Goal: Transaction & Acquisition: Purchase product/service

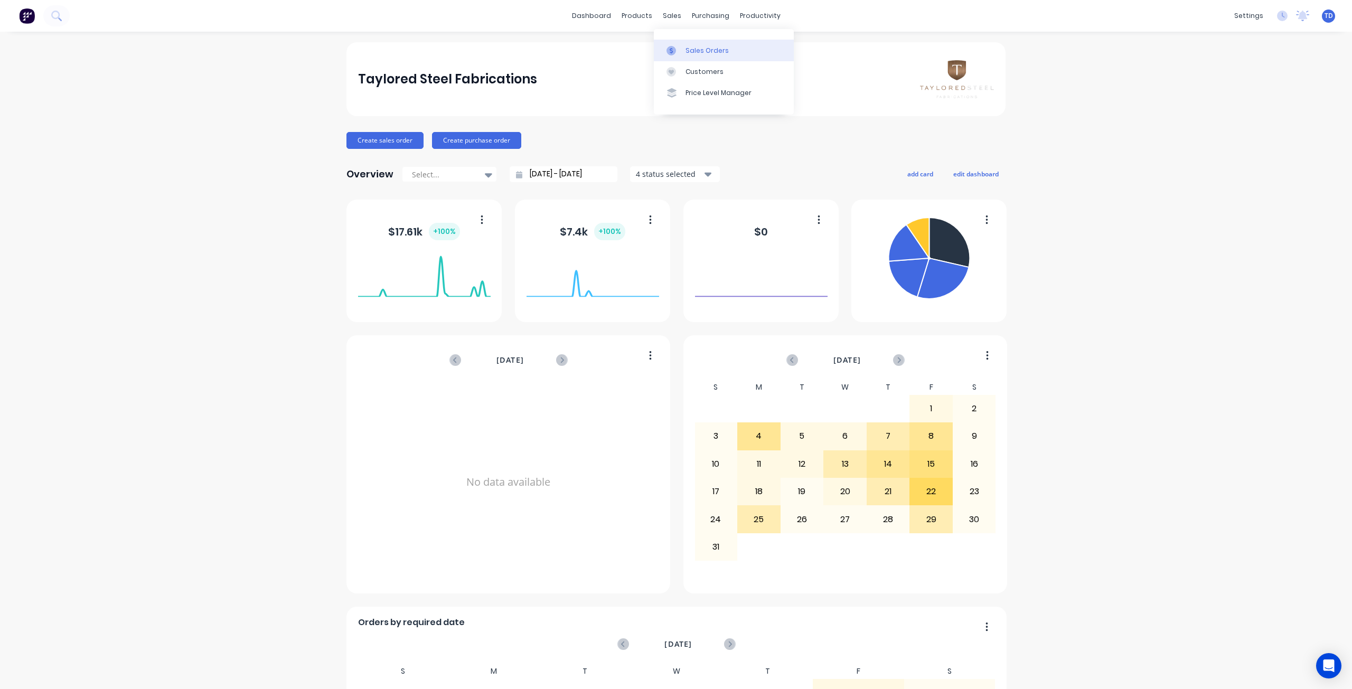
click at [701, 56] on link "Sales Orders" at bounding box center [724, 50] width 140 height 21
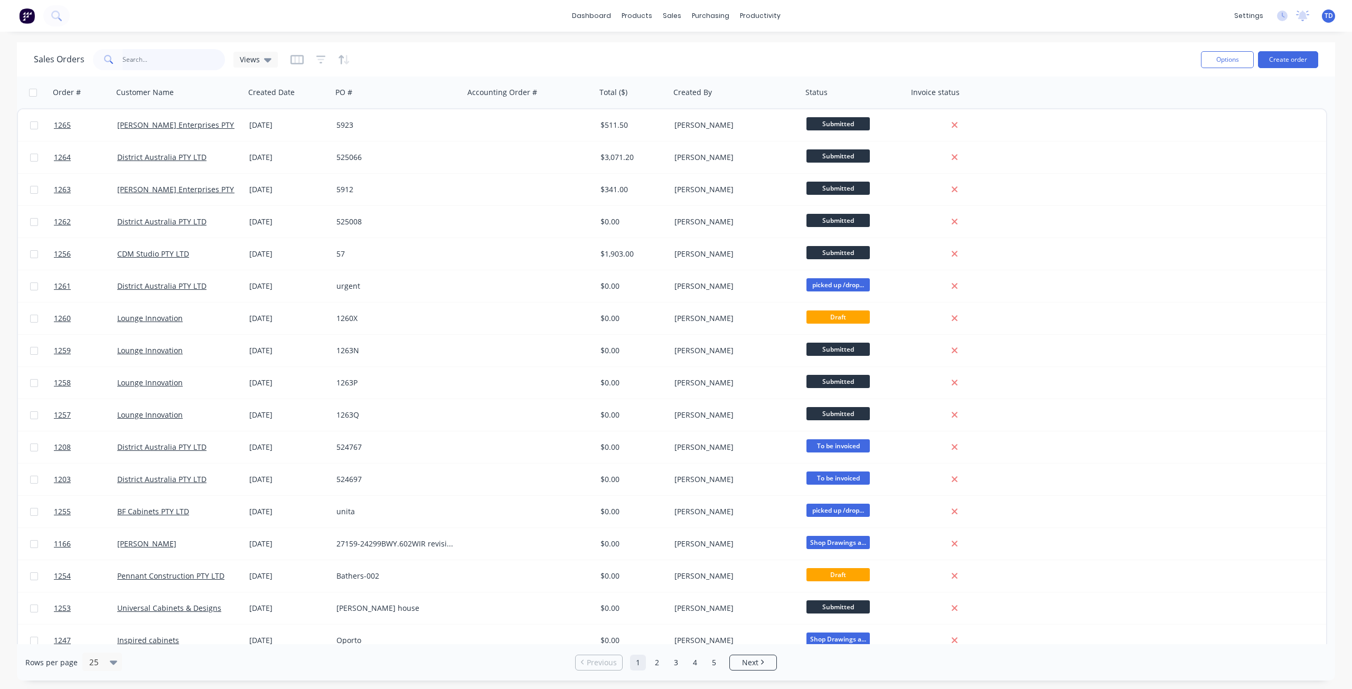
click at [158, 63] on input "text" at bounding box center [174, 59] width 103 height 21
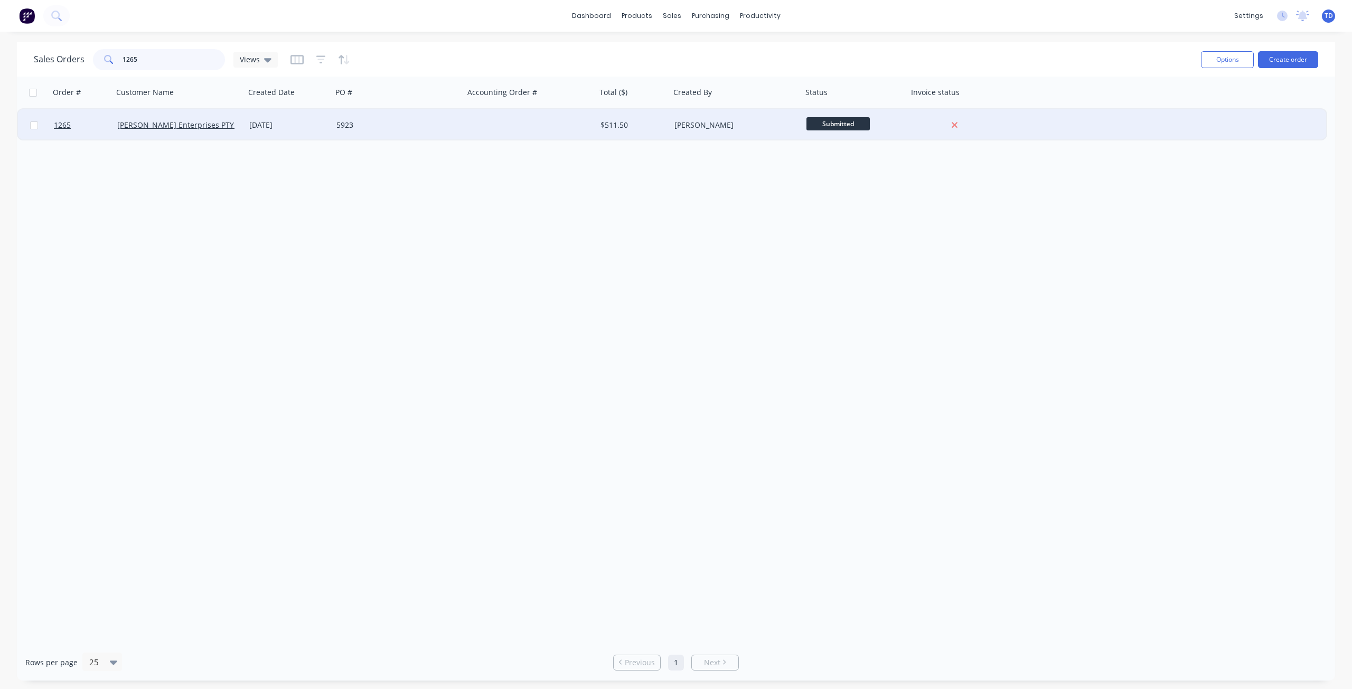
type input "1265"
click at [390, 123] on div "5923" at bounding box center [394, 125] width 117 height 11
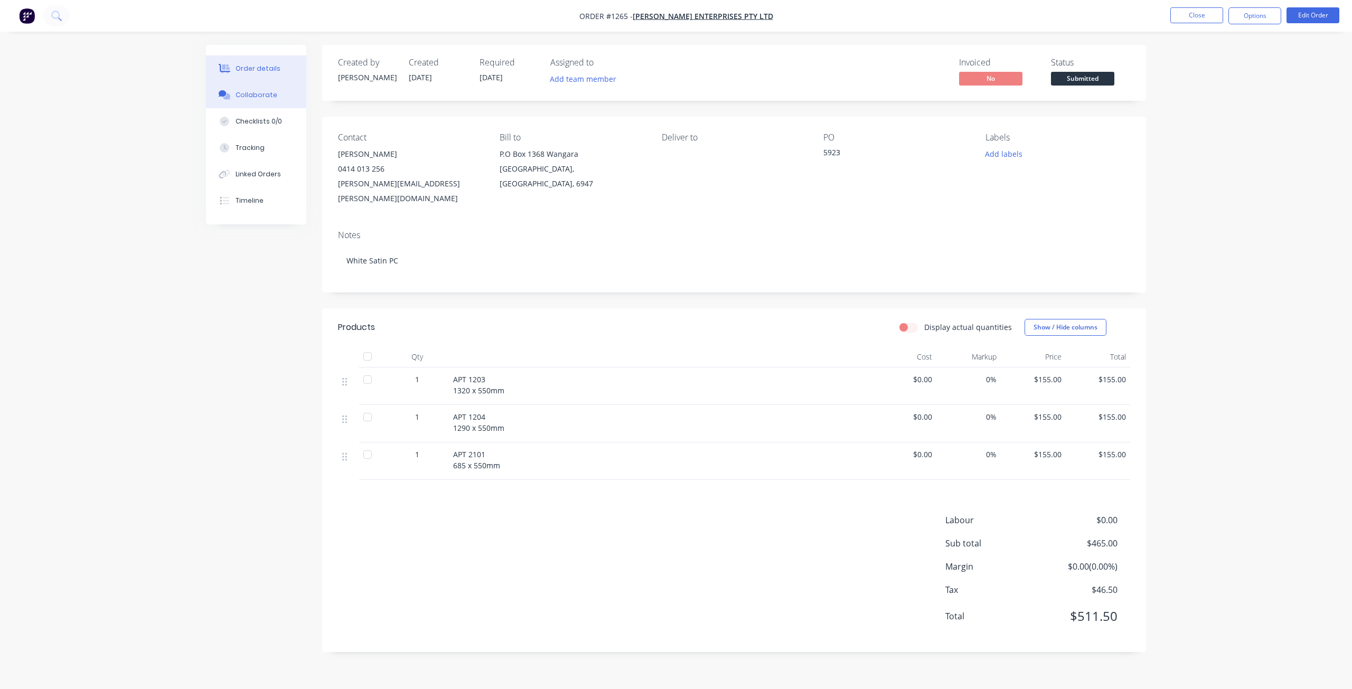
click at [249, 95] on div "Collaborate" at bounding box center [257, 95] width 42 height 10
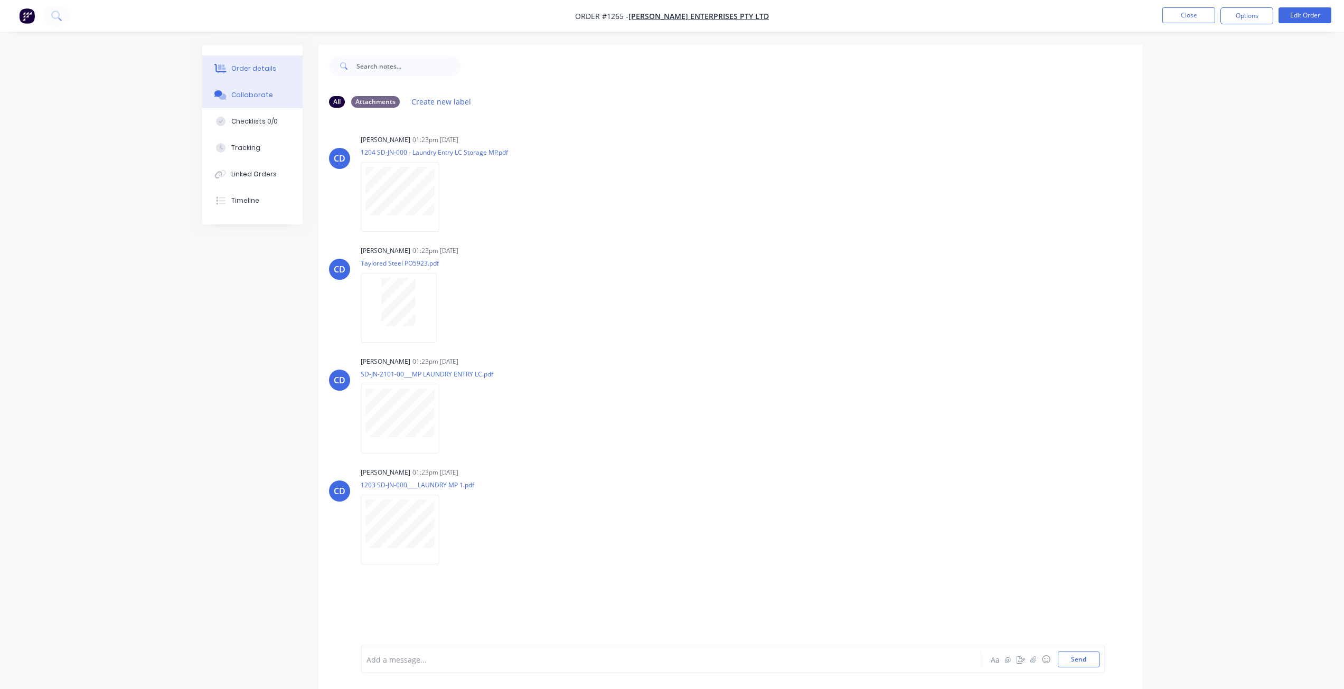
click at [267, 65] on div "Order details" at bounding box center [253, 69] width 45 height 10
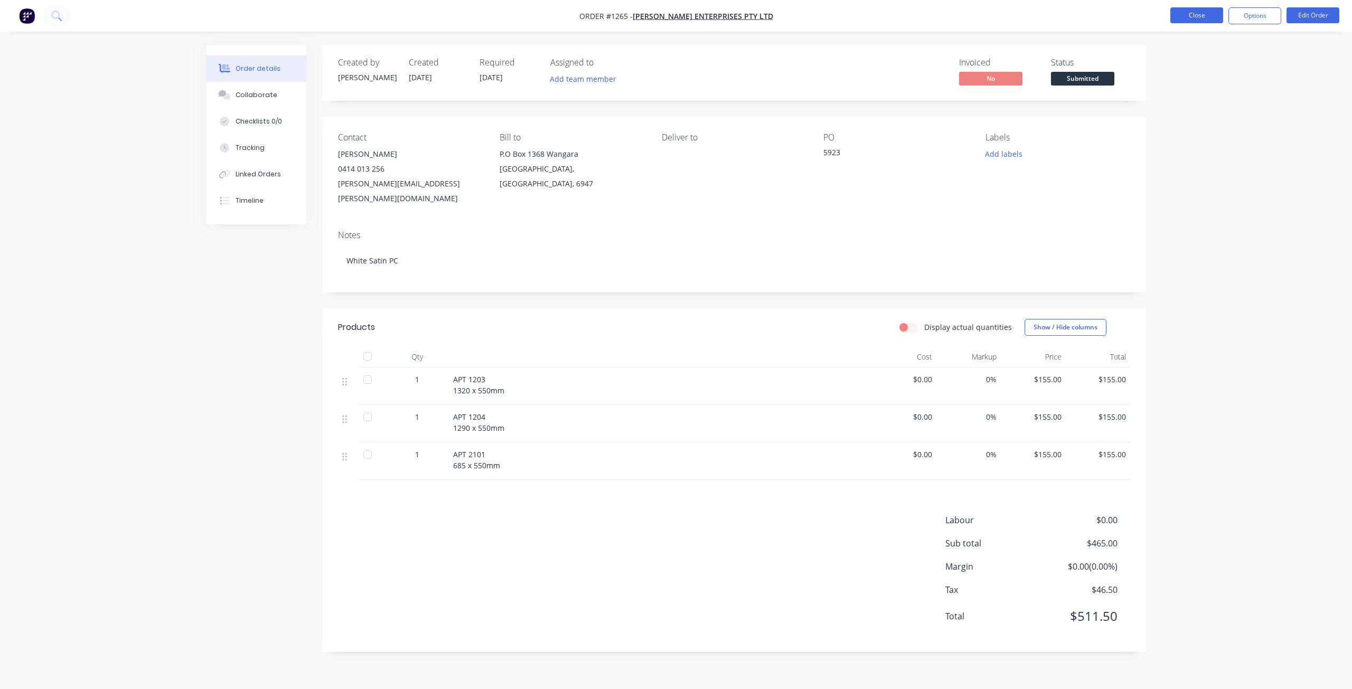
click at [1200, 16] on button "Close" at bounding box center [1197, 15] width 53 height 16
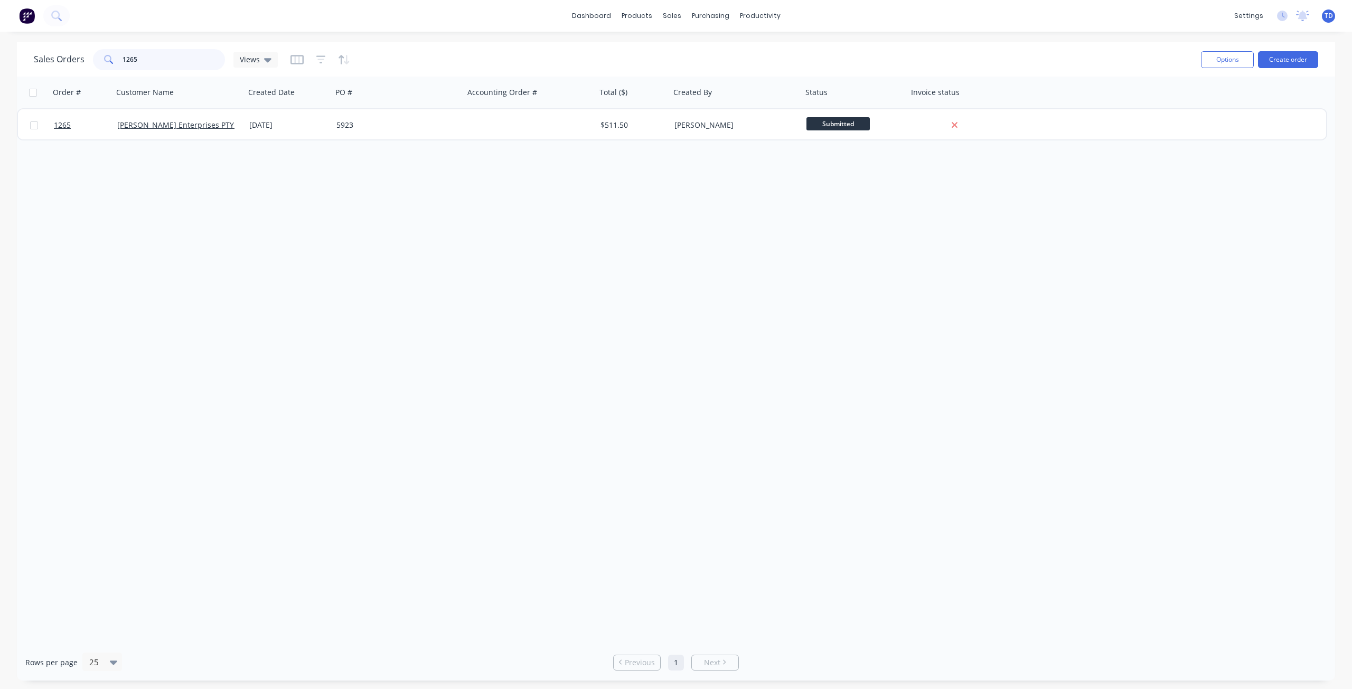
click at [158, 55] on input "1265" at bounding box center [174, 59] width 103 height 21
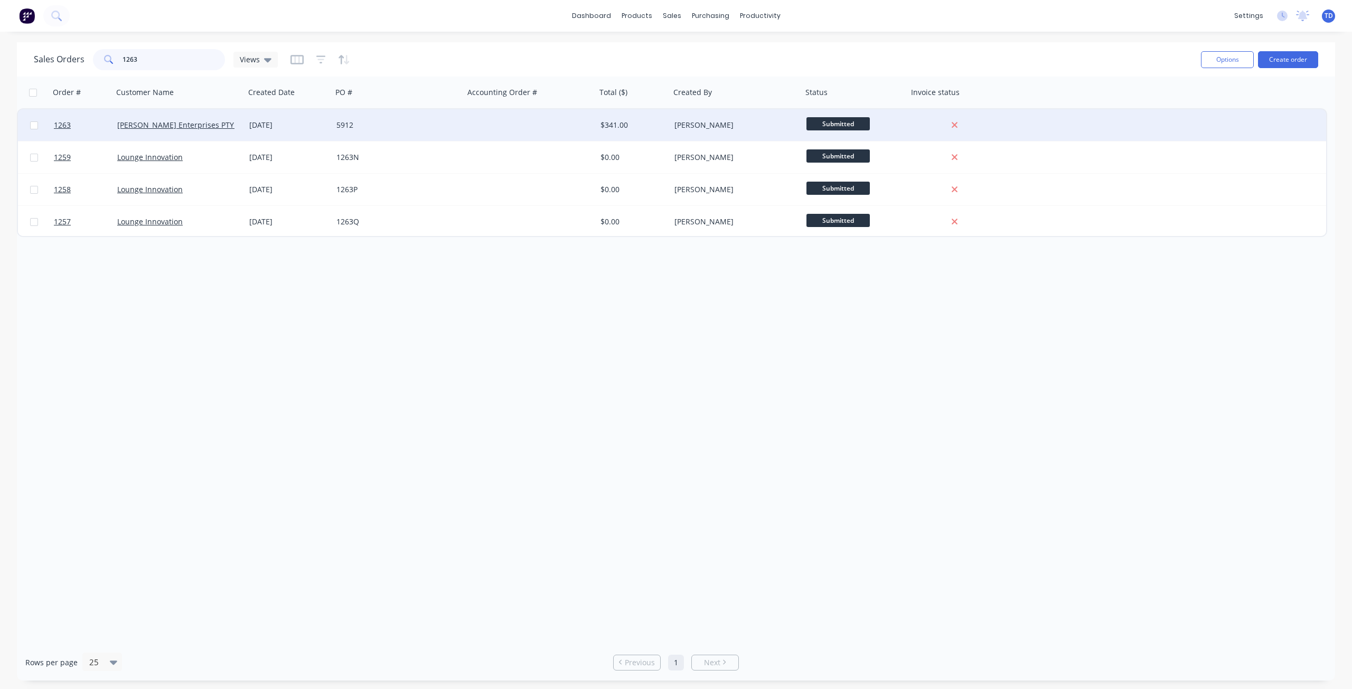
type input "1263"
click at [386, 129] on div "5912" at bounding box center [394, 125] width 117 height 11
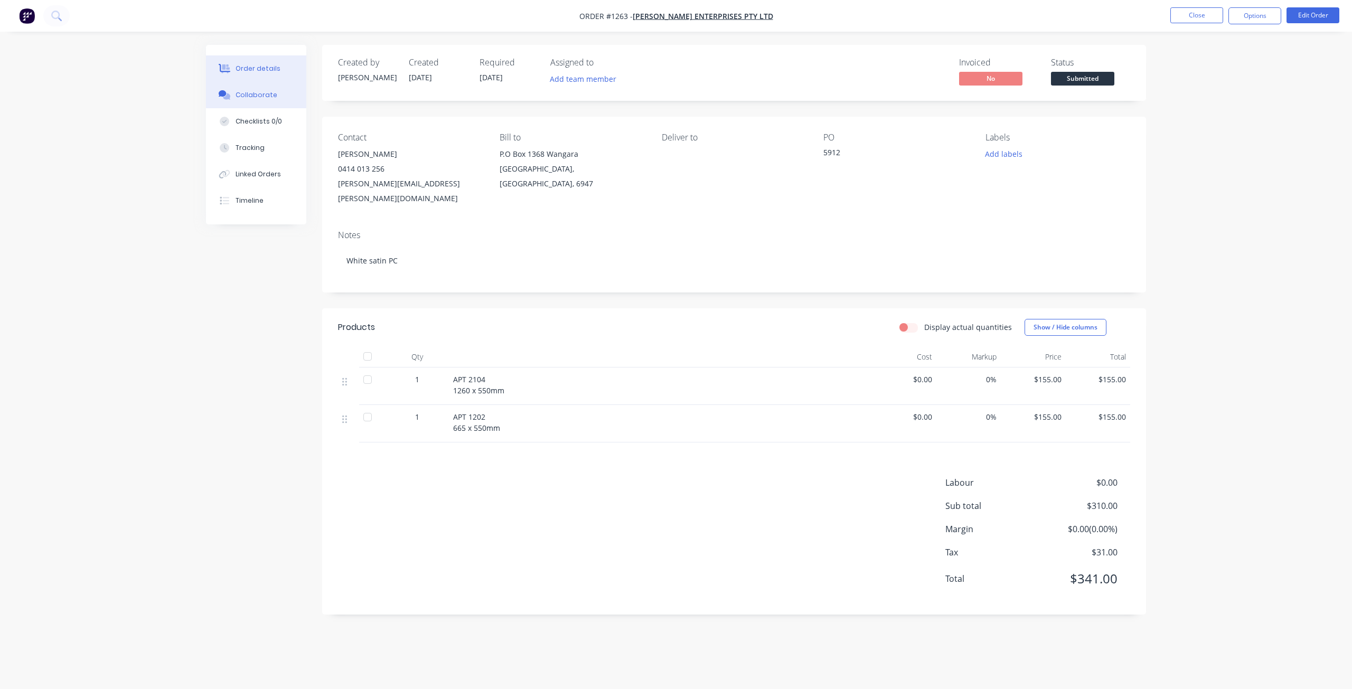
click at [265, 93] on div "Collaborate" at bounding box center [257, 95] width 42 height 10
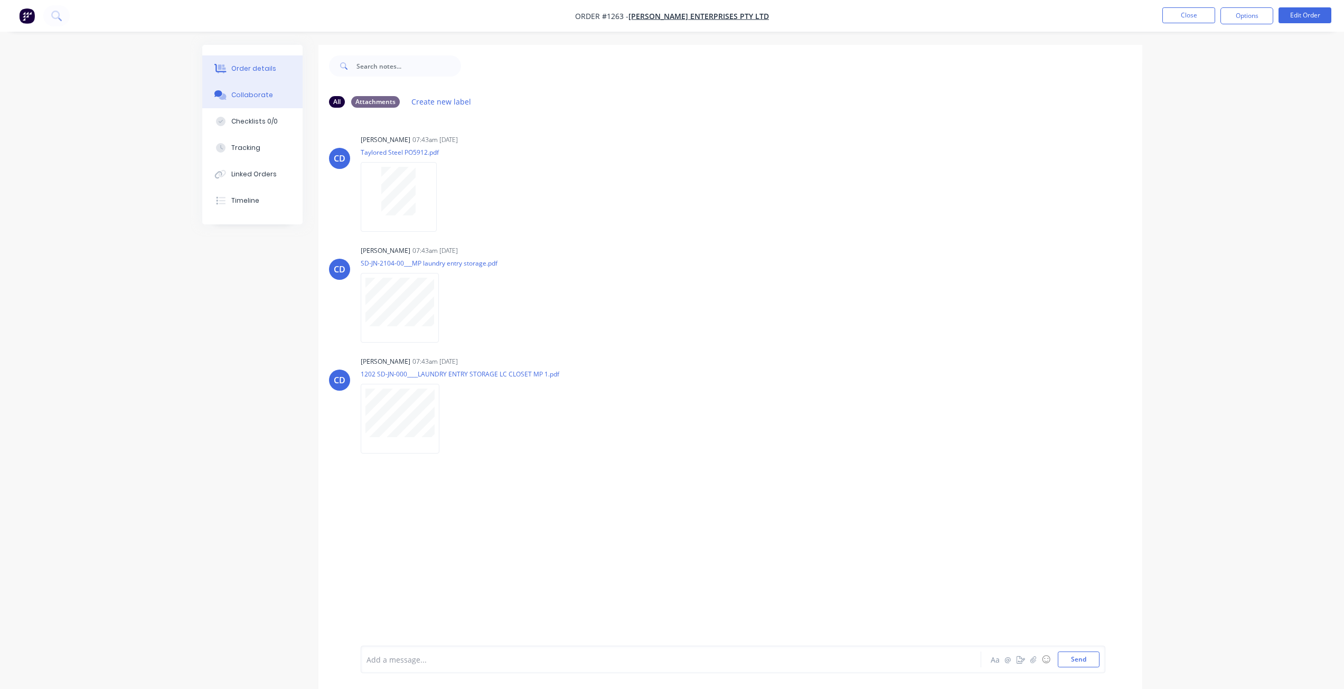
click at [247, 70] on div "Order details" at bounding box center [253, 69] width 45 height 10
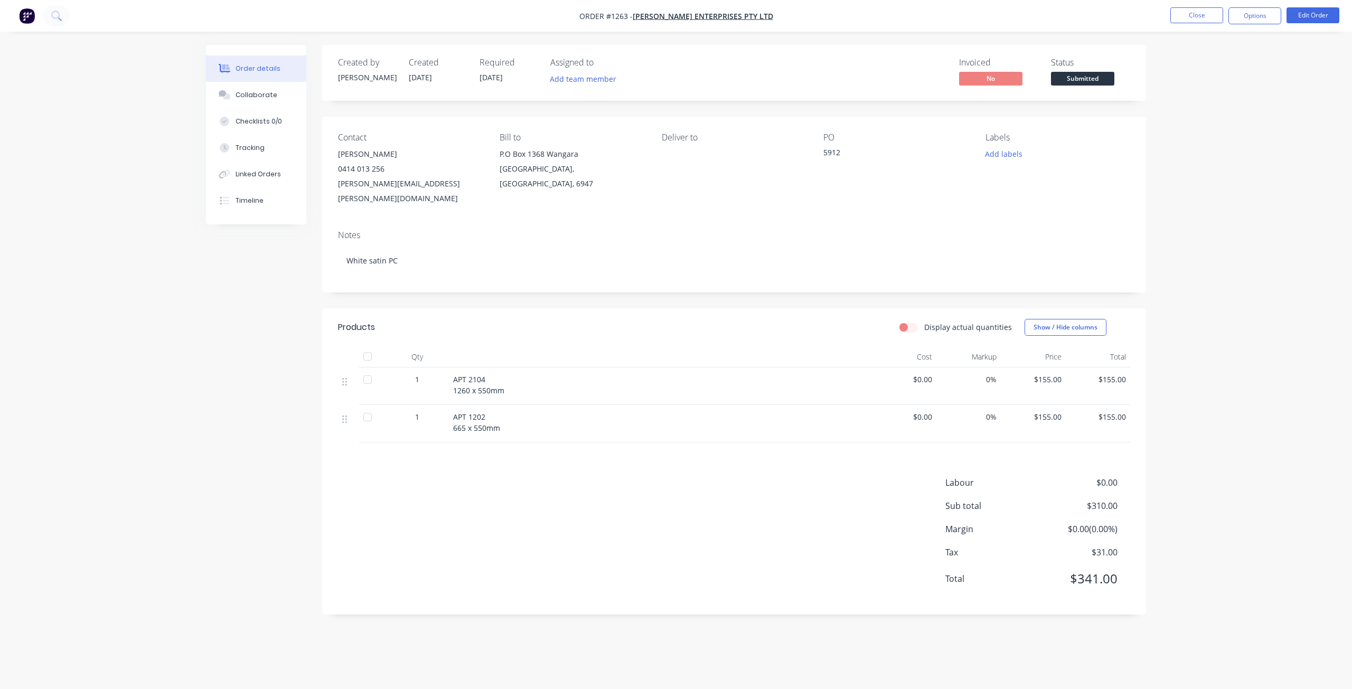
click at [1087, 80] on span "Submitted" at bounding box center [1082, 78] width 63 height 13
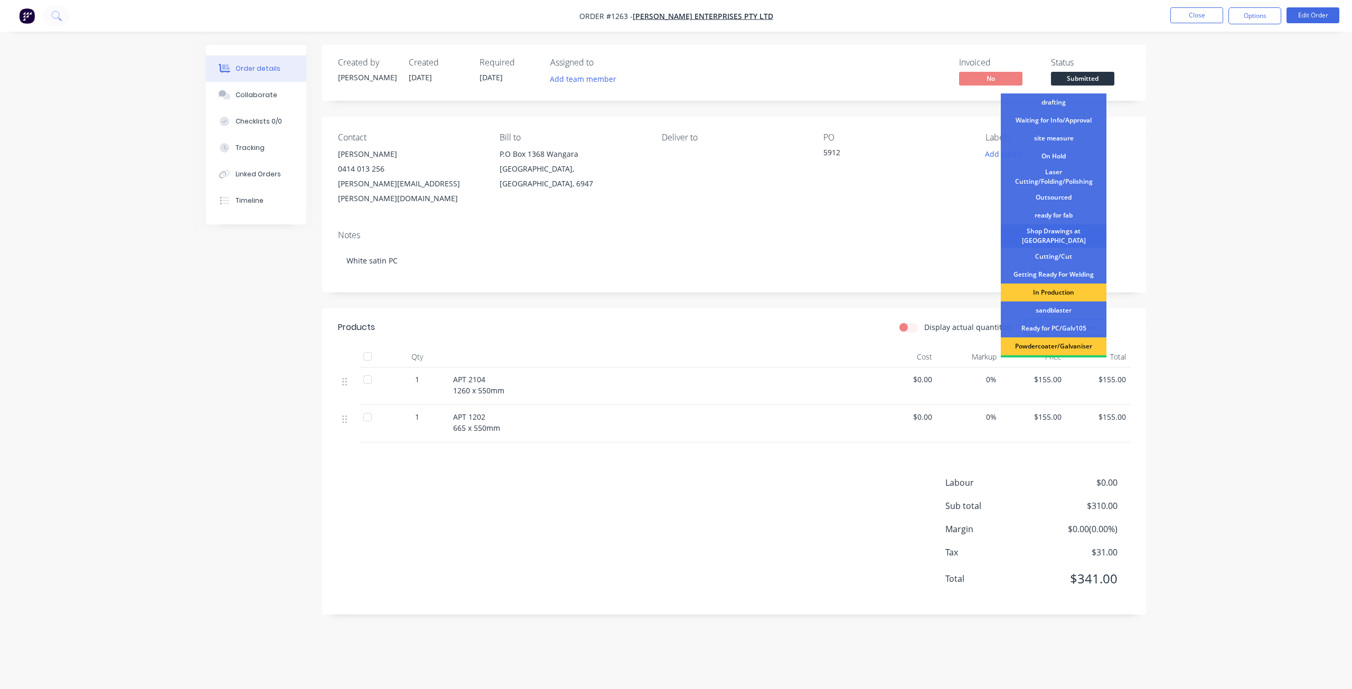
click at [1054, 235] on div "Shop Drawings at Cutter" at bounding box center [1054, 235] width 106 height 23
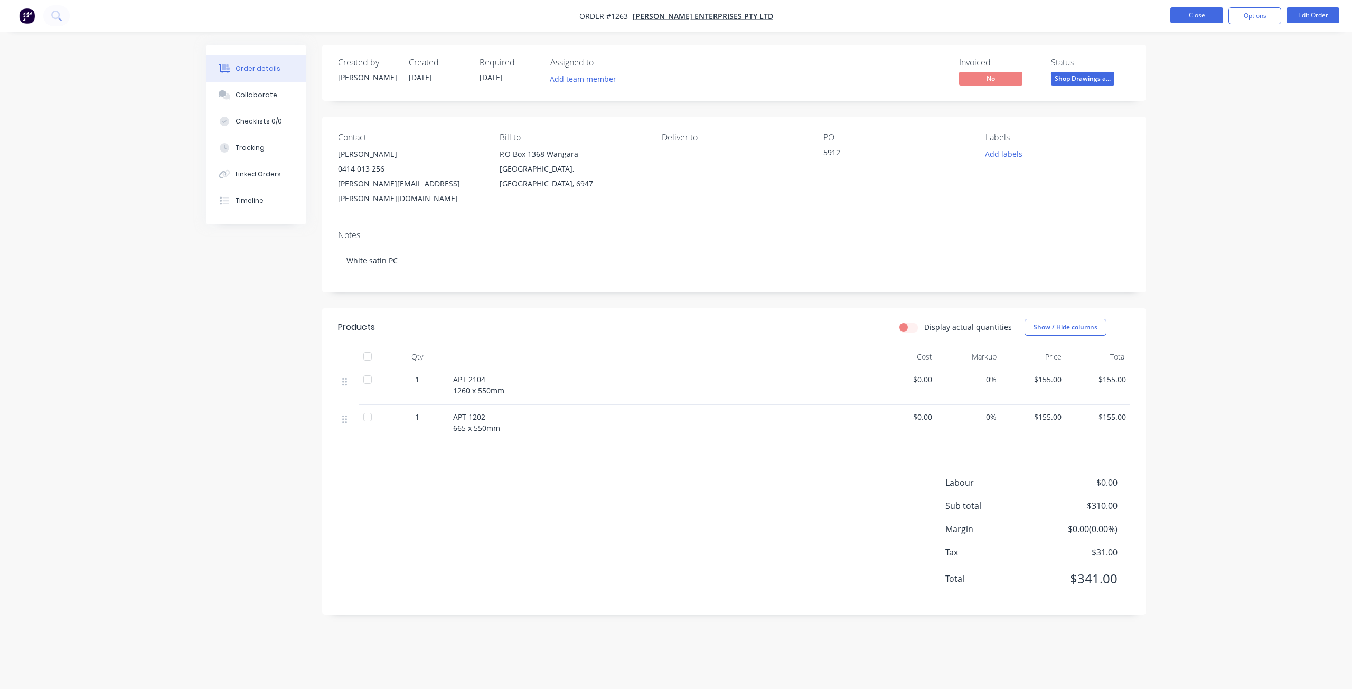
click at [1210, 17] on button "Close" at bounding box center [1197, 15] width 53 height 16
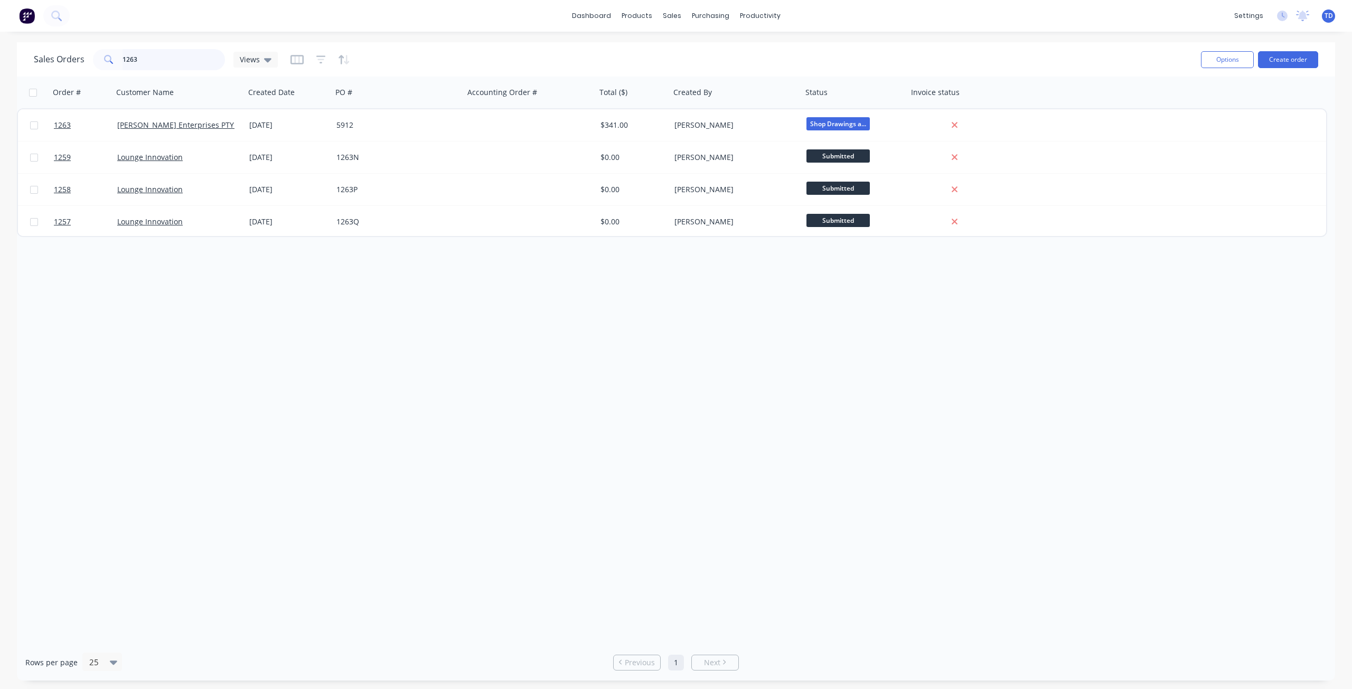
click at [168, 65] on input "1263" at bounding box center [174, 59] width 103 height 21
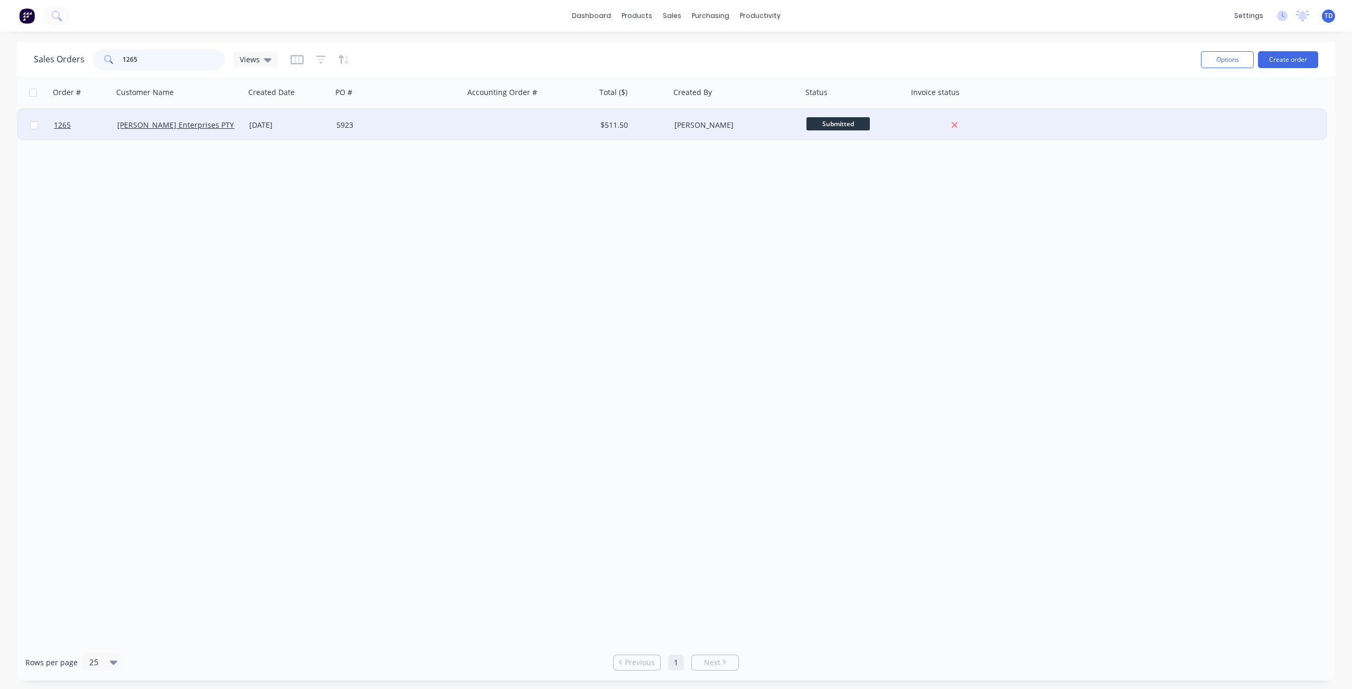
type input "1265"
click at [407, 120] on div "5923" at bounding box center [394, 125] width 117 height 11
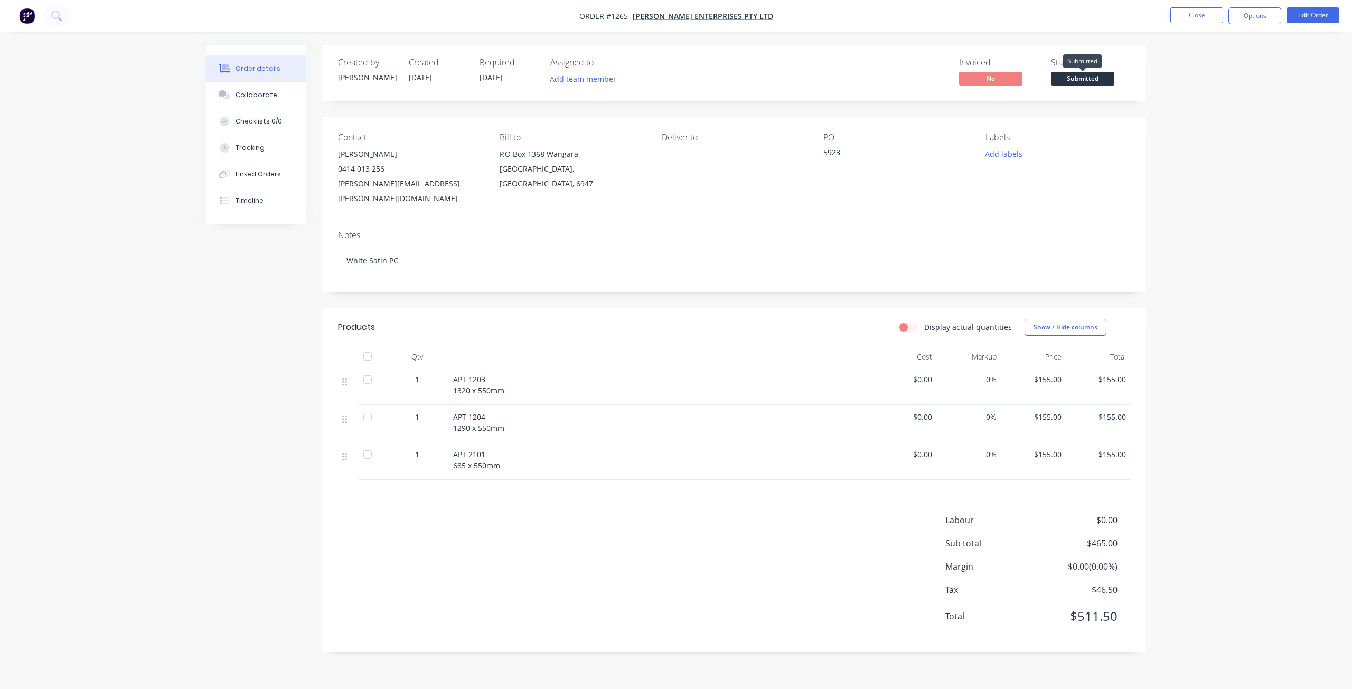
click at [1092, 79] on span "Submitted" at bounding box center [1082, 78] width 63 height 13
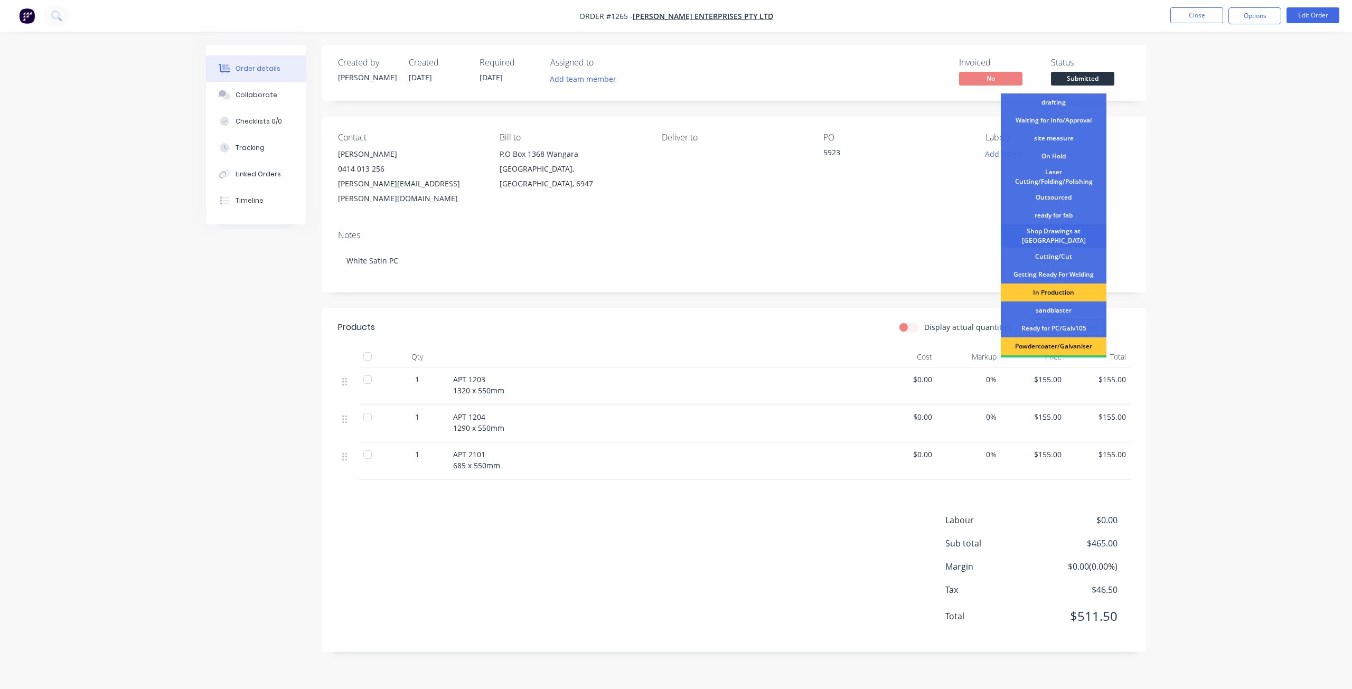
click at [1051, 236] on div "Shop Drawings at Cutter" at bounding box center [1054, 235] width 106 height 23
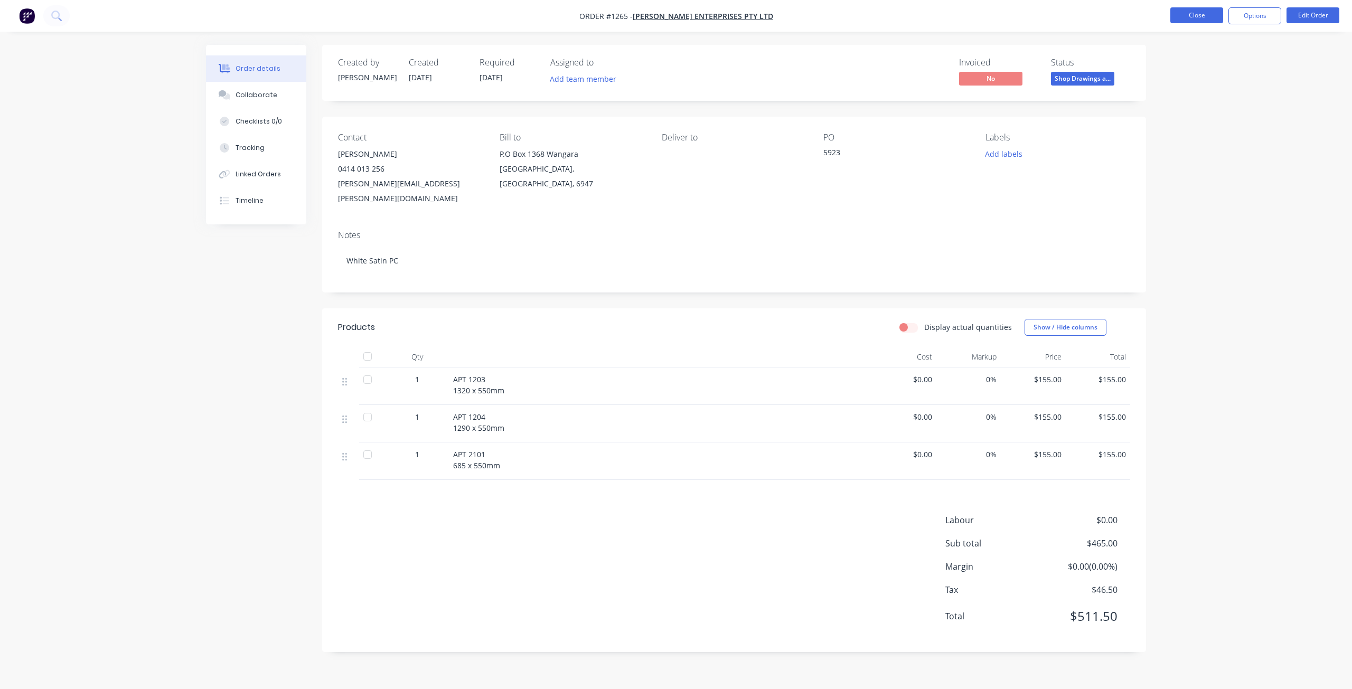
click at [1185, 17] on button "Close" at bounding box center [1197, 15] width 53 height 16
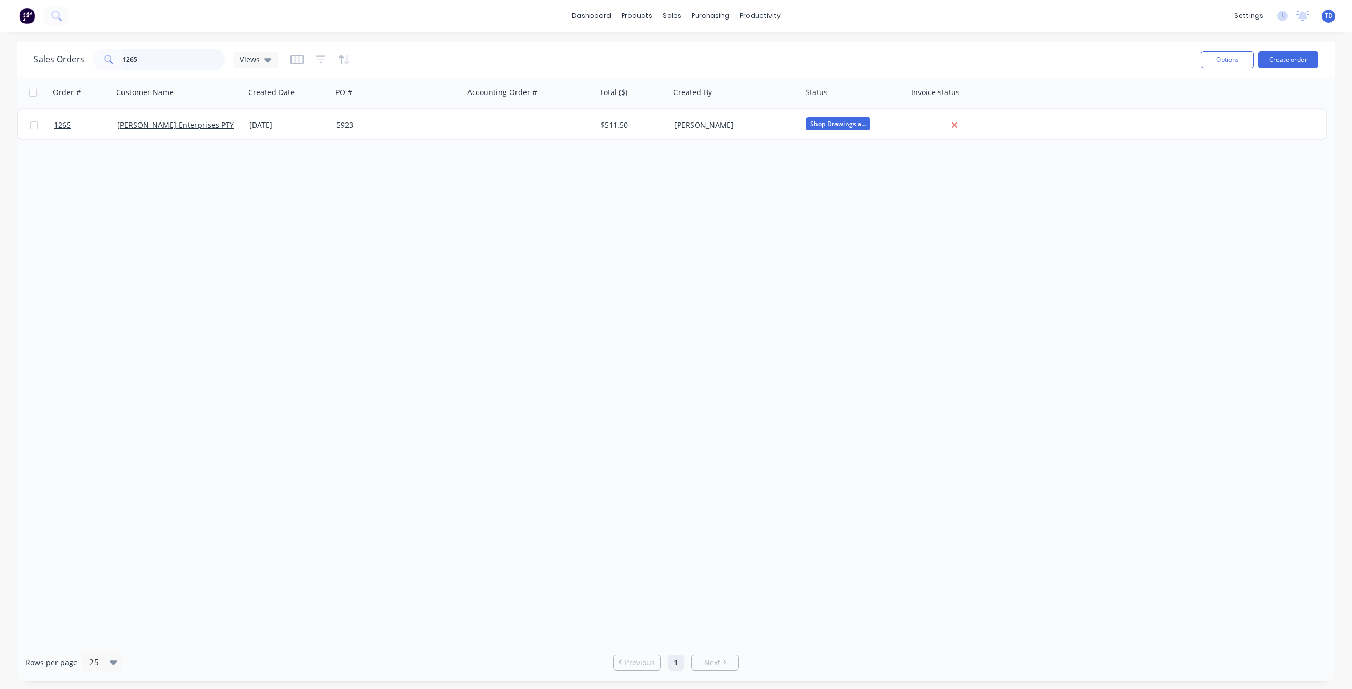
click at [152, 62] on input "1265" at bounding box center [174, 59] width 103 height 21
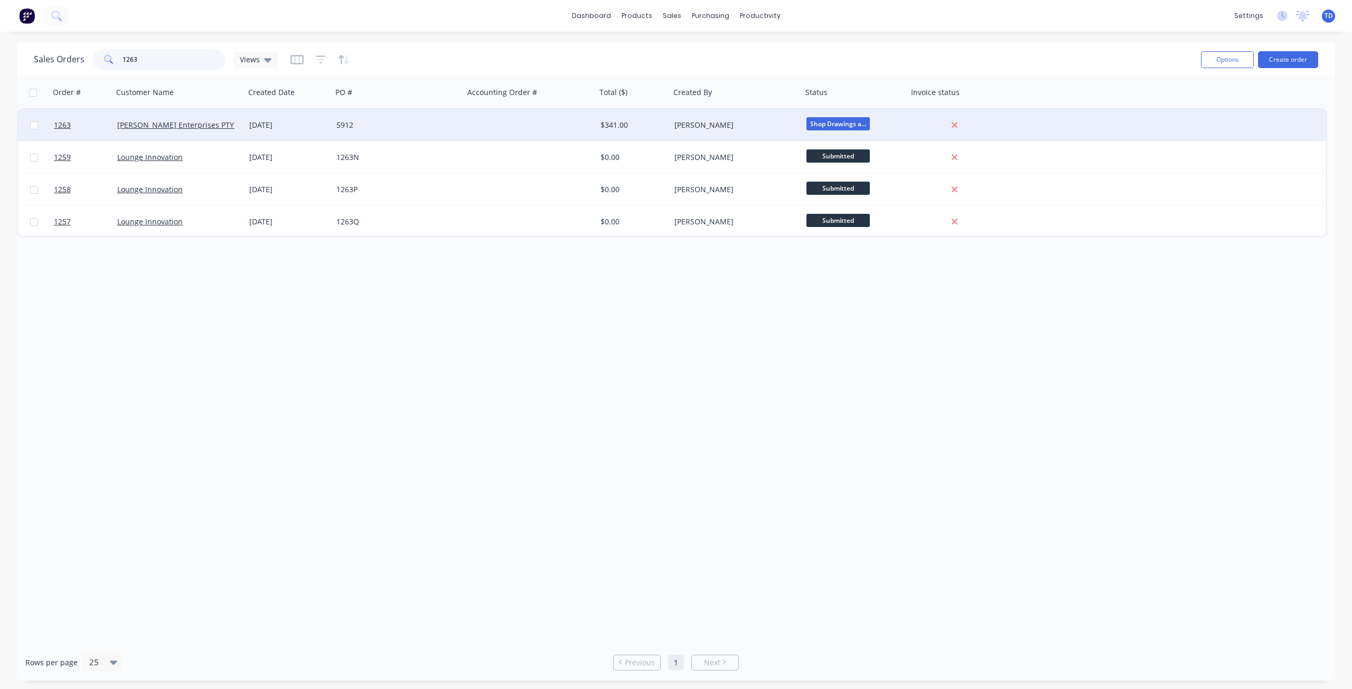
type input "1263"
click at [274, 128] on div "[DATE]" at bounding box center [288, 125] width 79 height 11
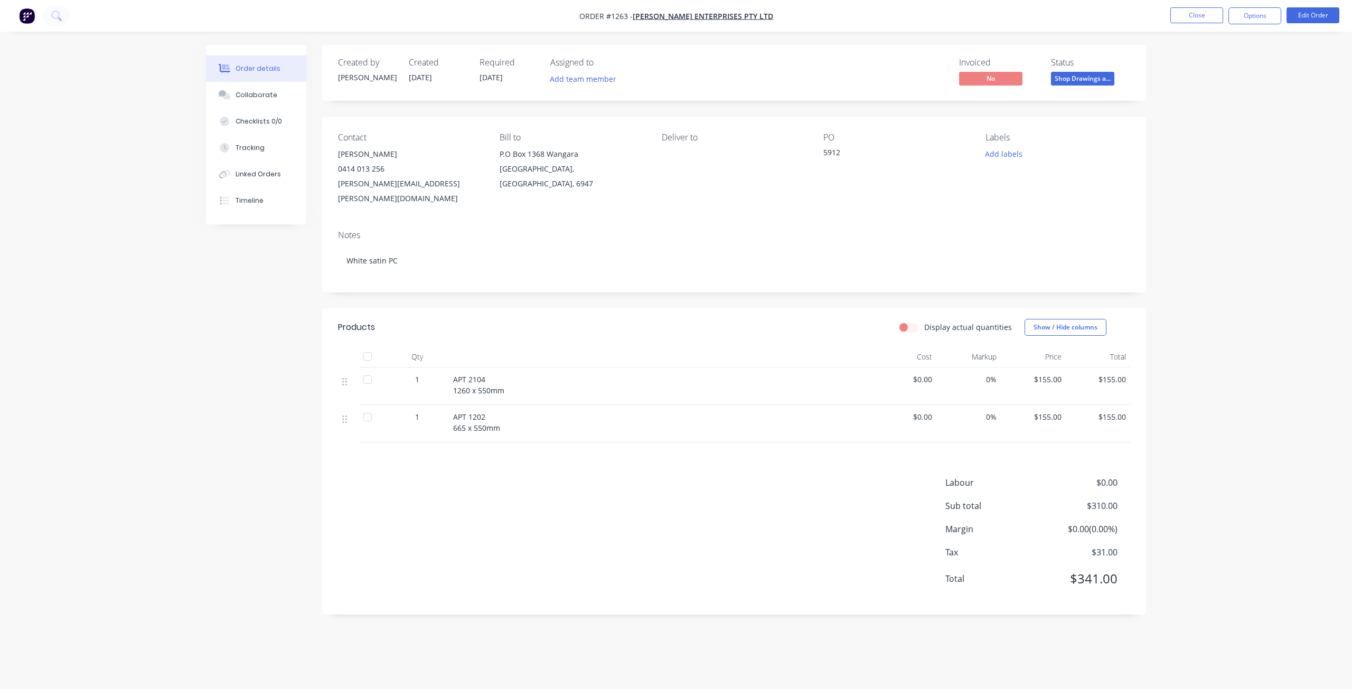
click at [906, 38] on div "Order details Collaborate Checklists 0/0 Tracking Linked Orders Timeline Order …" at bounding box center [676, 344] width 1352 height 689
click at [1187, 16] on button "Close" at bounding box center [1197, 15] width 53 height 16
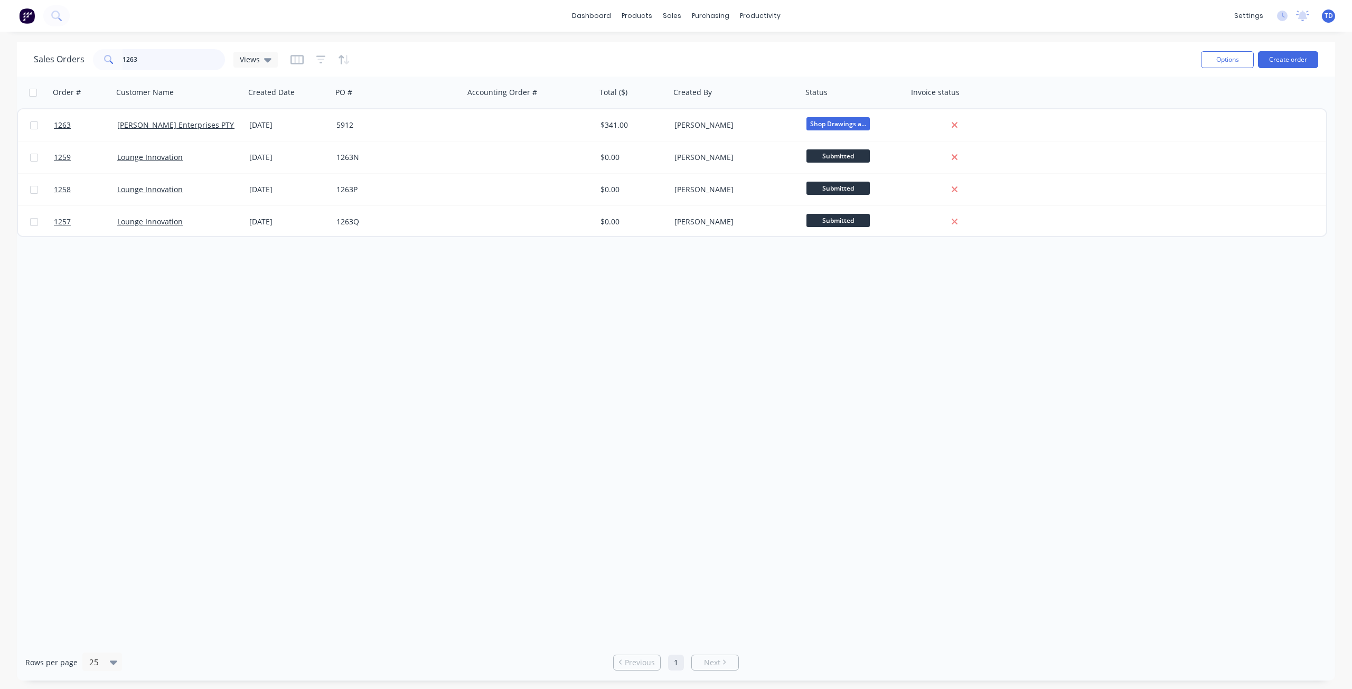
click at [147, 62] on input "1263" at bounding box center [174, 59] width 103 height 21
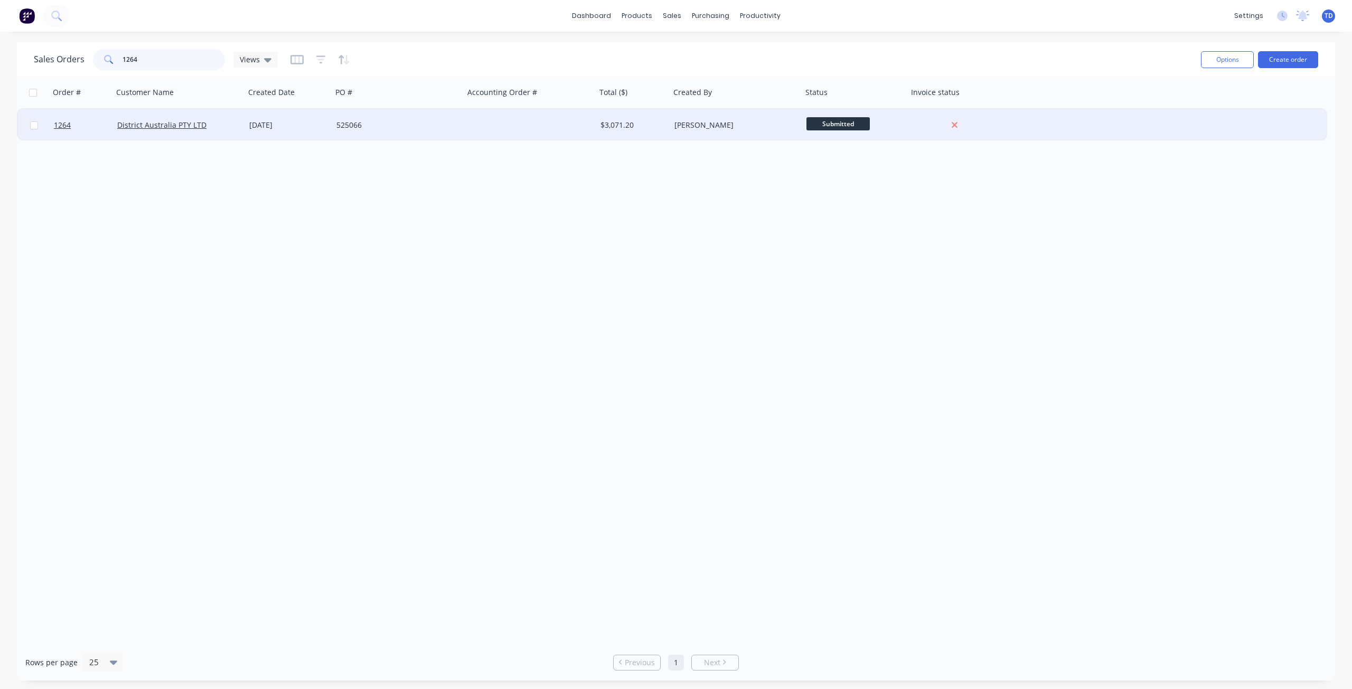
type input "1264"
click at [371, 124] on div "525066" at bounding box center [394, 125] width 117 height 11
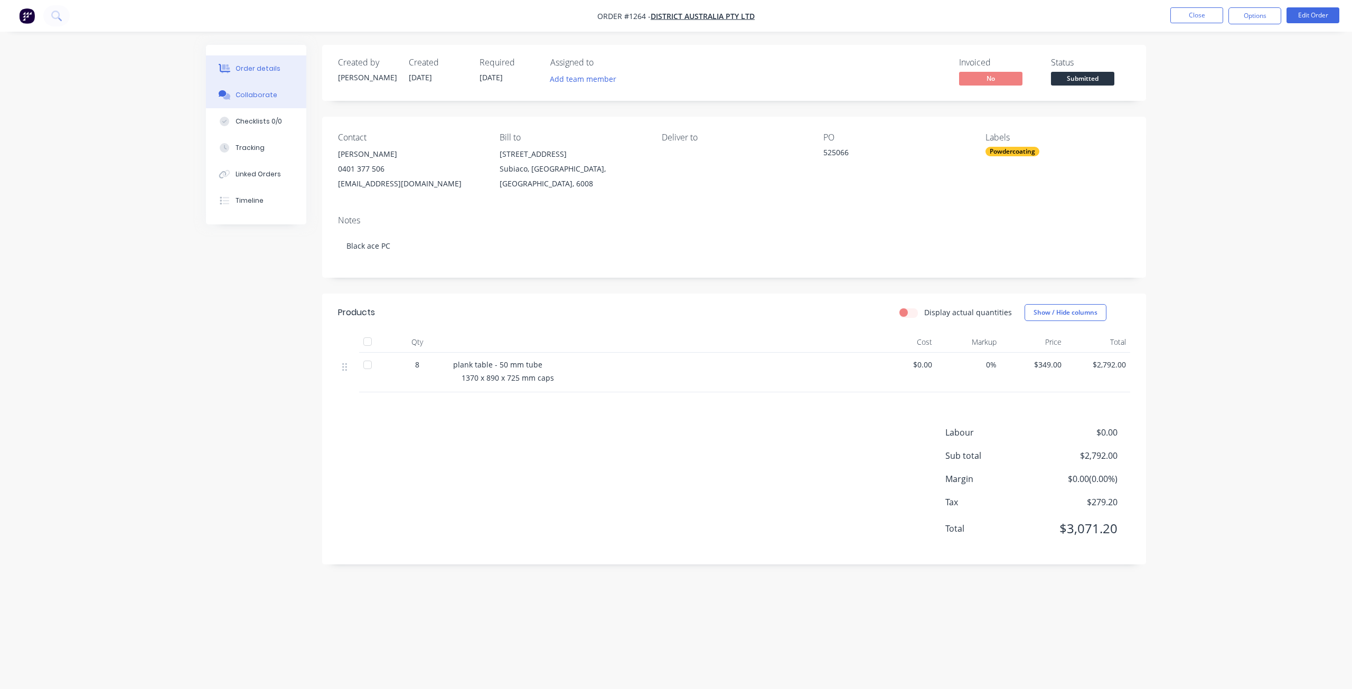
click at [257, 95] on div "Collaborate" at bounding box center [257, 95] width 42 height 10
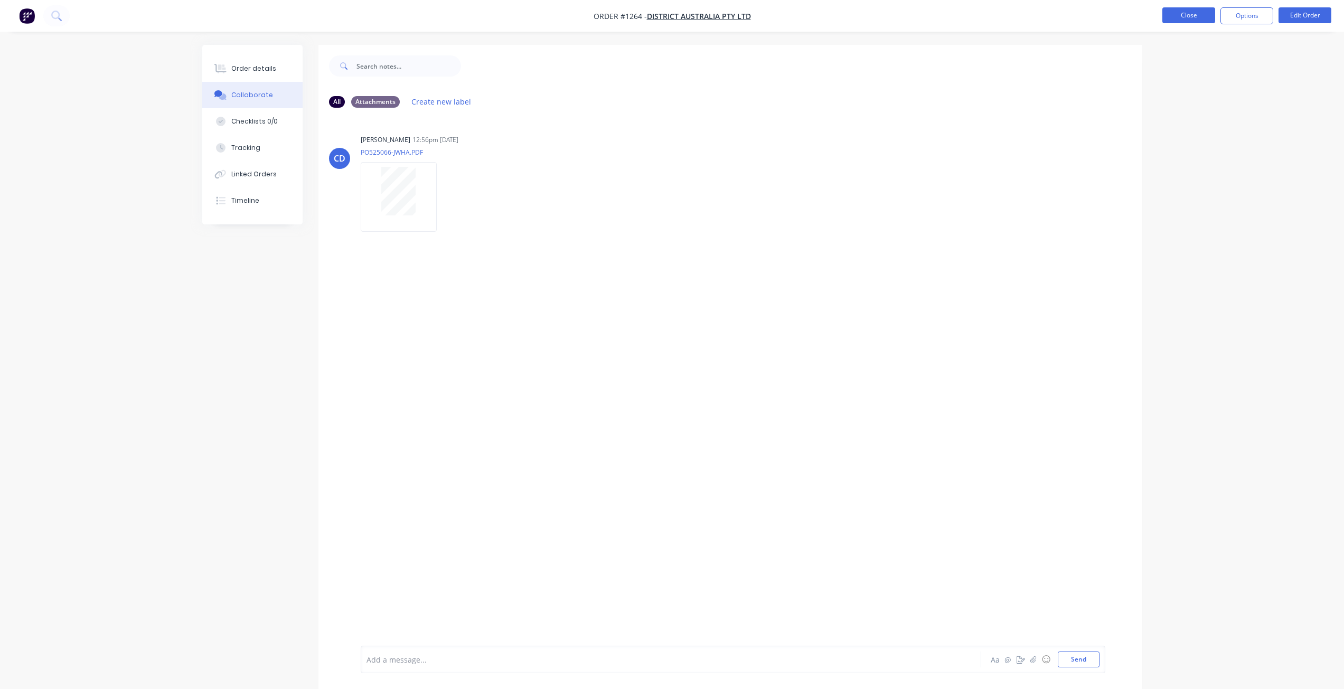
click at [1179, 17] on button "Close" at bounding box center [1189, 15] width 53 height 16
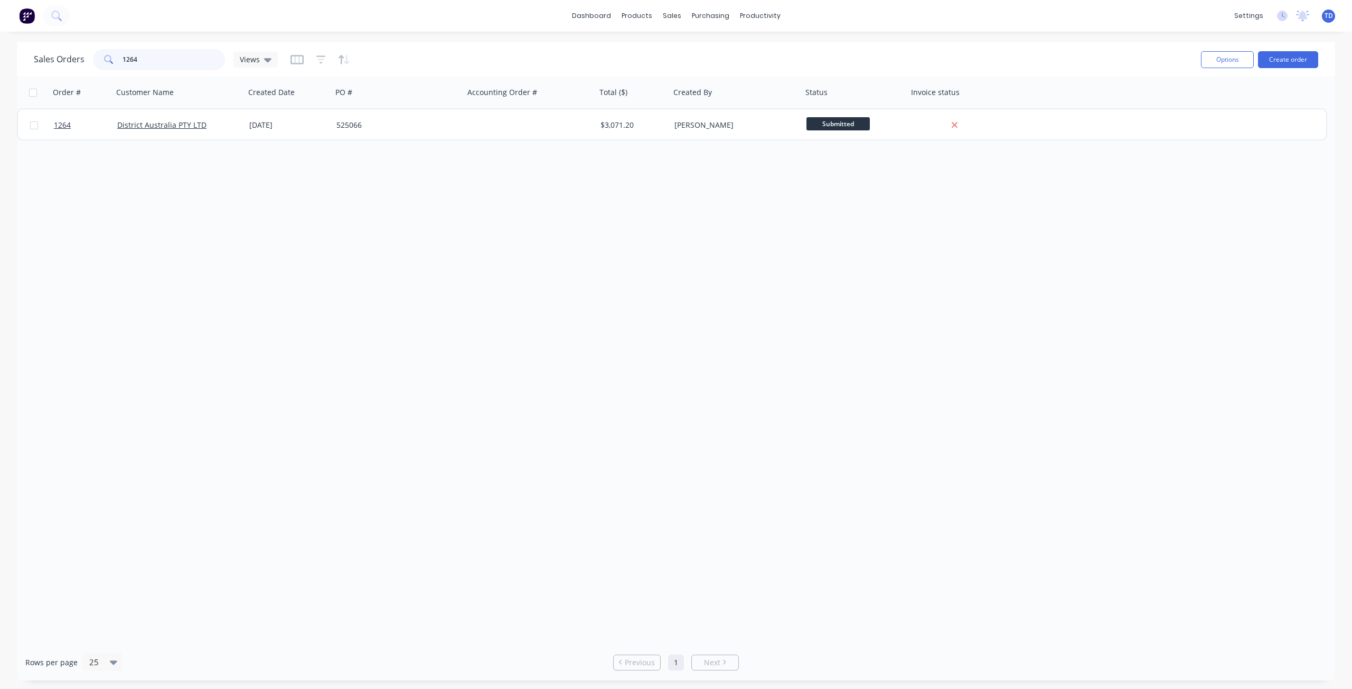
drag, startPoint x: 158, startPoint y: 55, endPoint x: 99, endPoint y: 54, distance: 59.2
click at [99, 54] on div "1264" at bounding box center [159, 59] width 132 height 21
click at [159, 55] on input "1264" at bounding box center [174, 59] width 103 height 21
drag, startPoint x: 139, startPoint y: 58, endPoint x: 129, endPoint y: 56, distance: 10.2
click at [129, 56] on input "1264" at bounding box center [174, 59] width 103 height 21
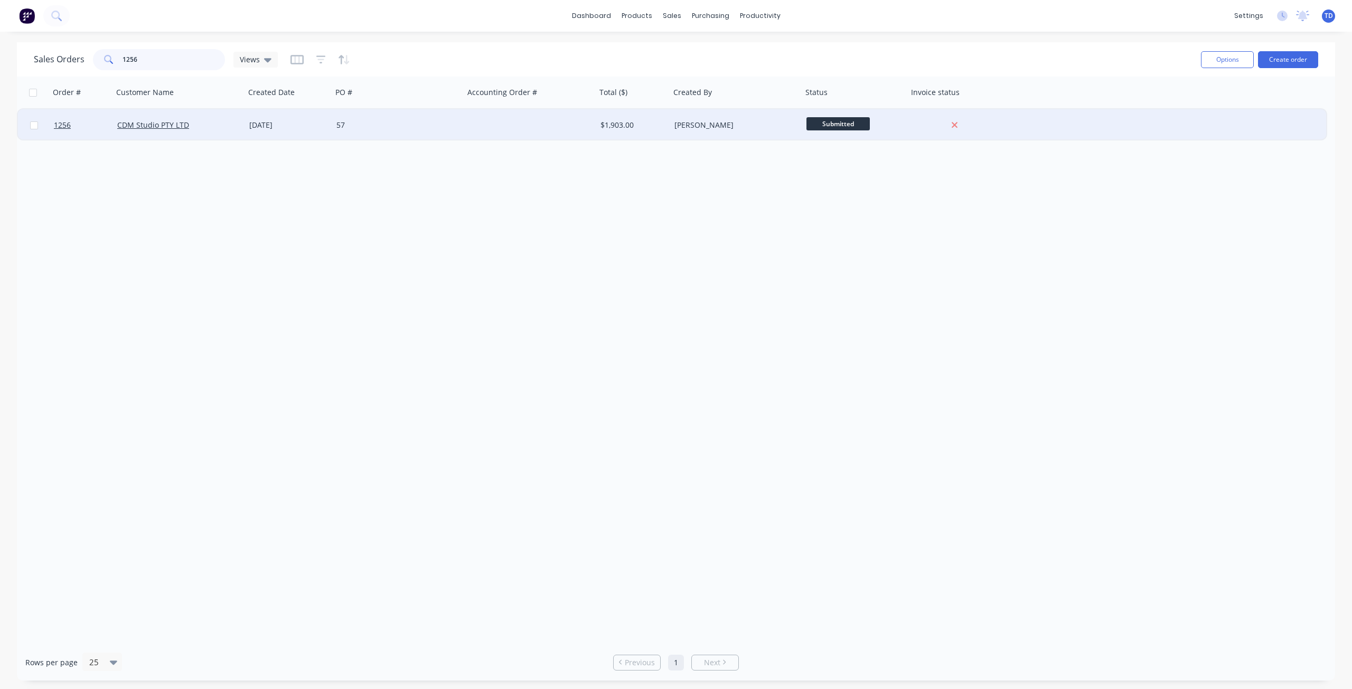
type input "1256"
click at [220, 126] on div "CDM Studio PTY LTD" at bounding box center [175, 125] width 117 height 11
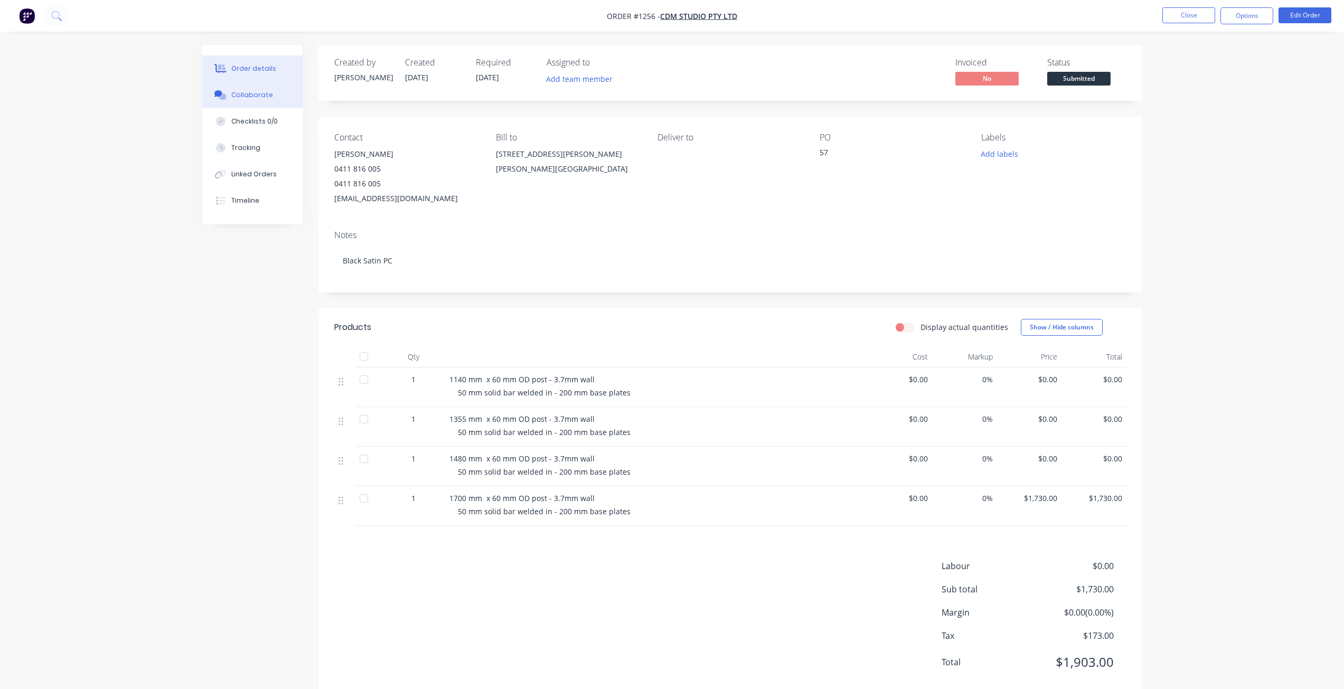
click at [254, 93] on div "Collaborate" at bounding box center [252, 95] width 42 height 10
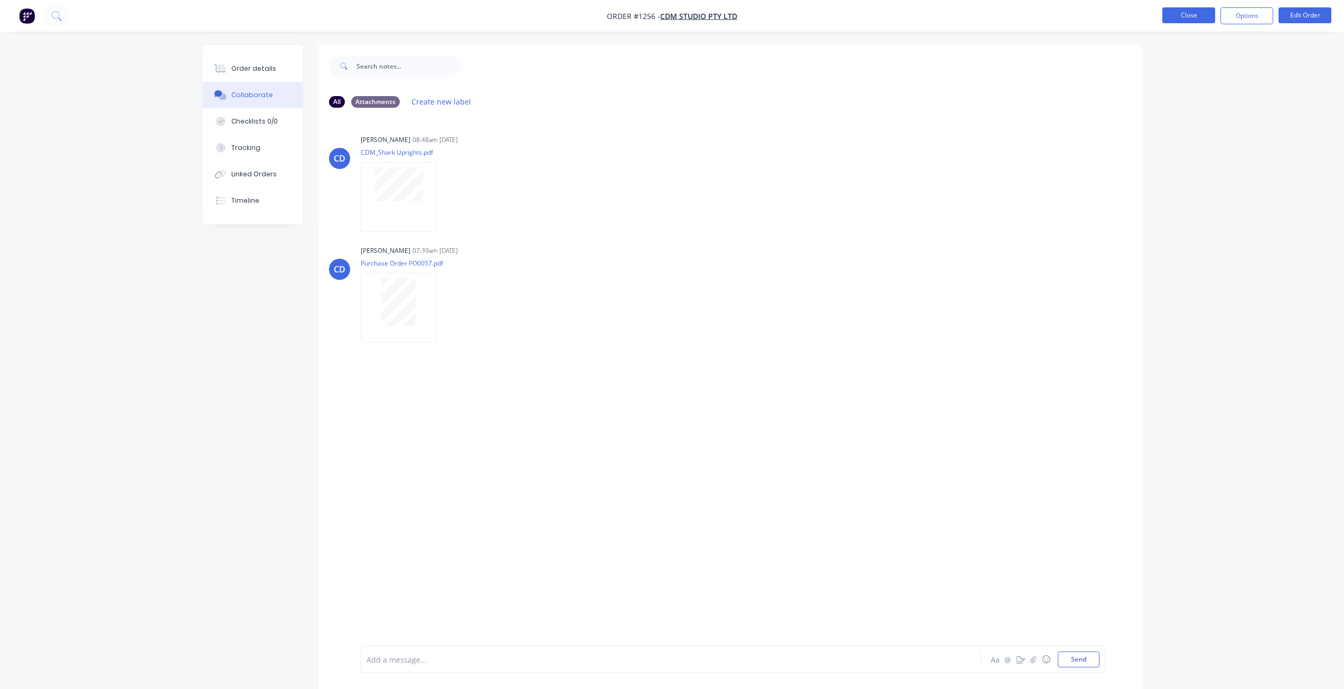
click at [1182, 21] on button "Close" at bounding box center [1189, 15] width 53 height 16
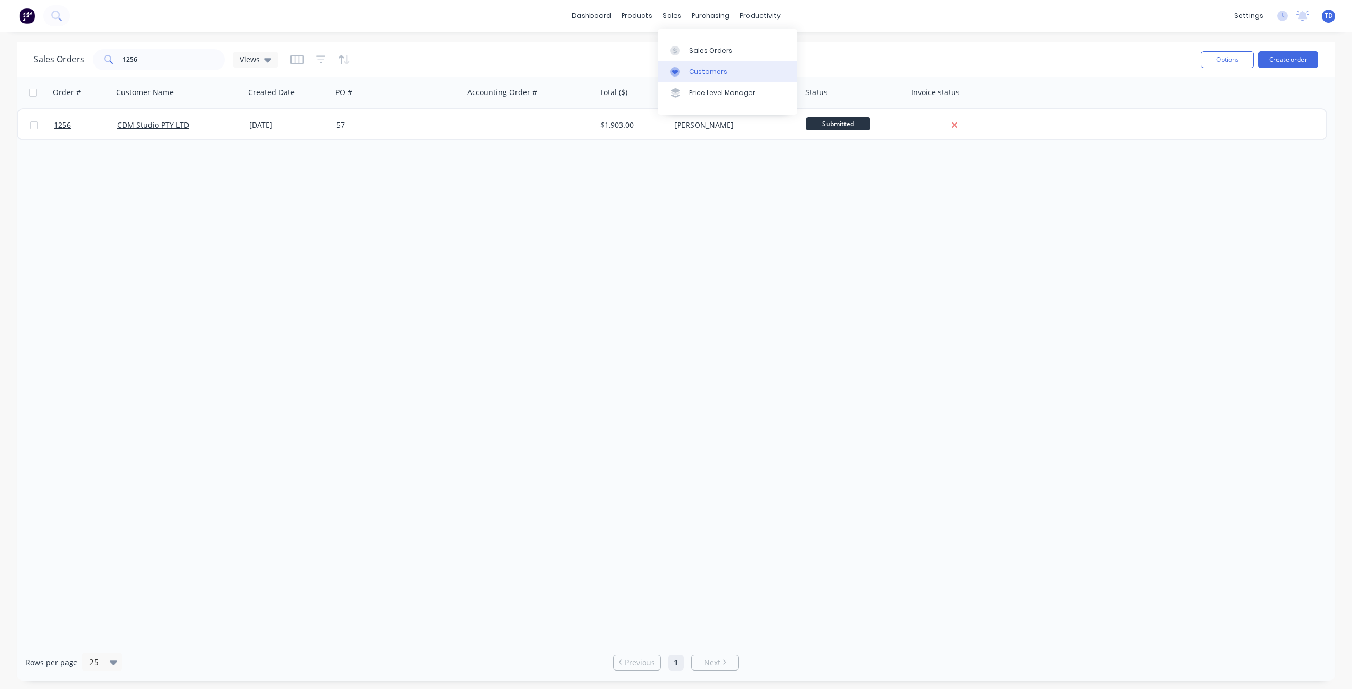
click at [692, 72] on div "Customers" at bounding box center [708, 72] width 38 height 10
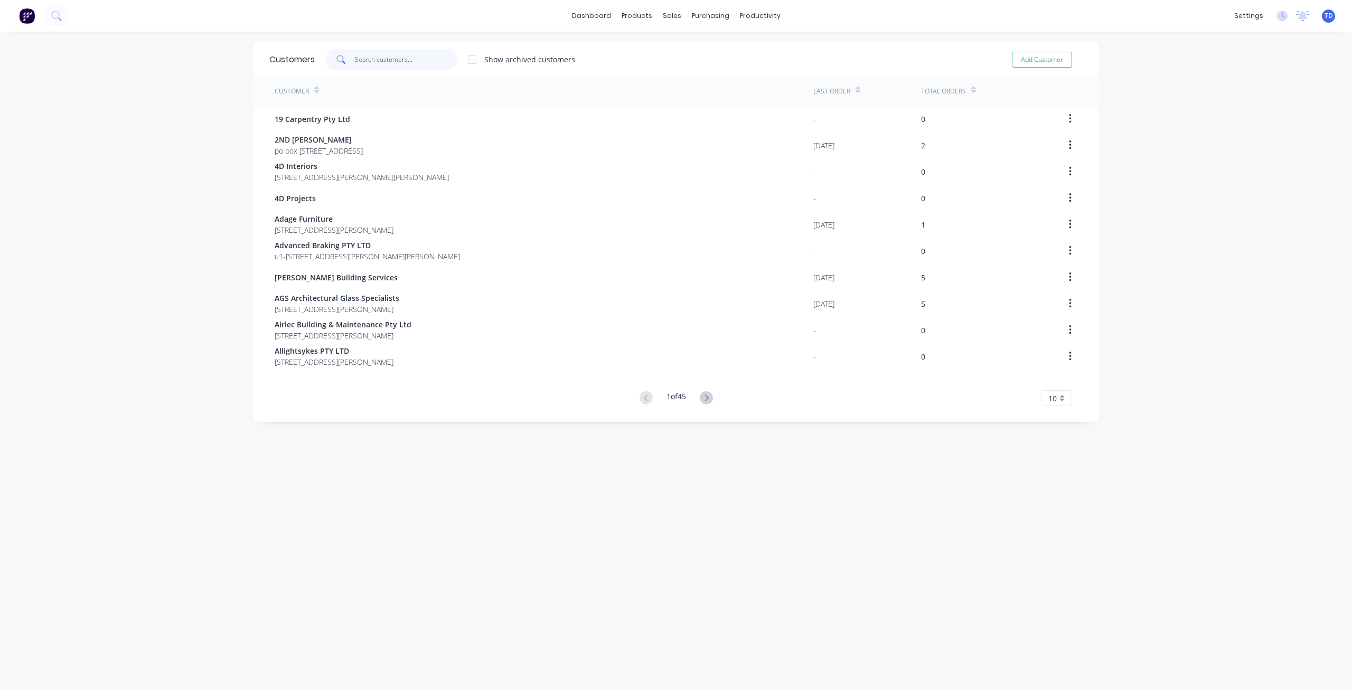
click at [391, 61] on input "text" at bounding box center [406, 59] width 103 height 21
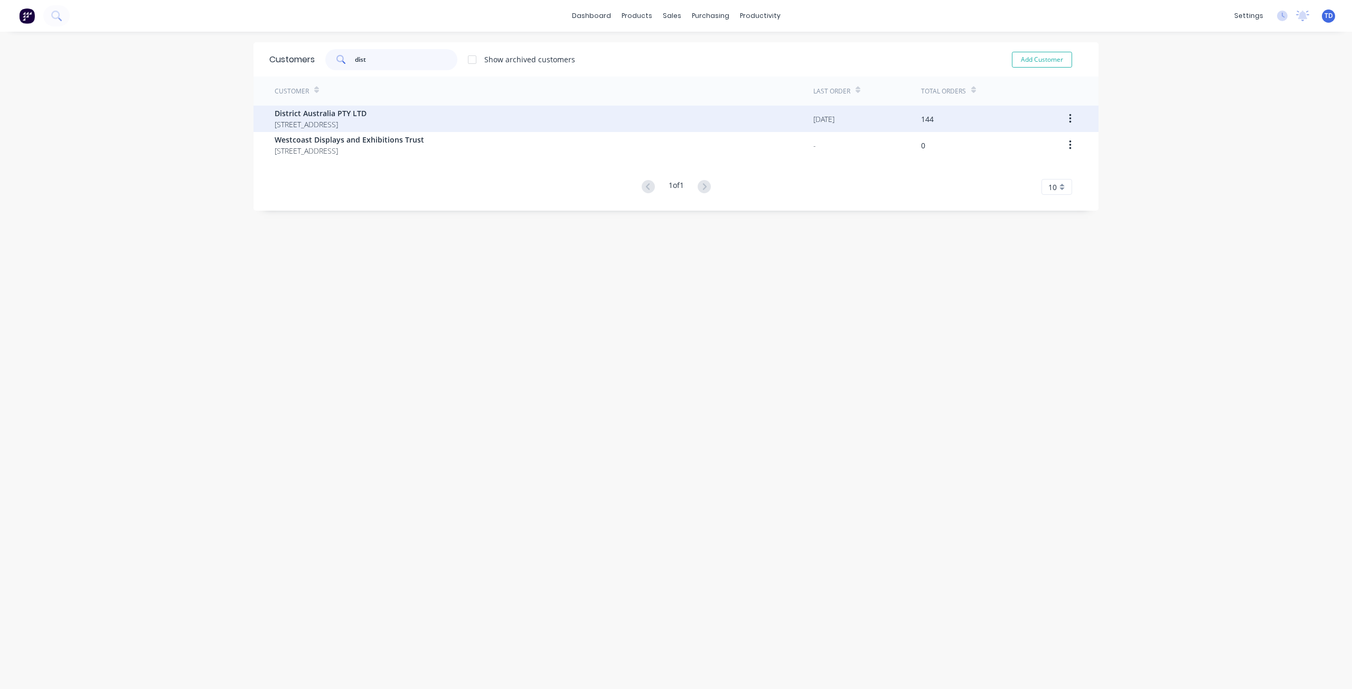
type input "dist"
click at [353, 115] on span "District Australia PTY LTD" at bounding box center [321, 113] width 92 height 11
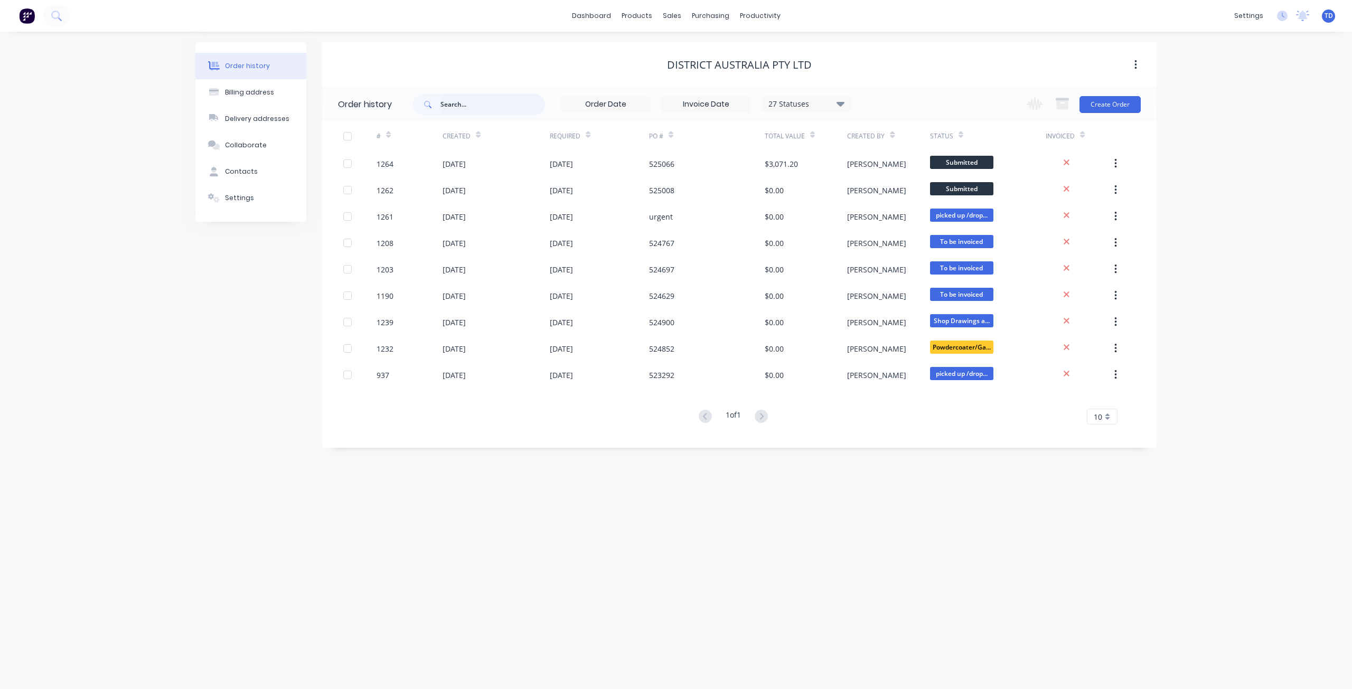
click at [470, 107] on input "text" at bounding box center [493, 104] width 105 height 21
click at [493, 104] on input "text" at bounding box center [493, 104] width 105 height 21
type input "524926"
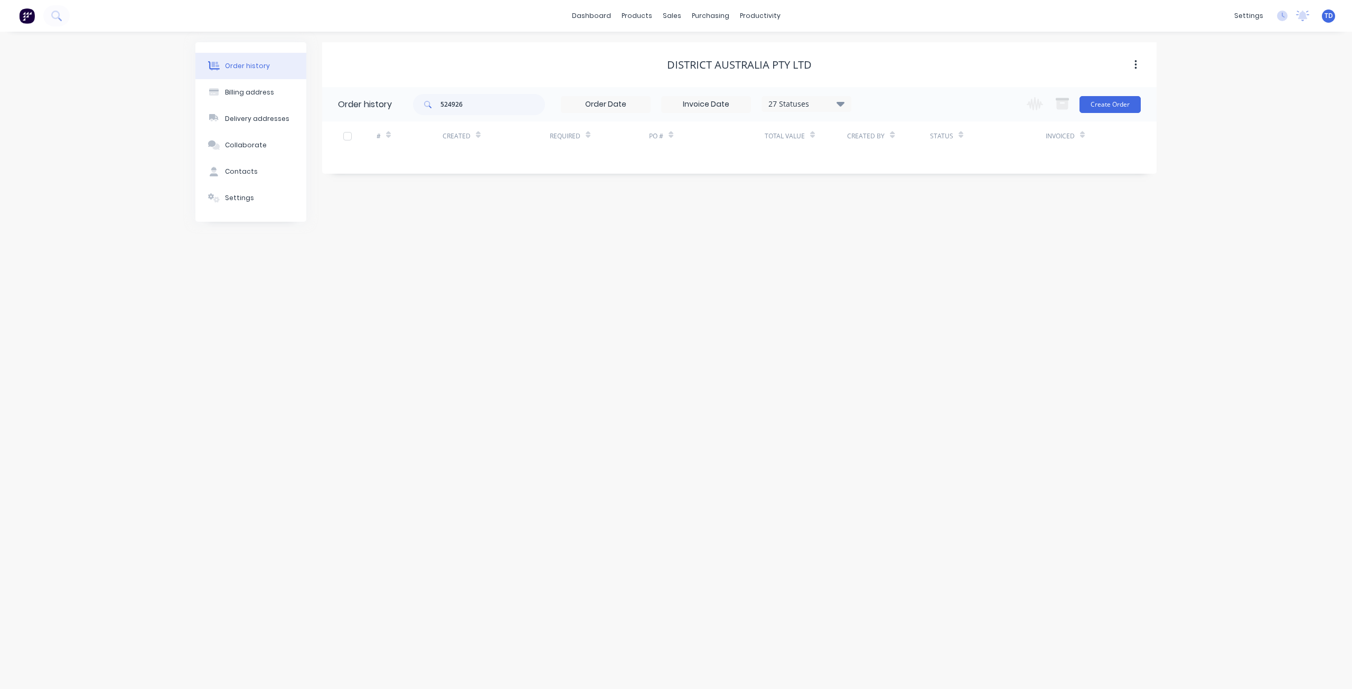
click at [840, 107] on icon at bounding box center [841, 103] width 8 height 13
click at [894, 226] on label at bounding box center [894, 226] width 0 height 0
click at [894, 234] on input "checkbox" at bounding box center [898, 231] width 8 height 10
checkbox input "true"
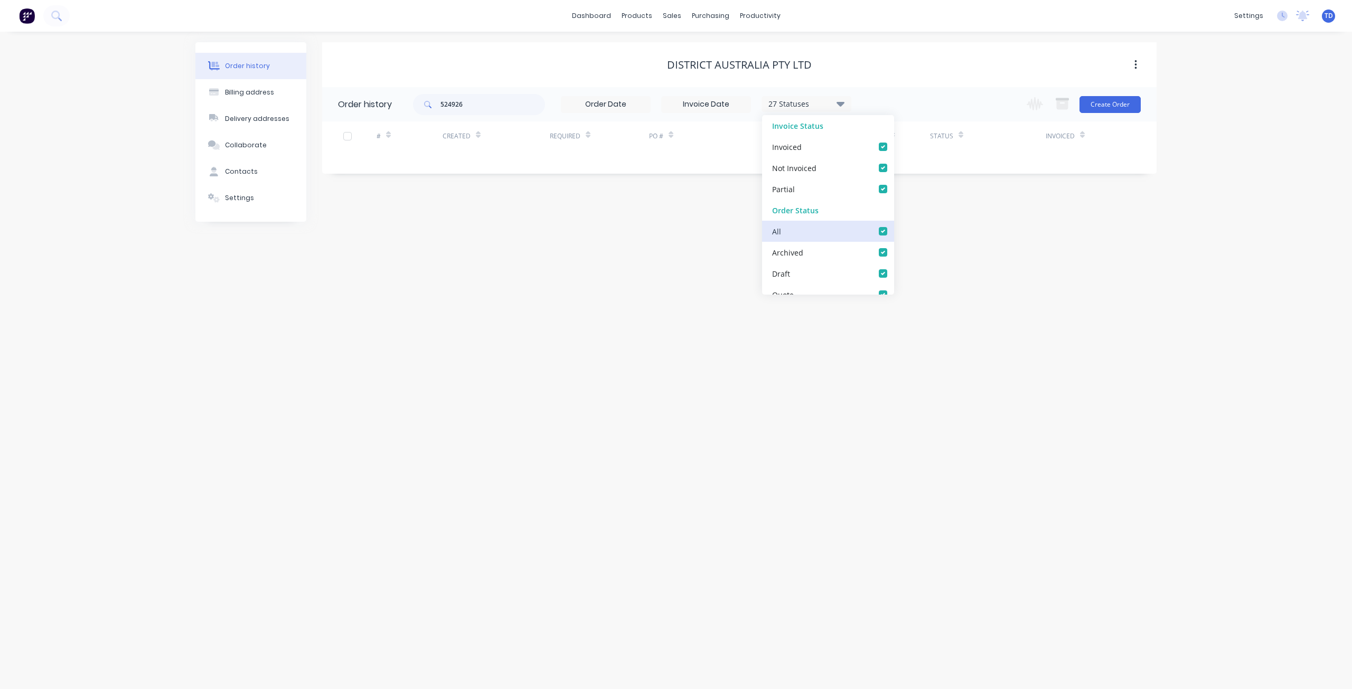
checkbox input "true"
click at [923, 62] on div "District Australia PTY LTD" at bounding box center [739, 65] width 835 height 13
drag, startPoint x: 320, startPoint y: 100, endPoint x: 276, endPoint y: 130, distance: 53.1
click at [276, 130] on div "Order history Billing address Delivery addresses Collaborate Contacts Settings …" at bounding box center [675, 132] width 961 height 180
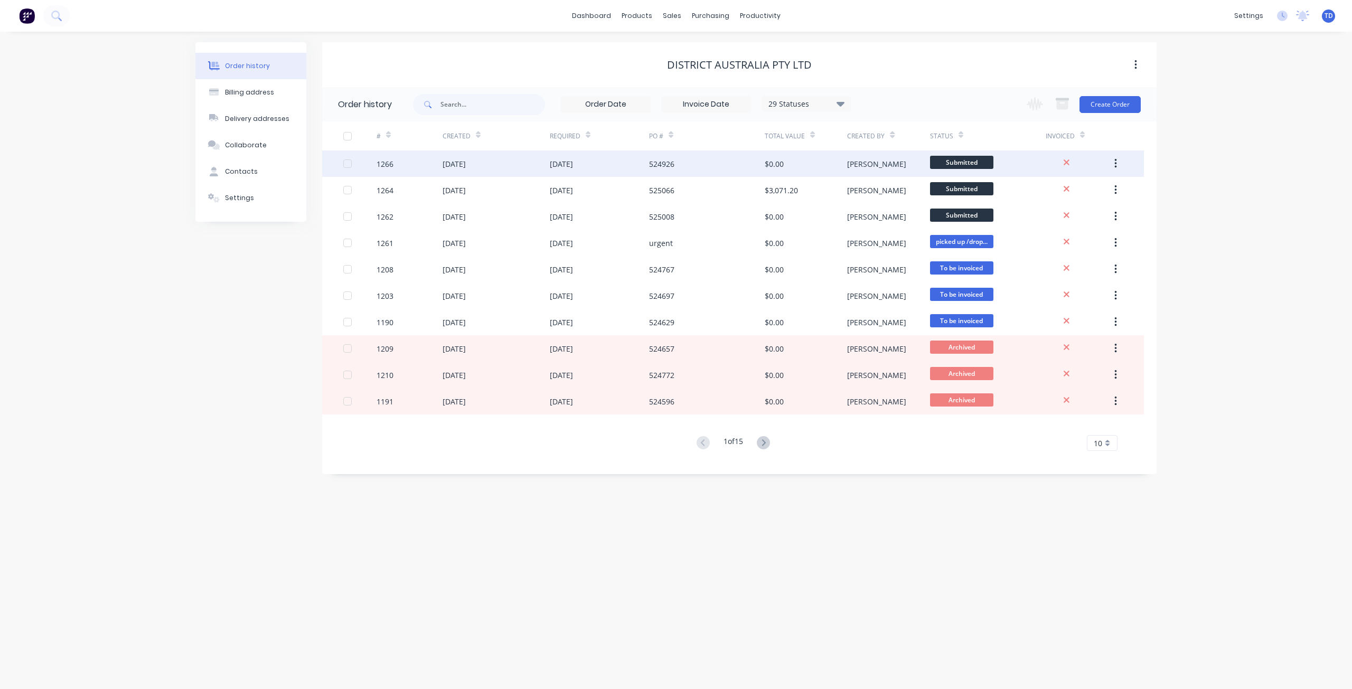
click at [538, 166] on div "[DATE]" at bounding box center [496, 164] width 107 height 26
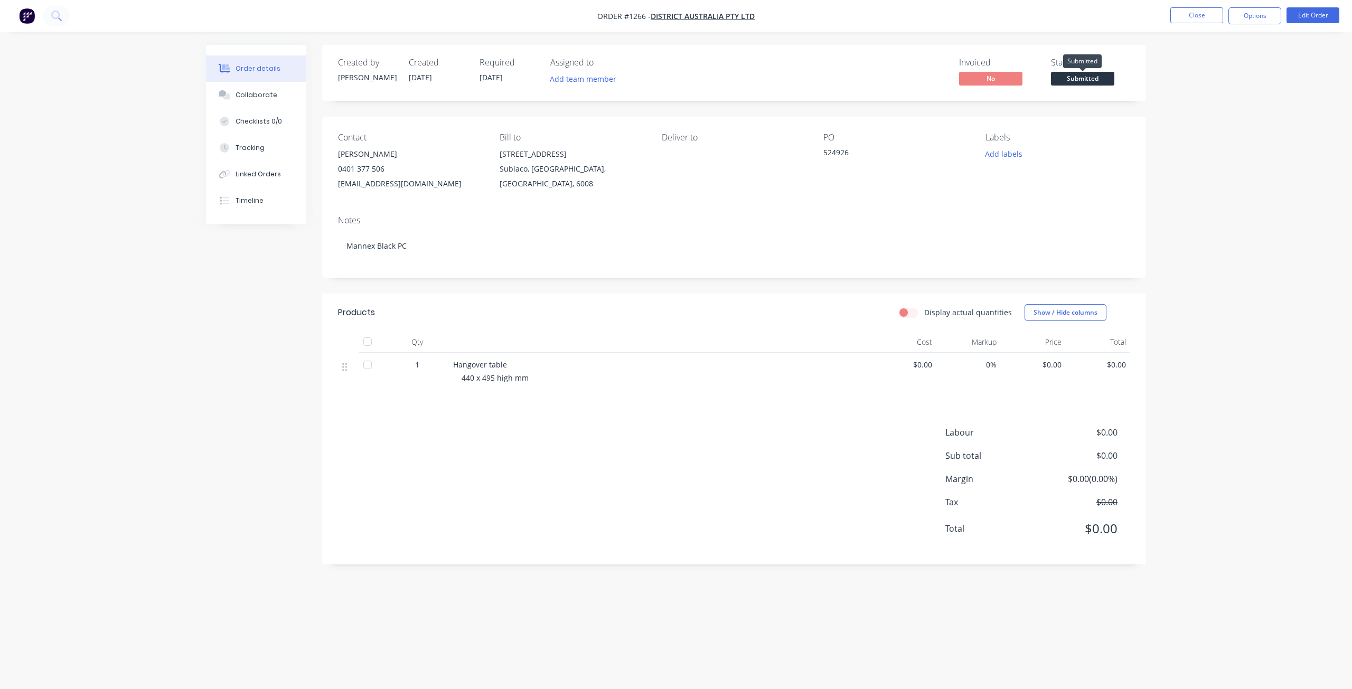
click at [1091, 81] on span "Submitted" at bounding box center [1082, 78] width 63 height 13
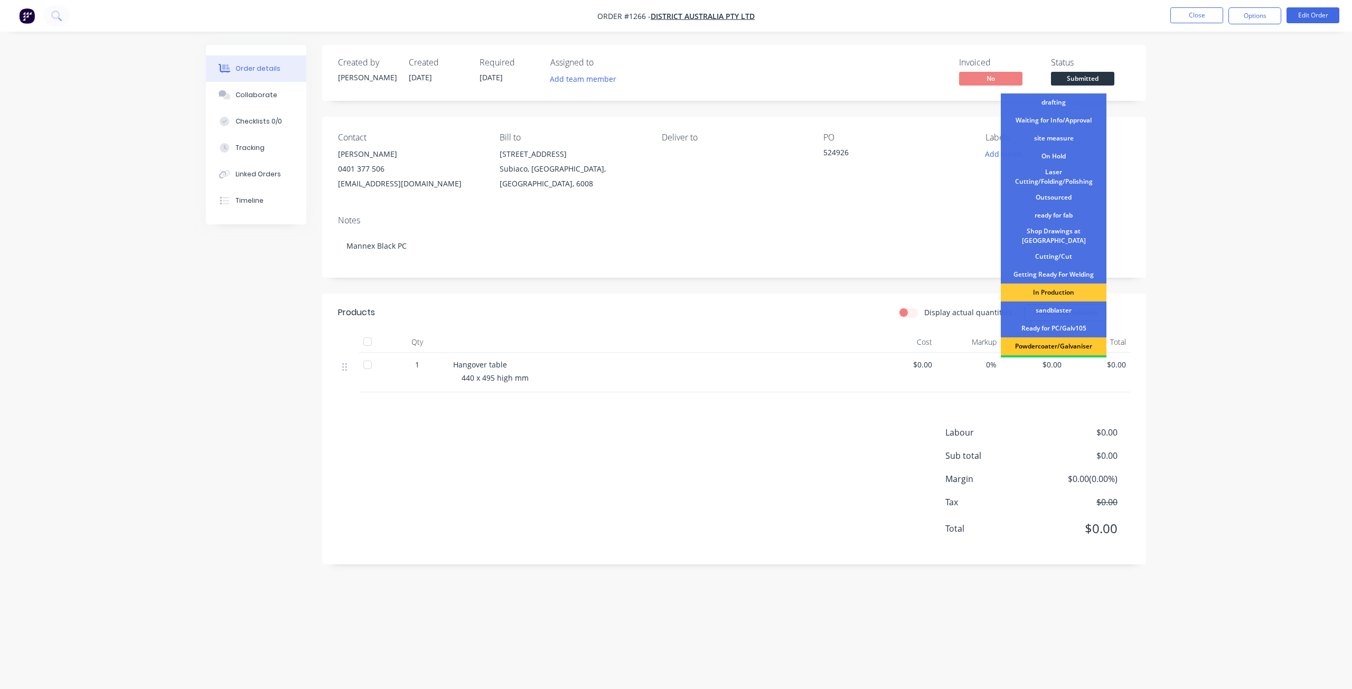
click at [1068, 341] on div "Powdercoater/Galvaniser" at bounding box center [1054, 347] width 106 height 18
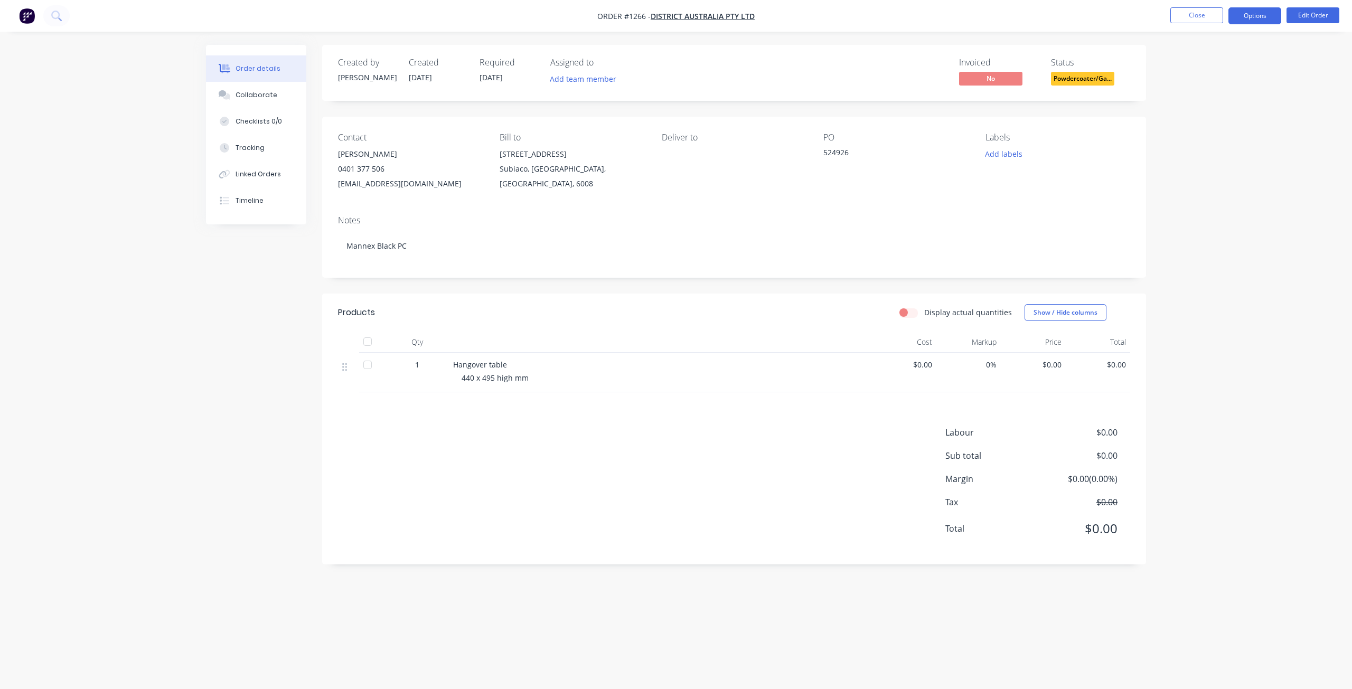
click at [1254, 17] on button "Options" at bounding box center [1255, 15] width 53 height 17
click at [1204, 189] on div "Purchase Products" at bounding box center [1223, 190] width 97 height 15
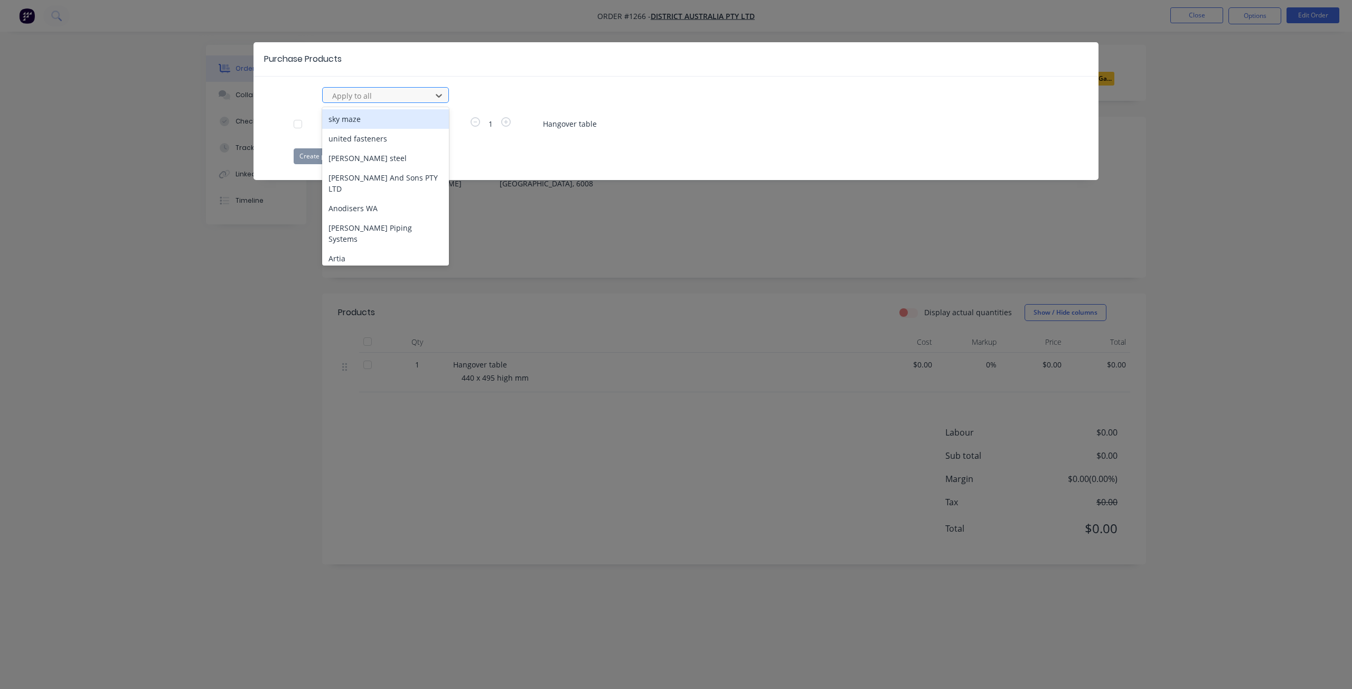
click at [418, 99] on div at bounding box center [378, 95] width 95 height 13
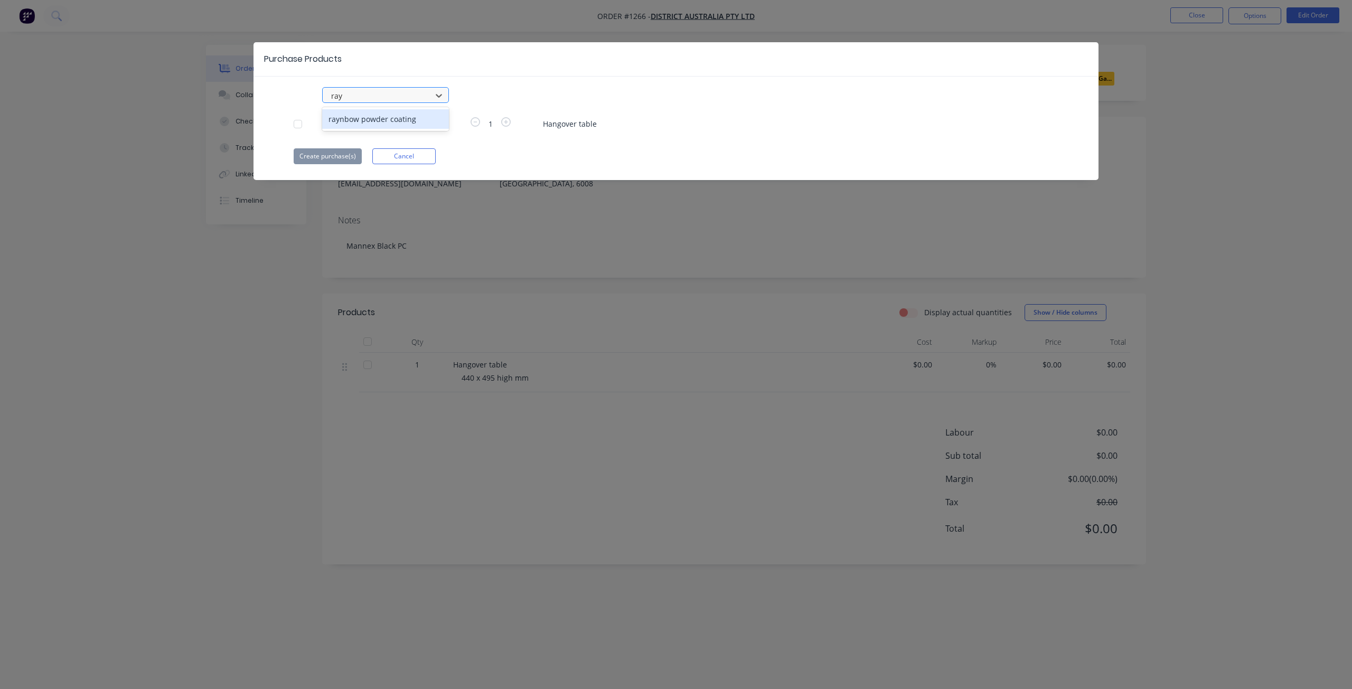
type input "rayn"
click at [409, 121] on div "raynbow powder coating" at bounding box center [385, 119] width 127 height 20
click at [309, 163] on button "Create purchase(s)" at bounding box center [328, 156] width 68 height 16
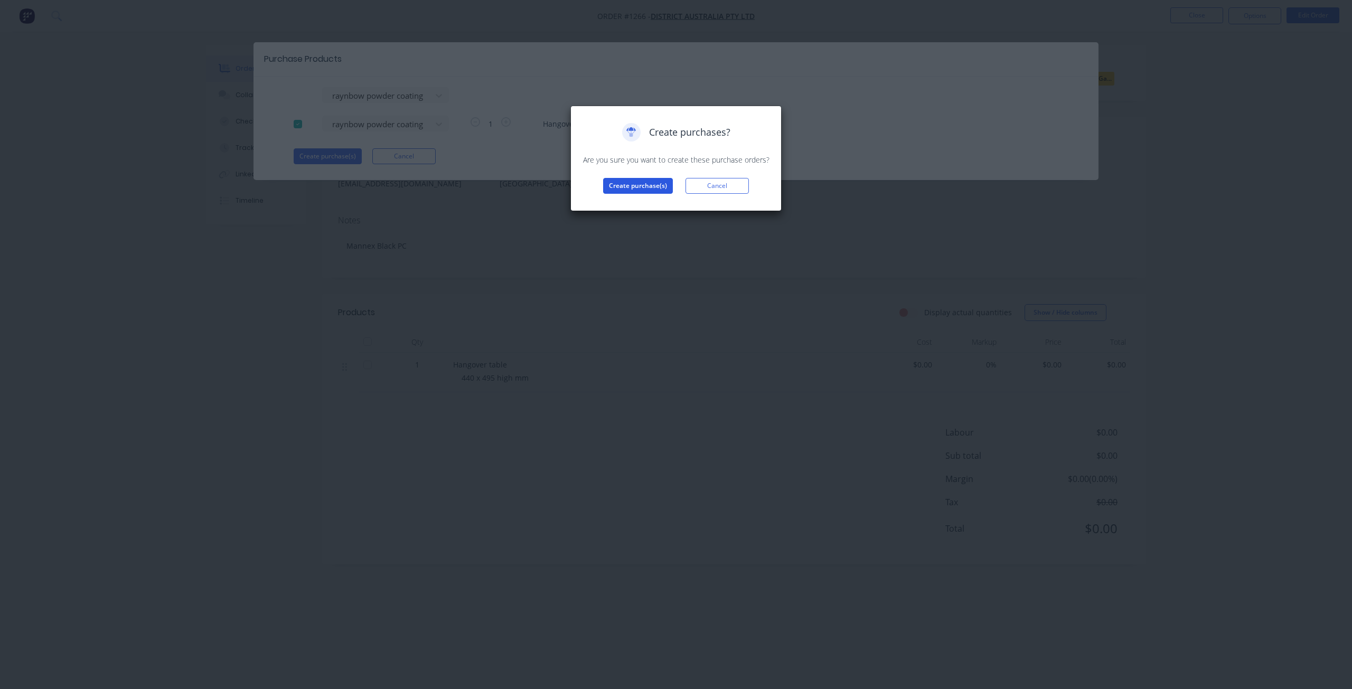
click at [610, 187] on button "Create purchase(s)" at bounding box center [638, 186] width 70 height 16
click at [630, 200] on button "View purchase(s)" at bounding box center [637, 203] width 63 height 16
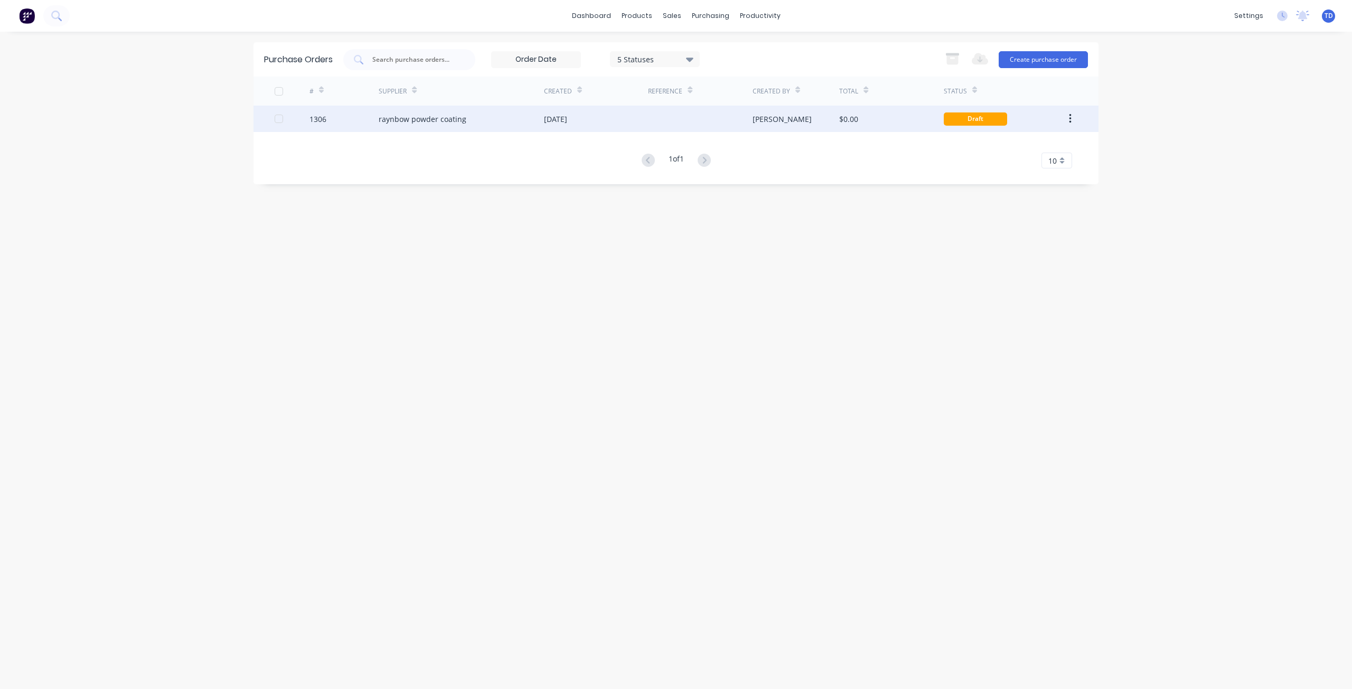
click at [365, 118] on div "1306" at bounding box center [345, 119] width 70 height 26
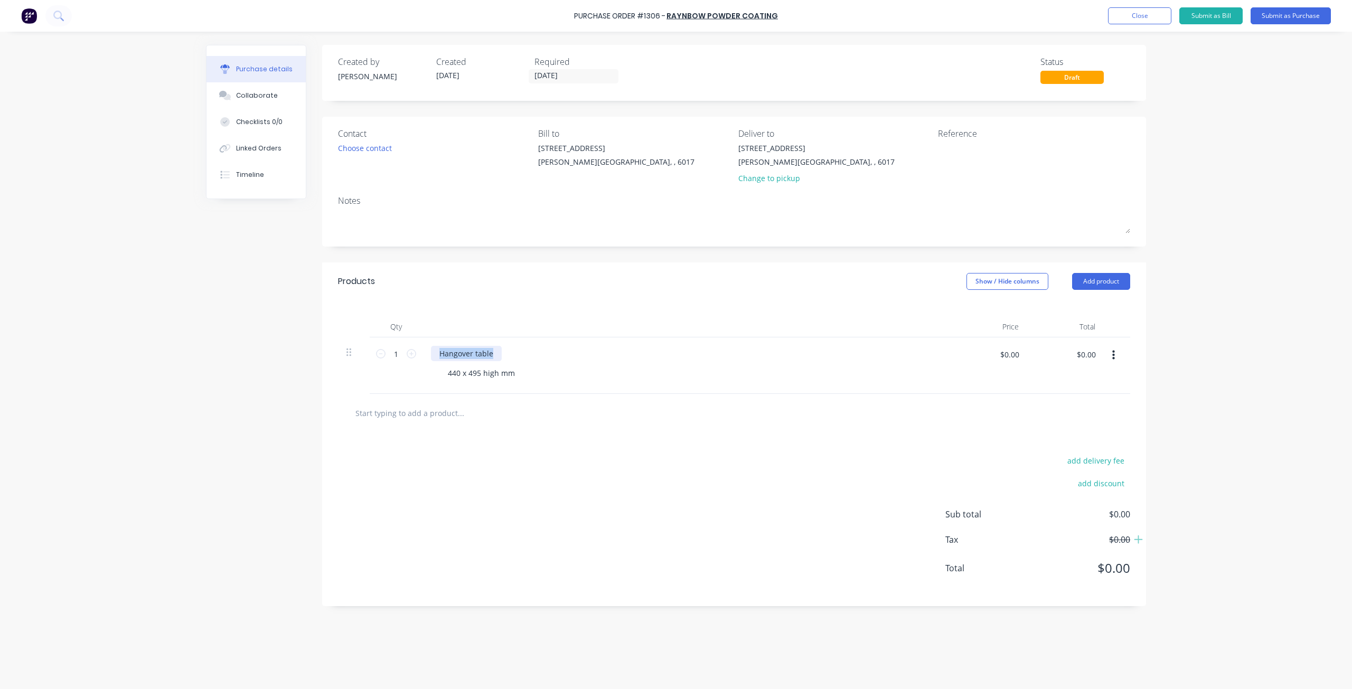
drag, startPoint x: 482, startPoint y: 348, endPoint x: 464, endPoint y: 302, distance: 49.5
click at [417, 338] on div "1 1 Hangover table 440 x 495 high mm $0.00 $0.00 $0.00 $0.00" at bounding box center [734, 366] width 792 height 57
drag, startPoint x: 497, startPoint y: 372, endPoint x: 444, endPoint y: 371, distance: 52.8
click at [444, 371] on div "440 x 495 high mm" at bounding box center [481, 373] width 84 height 15
click at [484, 354] on div "round table" at bounding box center [460, 353] width 59 height 15
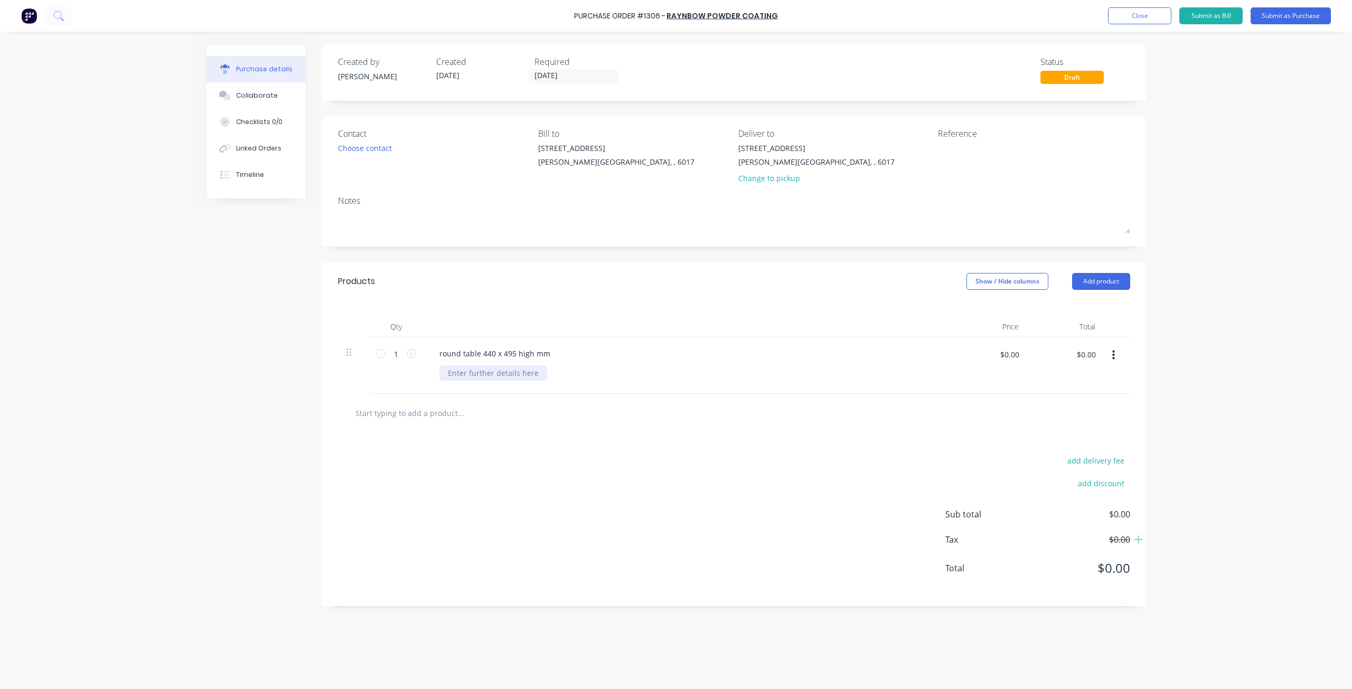
click at [475, 372] on div at bounding box center [493, 373] width 108 height 15
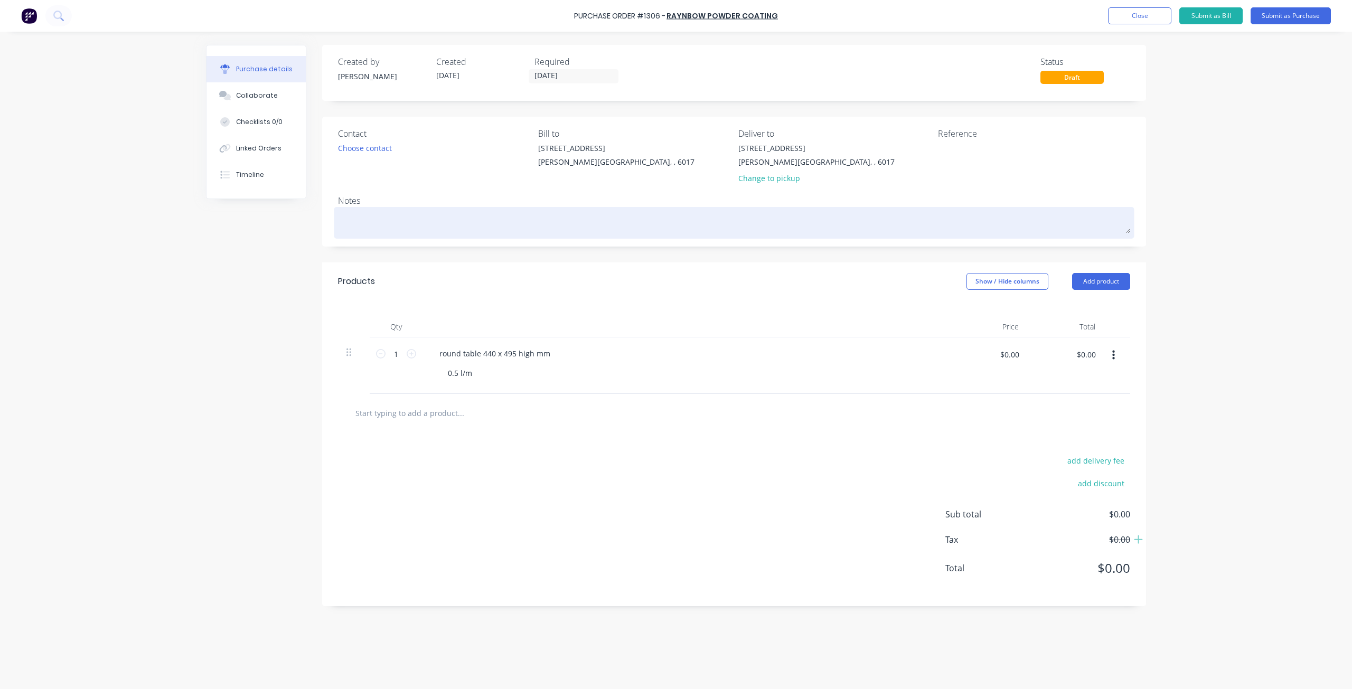
click at [375, 221] on textarea at bounding box center [734, 222] width 792 height 24
type textarea "x"
type textarea "b"
type textarea "x"
type textarea "bl"
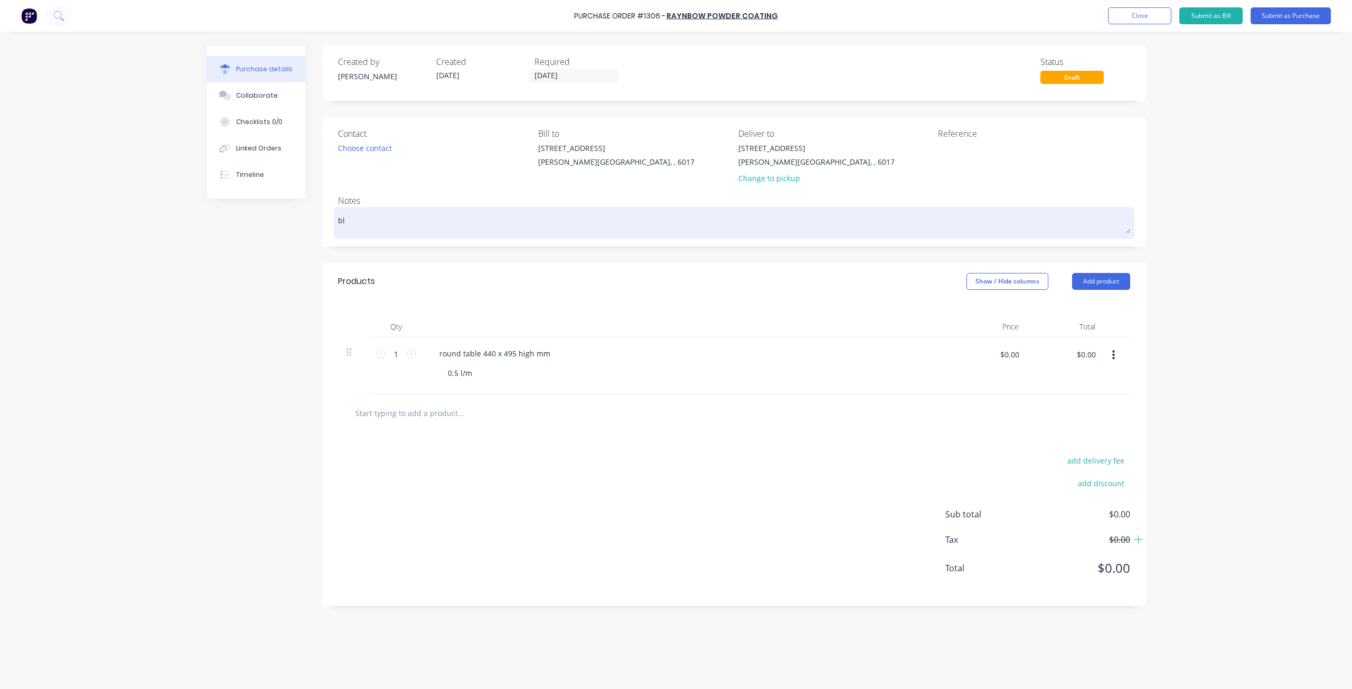
type textarea "x"
type textarea "bla"
type textarea "x"
type textarea "blac"
type textarea "x"
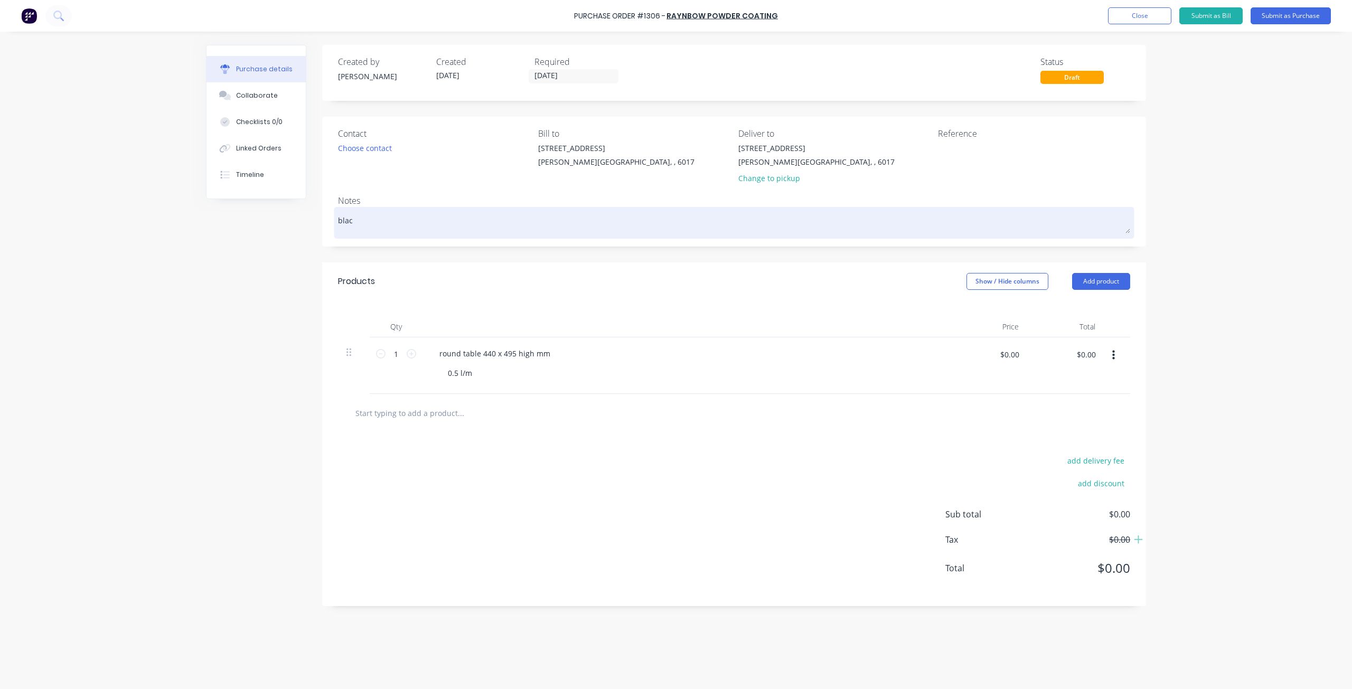
type textarea "black"
type textarea "x"
type textarea "black"
type textarea "x"
type textarea "black m"
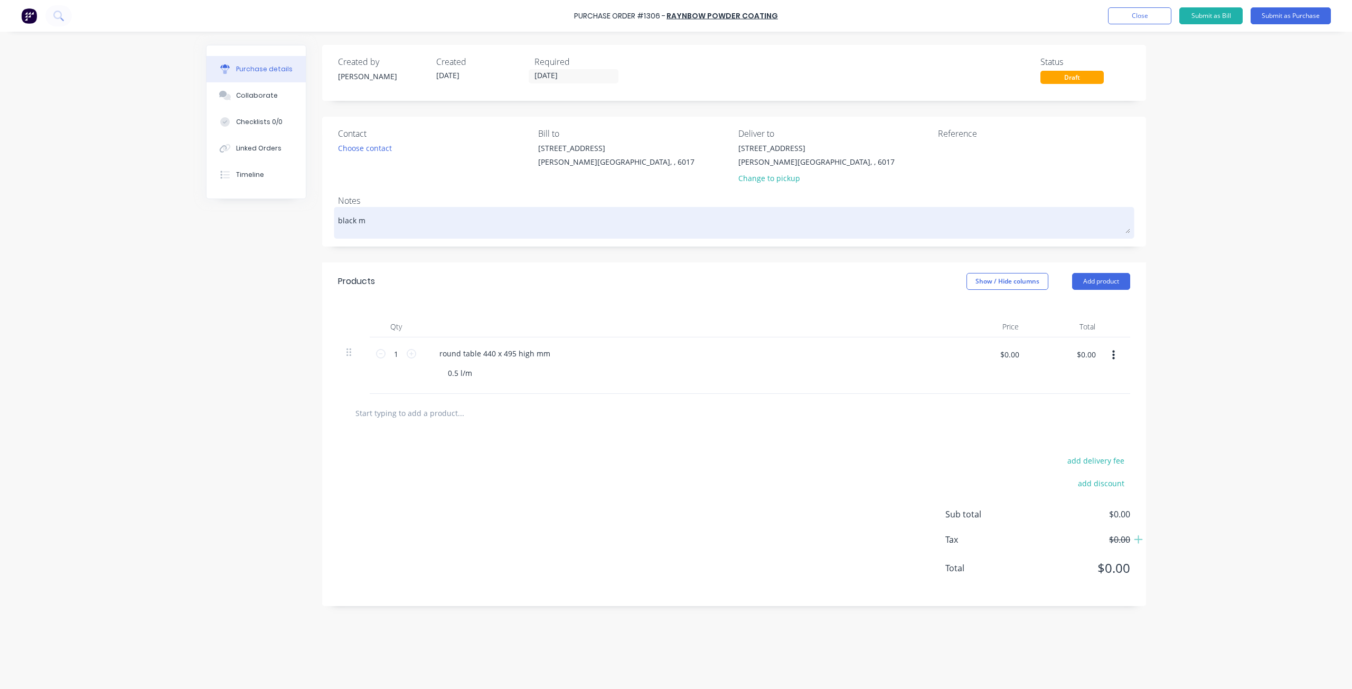
type textarea "x"
type textarea "black ma"
type textarea "x"
type textarea "black man"
type textarea "x"
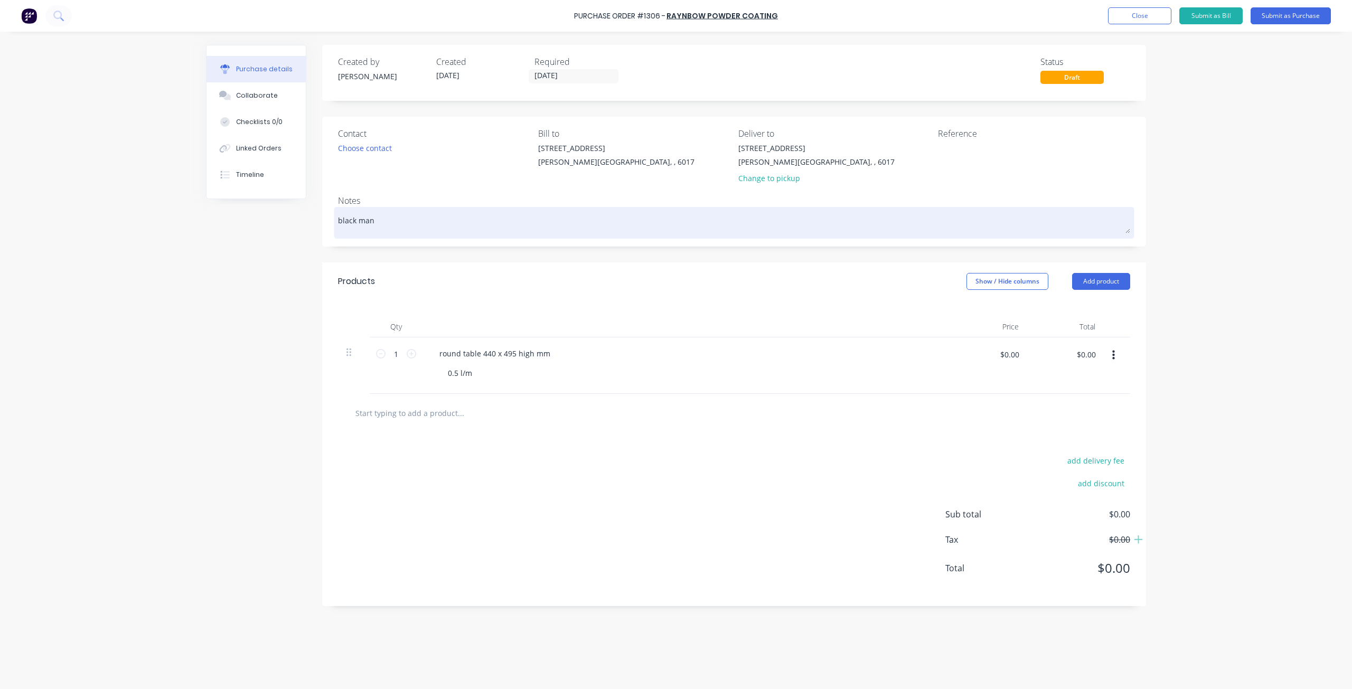
type textarea "black mann"
type textarea "x"
type textarea "black manne"
type textarea "x"
type textarea "black mannex"
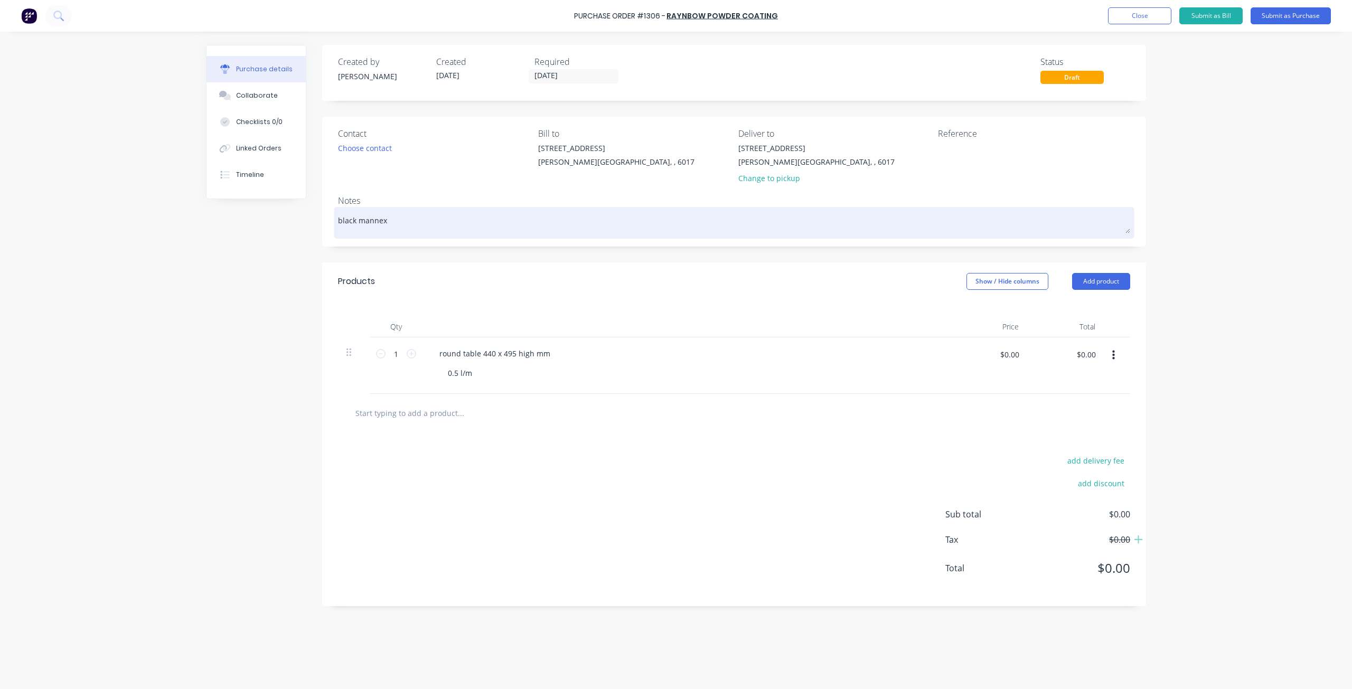
type textarea "x"
type textarea "black mannex"
type textarea "x"
type textarea "black mannex p"
type textarea "x"
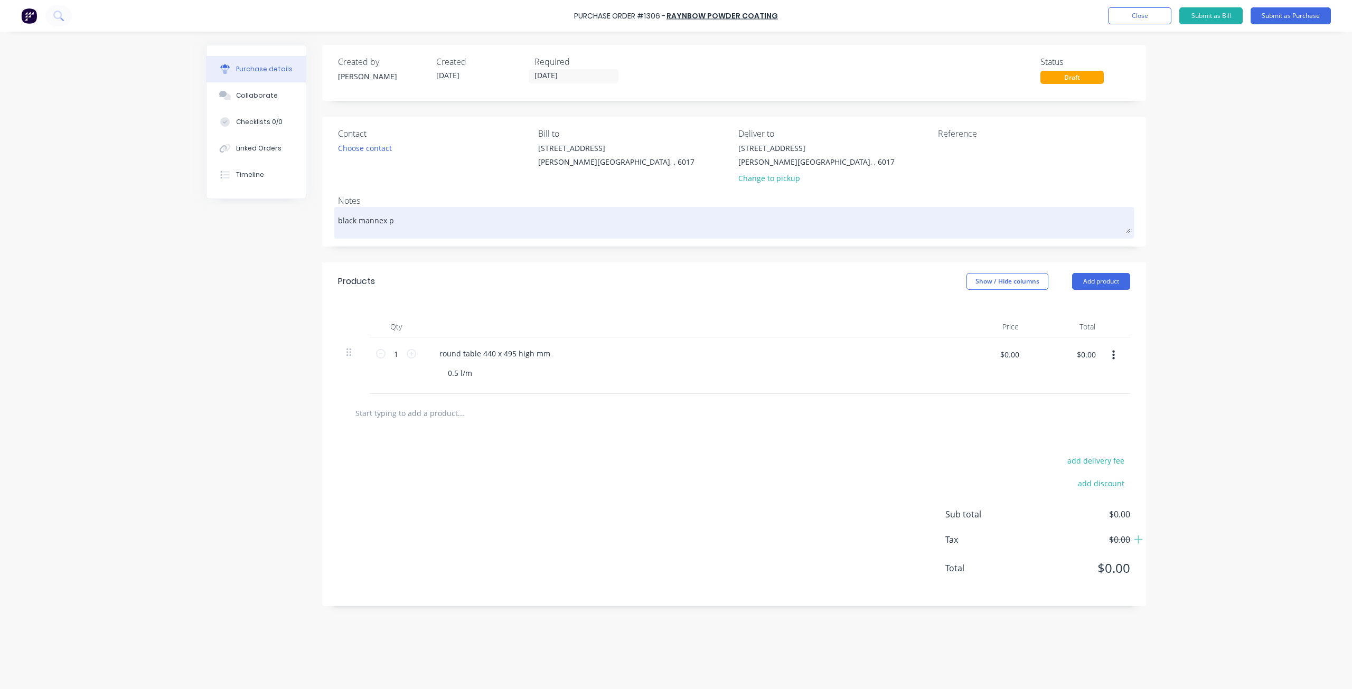
type textarea "black mannex po"
type textarea "x"
type textarea "black mannex pow"
type textarea "x"
type textarea "black mannex powd"
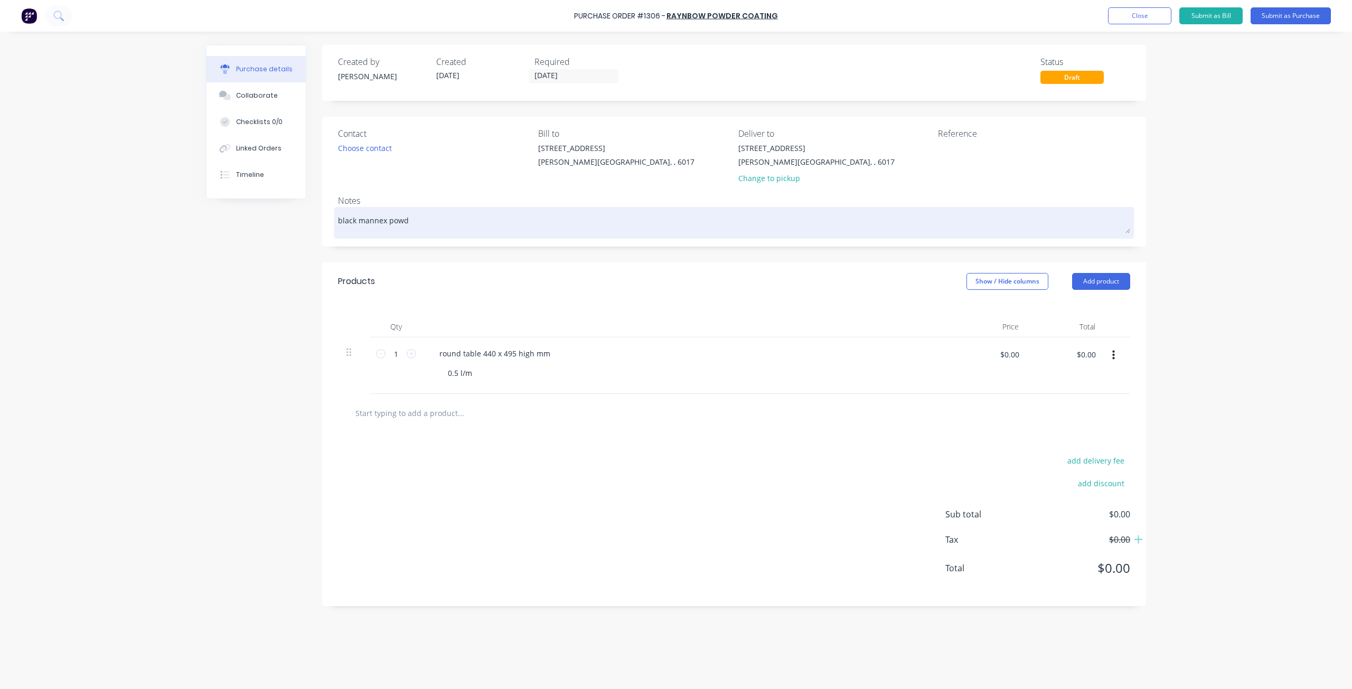
type textarea "x"
type textarea "black mannex powde"
type textarea "x"
type textarea "black mannex powder"
type textarea "x"
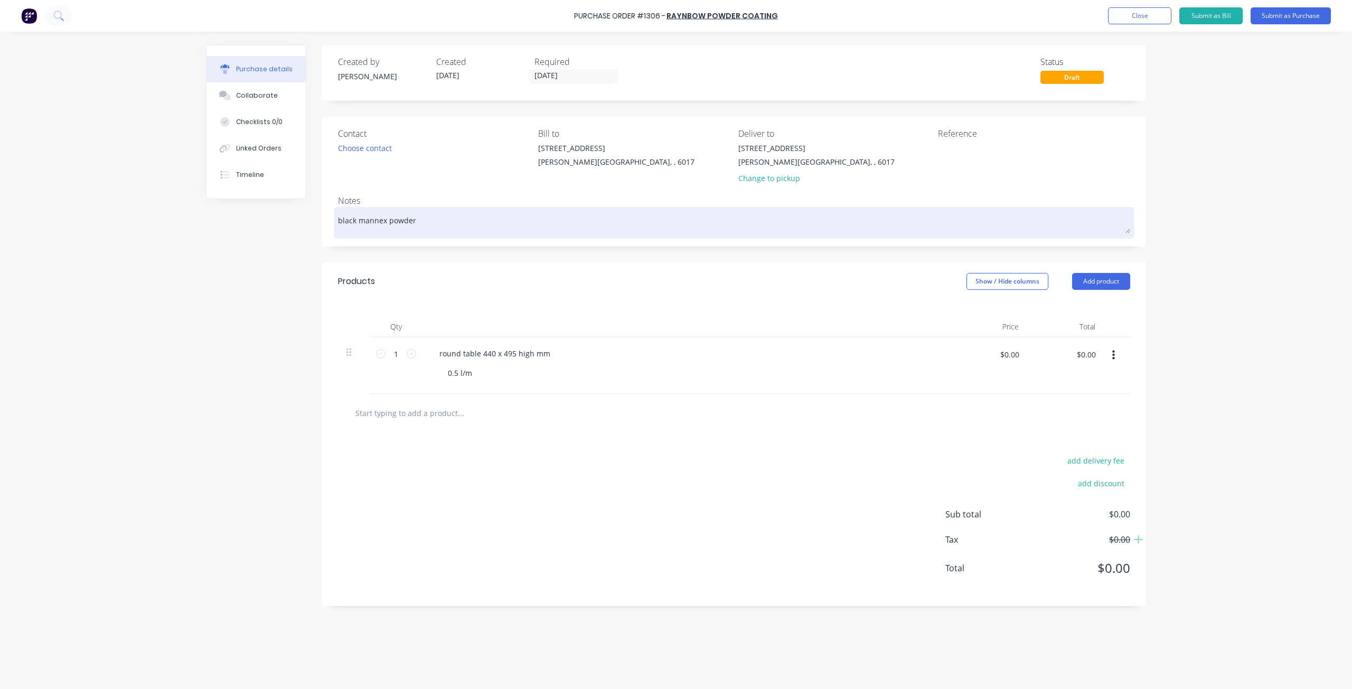
type textarea "black mannex powder"
type textarea "x"
type textarea "black mannex powder c"
type textarea "x"
type textarea "black mannex powder co"
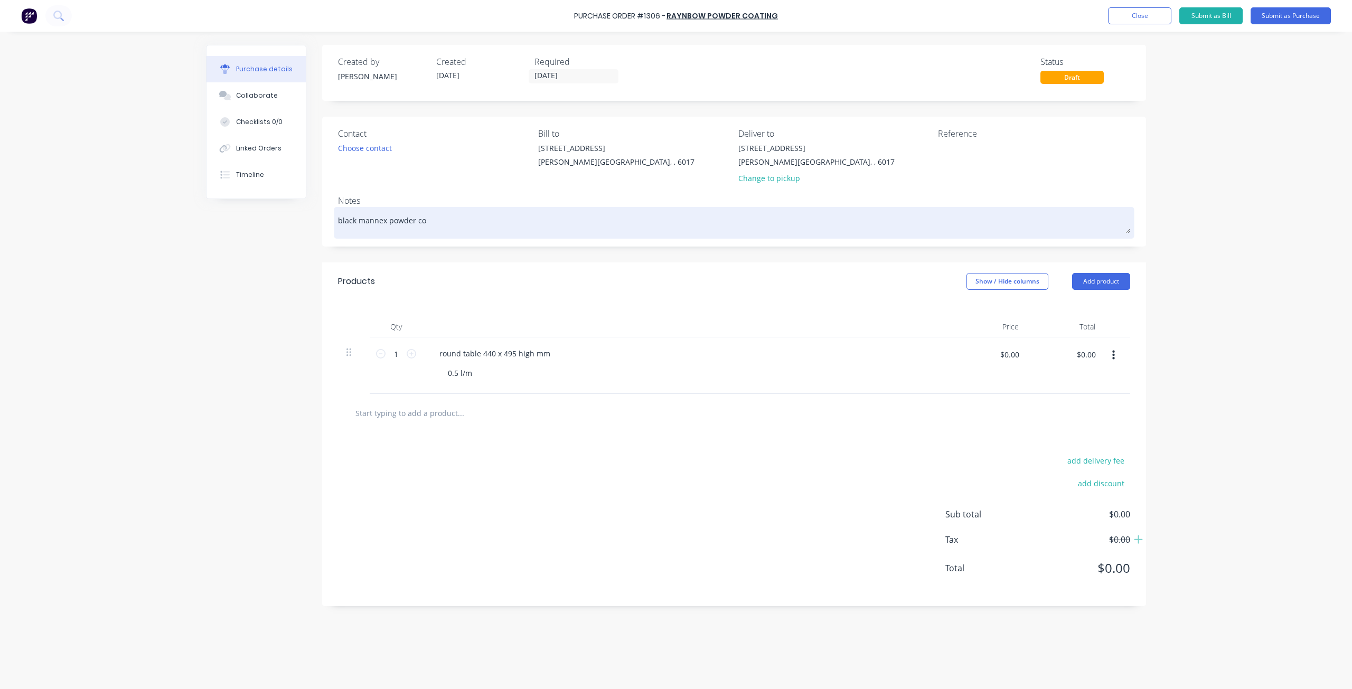
type textarea "x"
type textarea "black mannex powder coa"
type textarea "x"
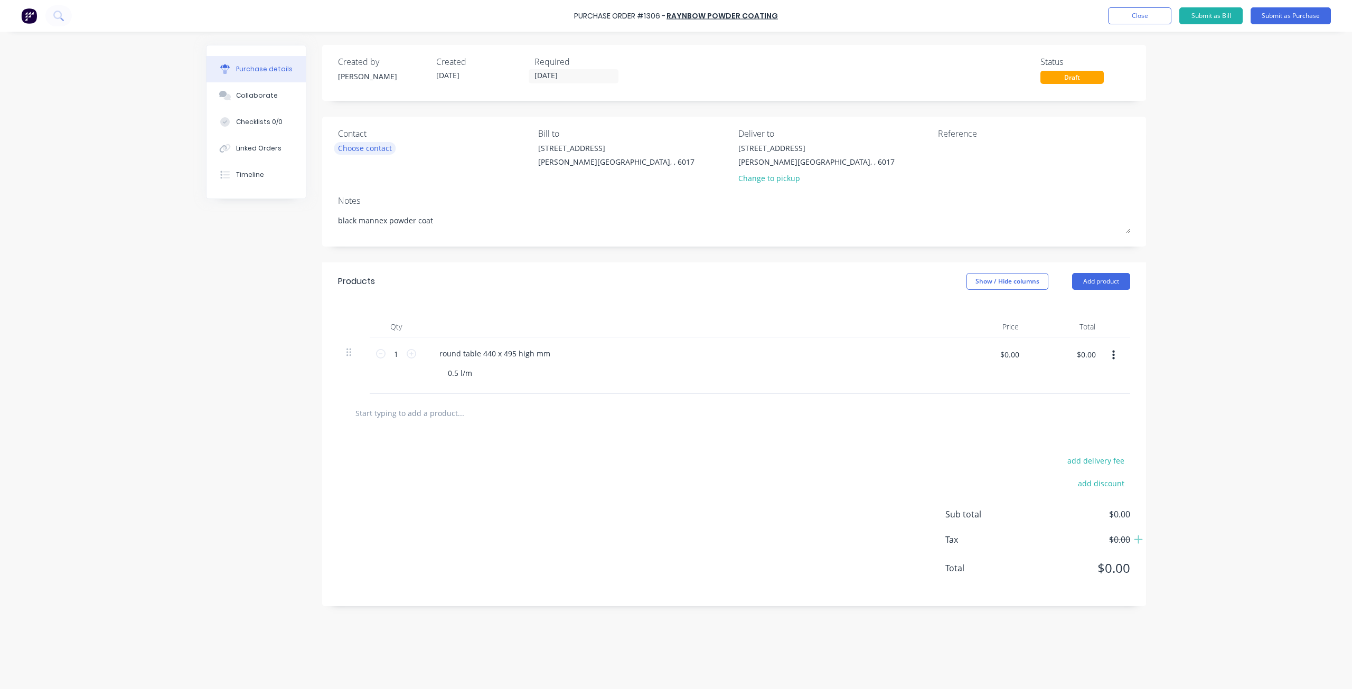
type textarea "black mannex powder coat"
type textarea "x"
type textarea "black mannex powder coat"
click at [376, 151] on div "Choose contact" at bounding box center [365, 148] width 54 height 11
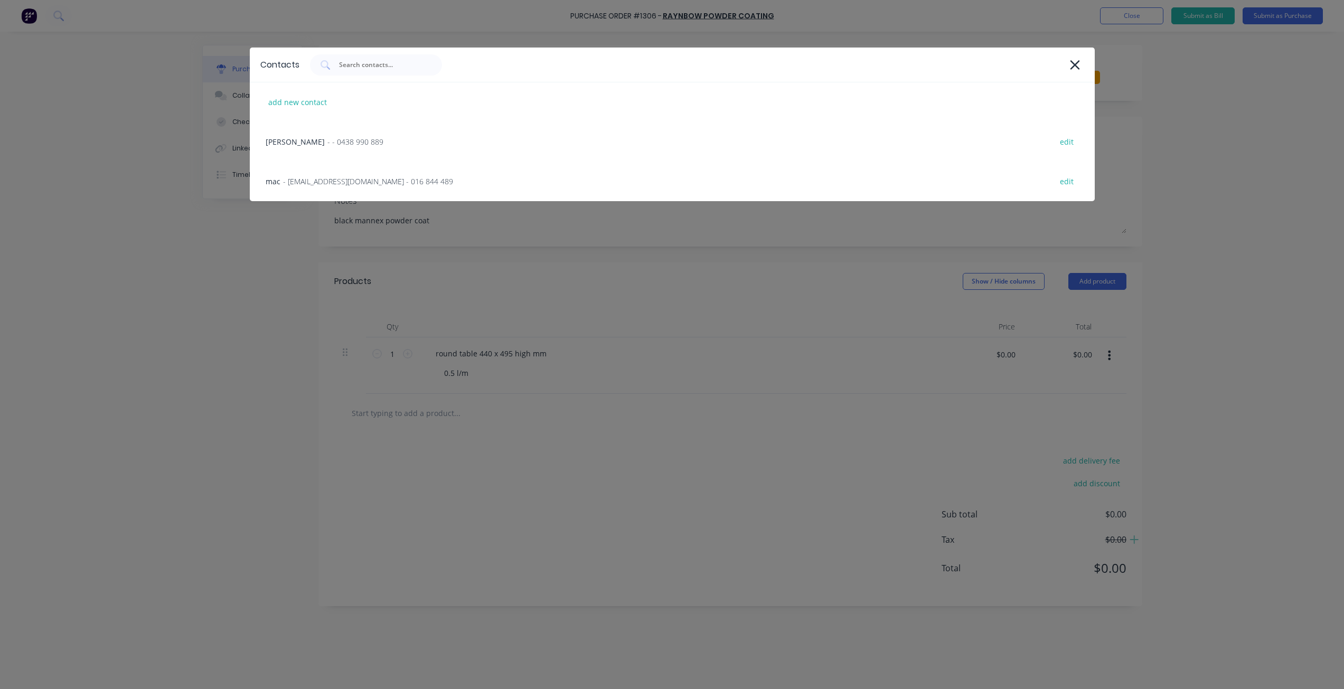
click at [376, 151] on div "andy - - 0438 990 889 edit" at bounding box center [672, 142] width 845 height 40
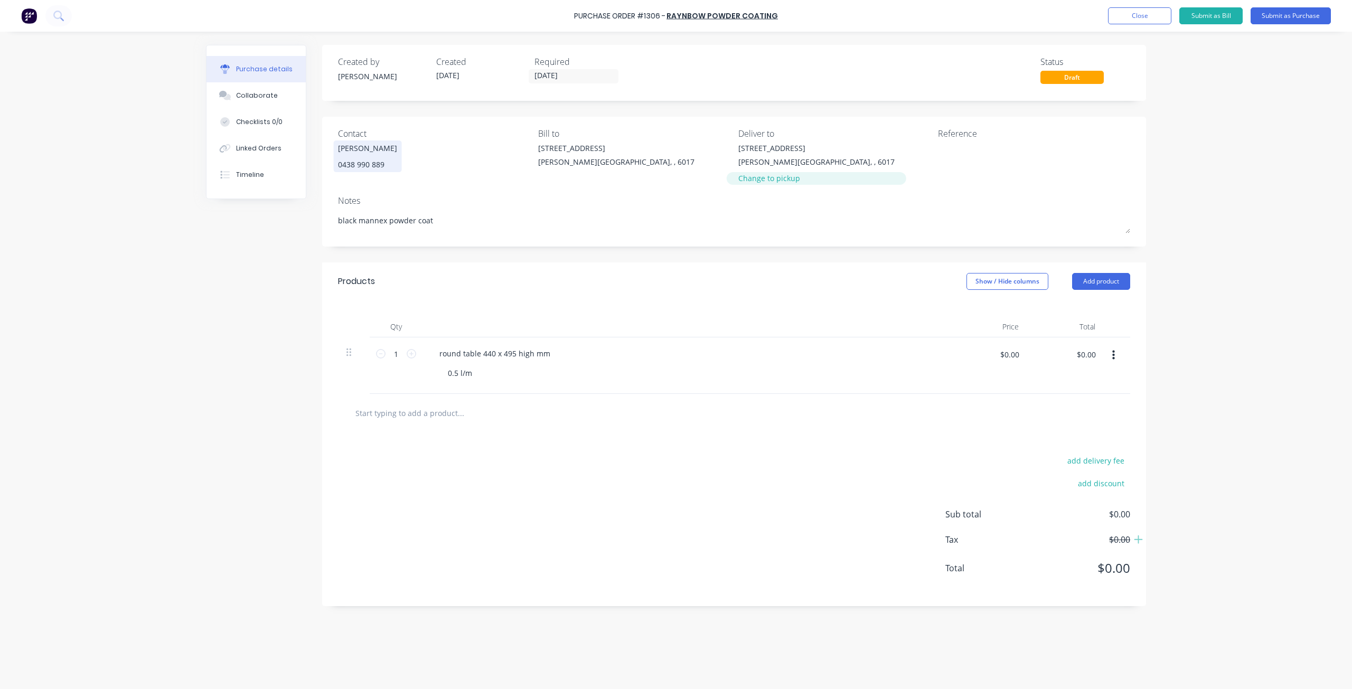
click at [758, 180] on div "Change to pickup" at bounding box center [816, 178] width 156 height 11
type textarea "x"
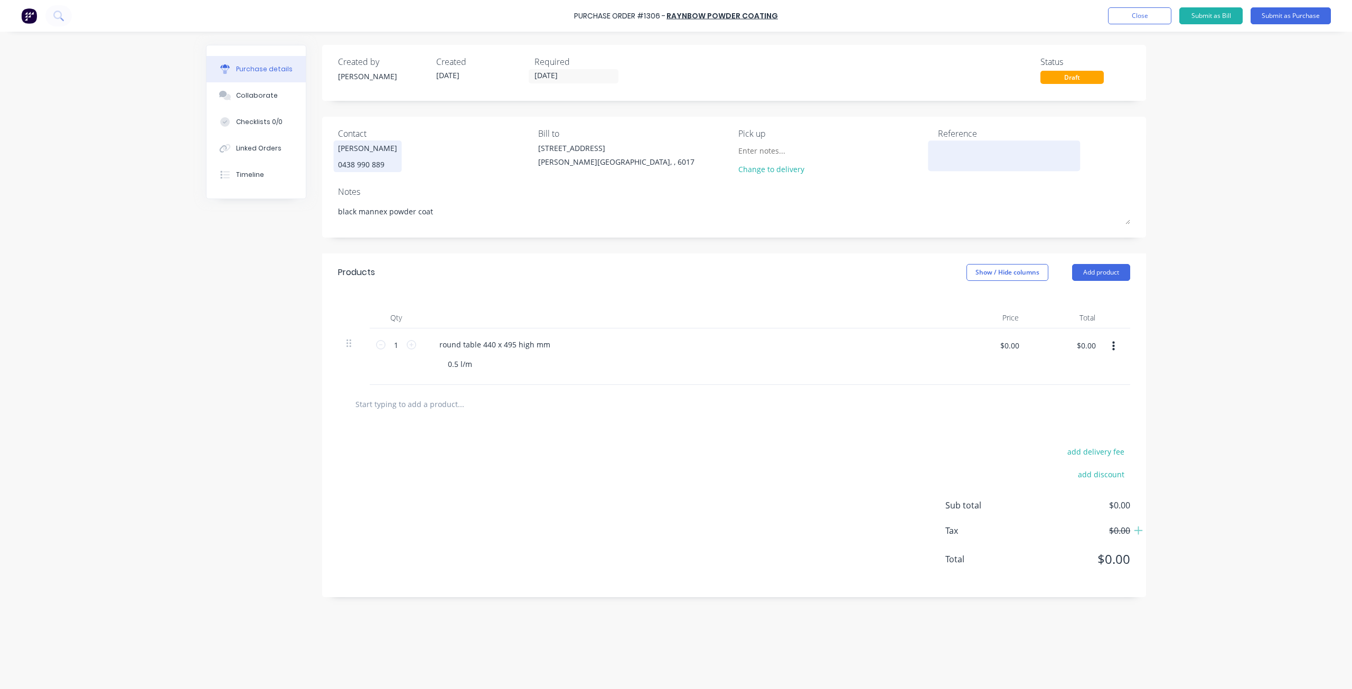
click at [980, 158] on textarea at bounding box center [1004, 155] width 132 height 24
type textarea "district #1266"
type textarea "x"
type textarea "district #1266"
click at [1166, 151] on div "Purchase Order #1306 - raynbow powder coating Add product Close Submit as Bill …" at bounding box center [676, 344] width 1352 height 689
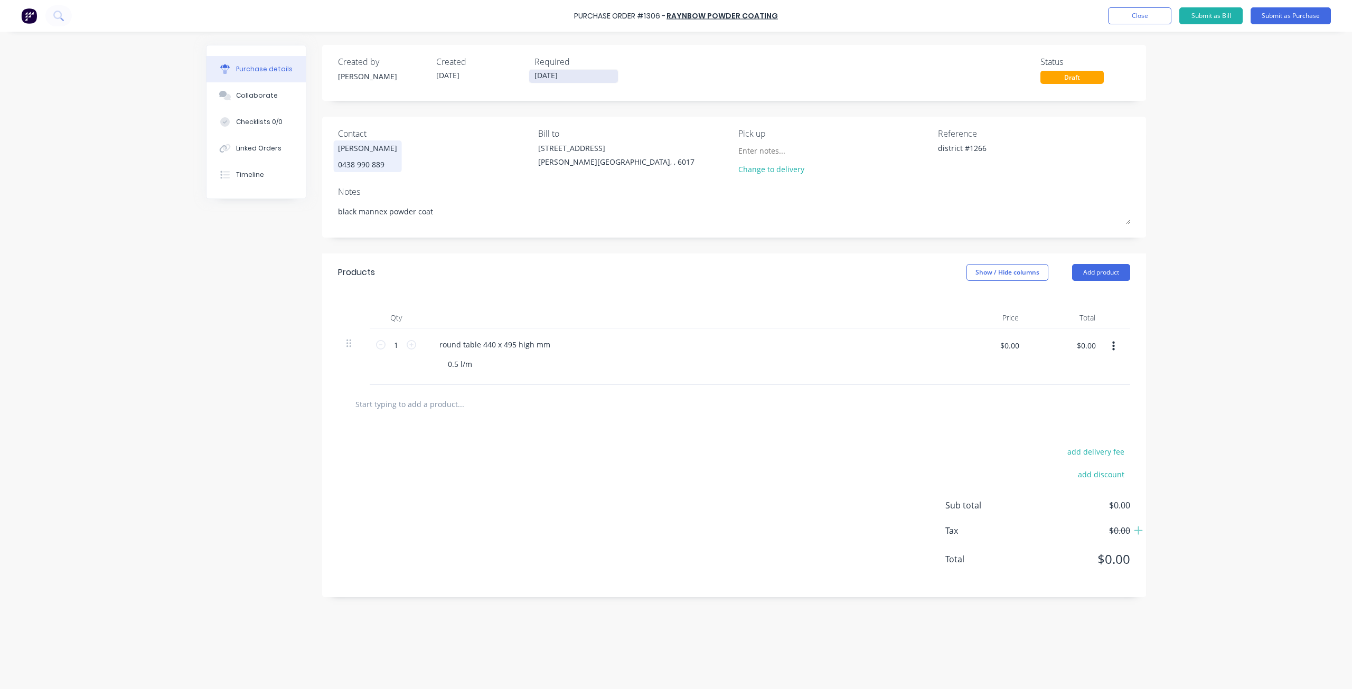
click at [598, 77] on input "17/08/25" at bounding box center [573, 76] width 89 height 13
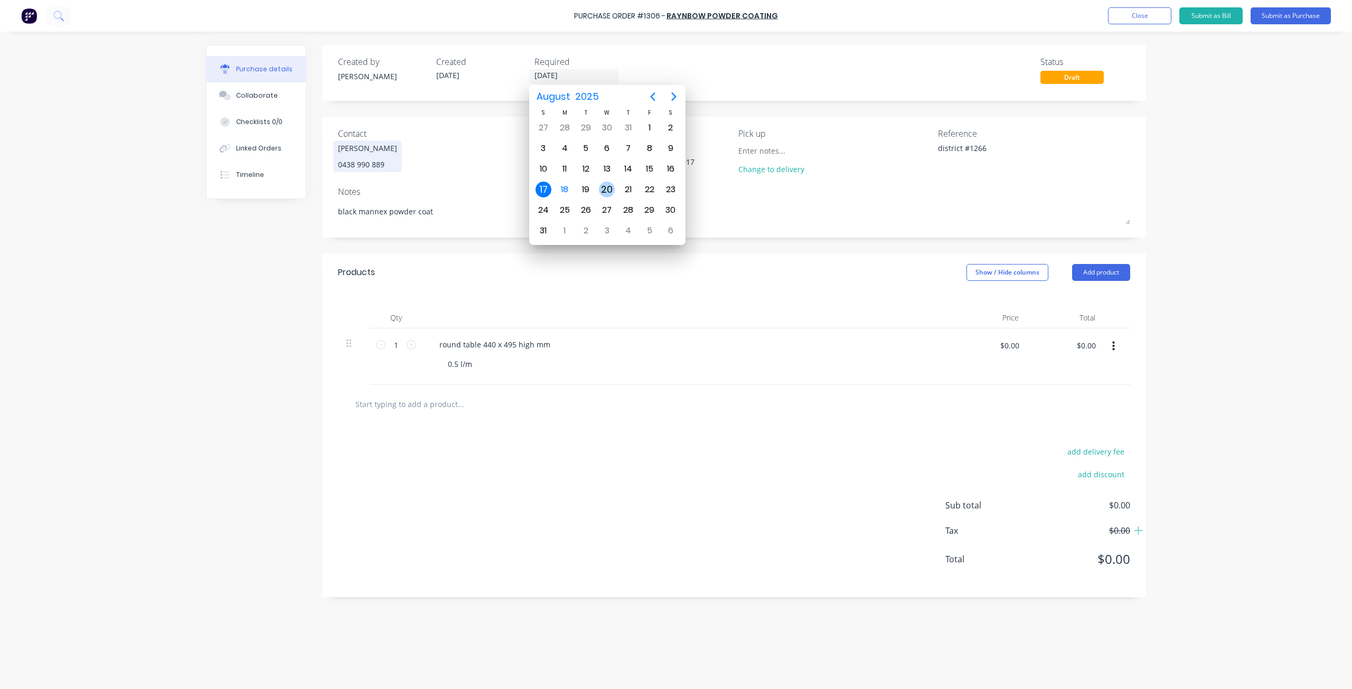
click at [605, 187] on div "20" at bounding box center [607, 190] width 16 height 16
type textarea "x"
type input "20/08/25"
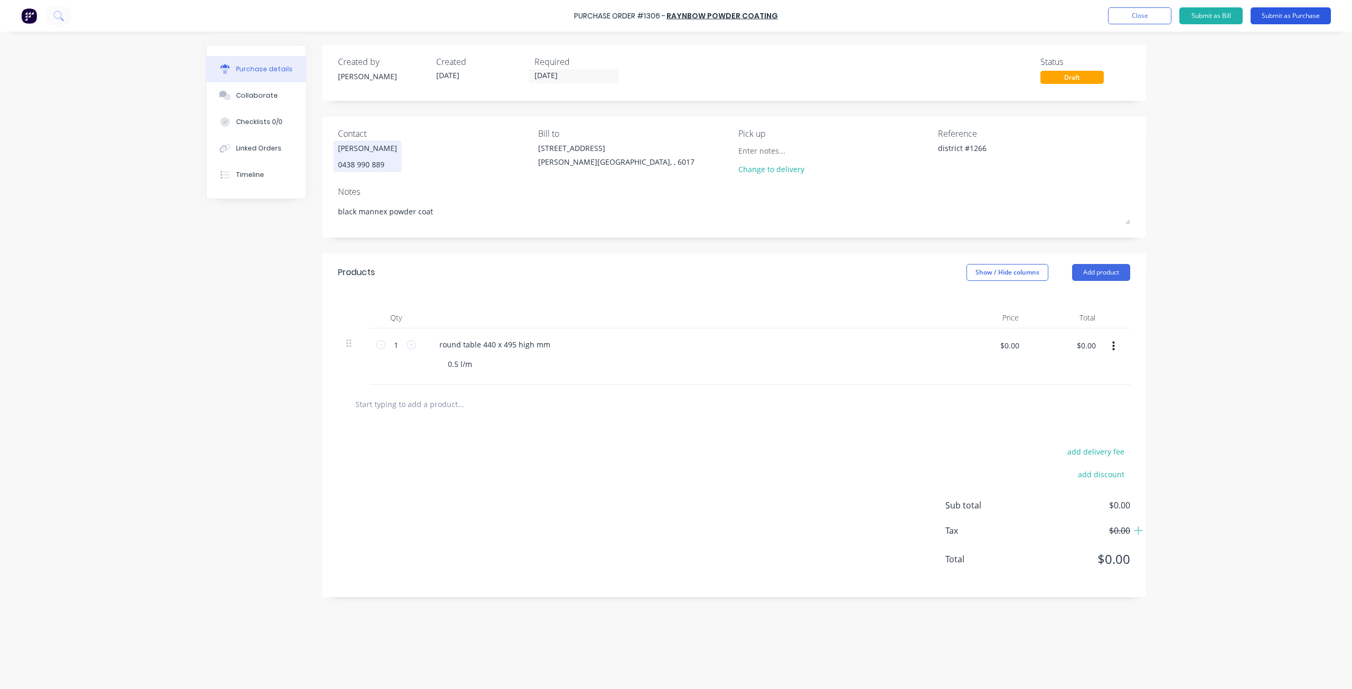
click at [1296, 13] on button "Submit as Purchase" at bounding box center [1291, 15] width 80 height 17
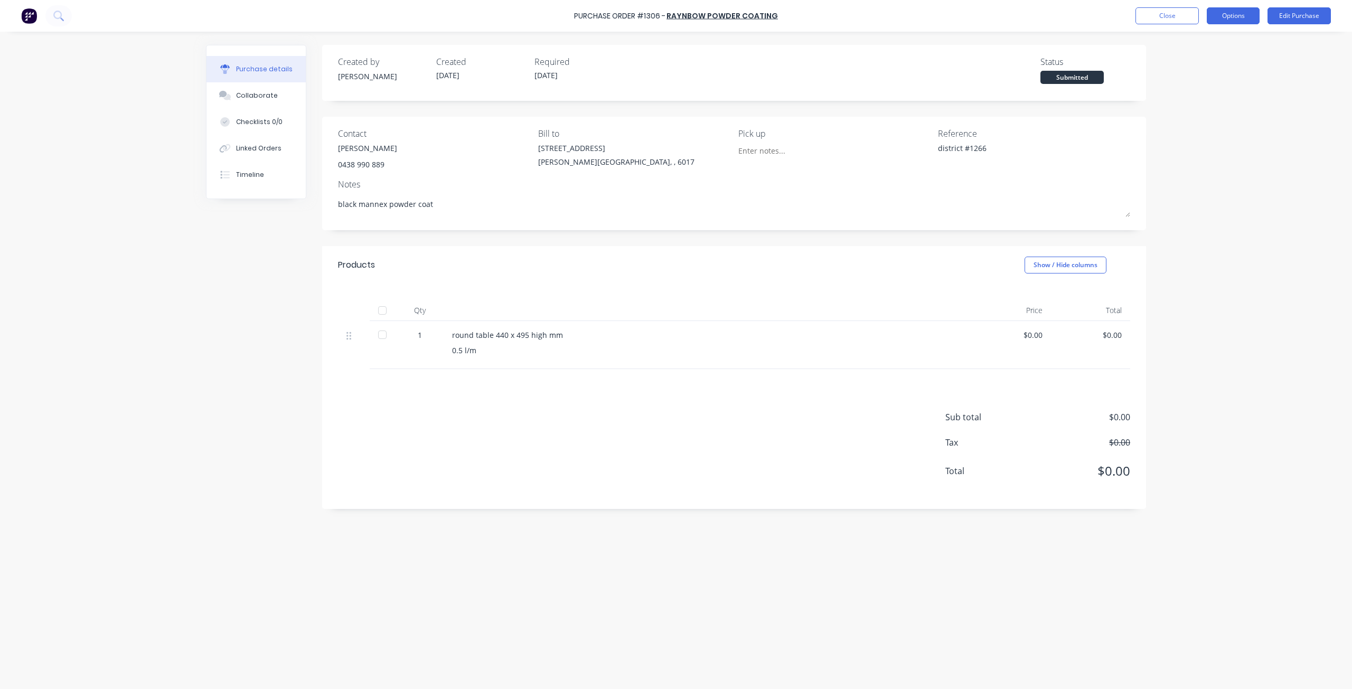
click at [1238, 19] on button "Options" at bounding box center [1233, 15] width 53 height 17
click at [1192, 46] on div "Print / Email" at bounding box center [1209, 42] width 81 height 15
click at [1193, 83] on div "Without pricing" at bounding box center [1209, 85] width 81 height 15
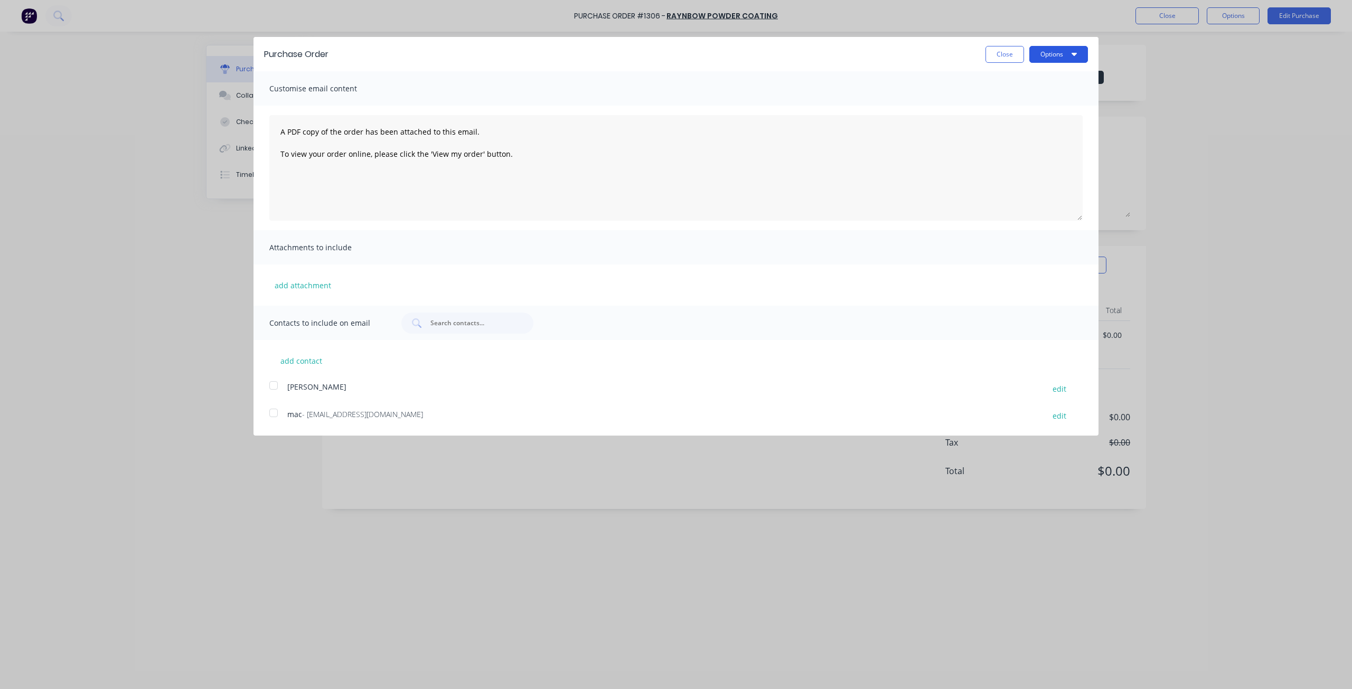
click at [1056, 53] on button "Options" at bounding box center [1058, 54] width 59 height 17
click at [1044, 79] on div "Print" at bounding box center [1037, 80] width 81 height 15
click at [1004, 53] on button "Close" at bounding box center [1005, 54] width 39 height 17
type textarea "x"
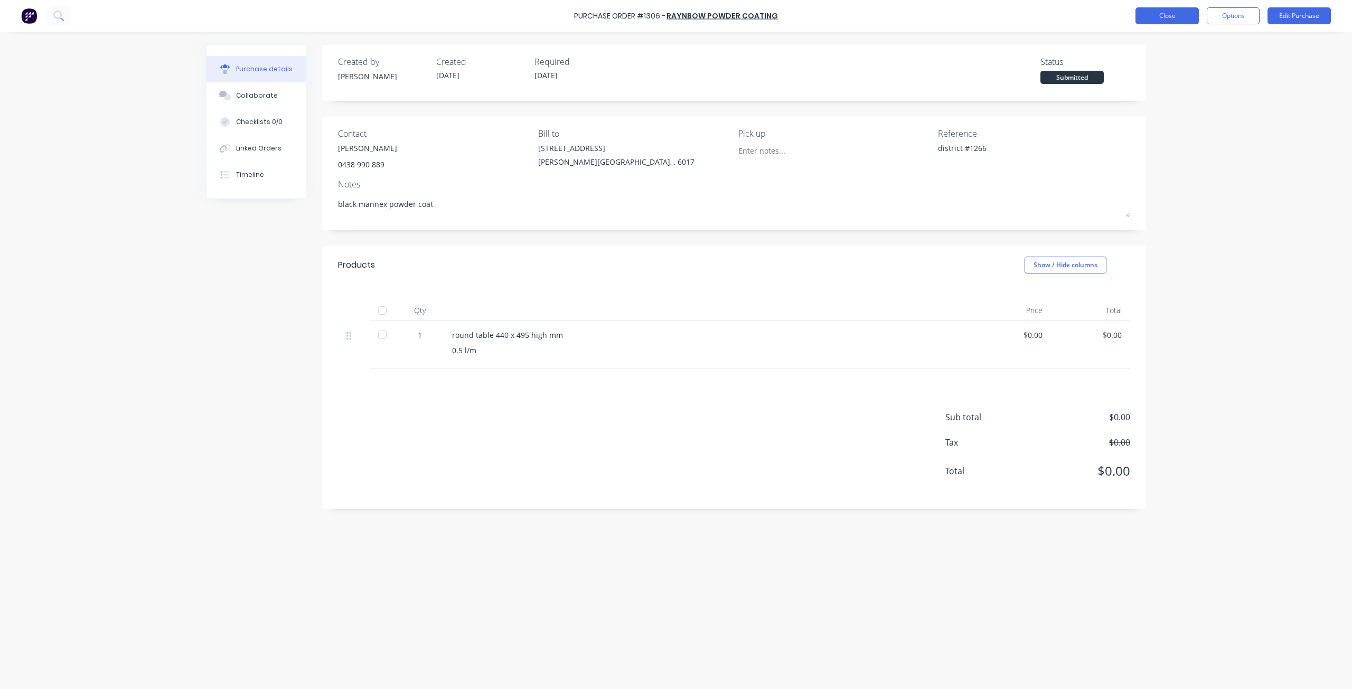
click at [1154, 12] on button "Close" at bounding box center [1167, 15] width 63 height 17
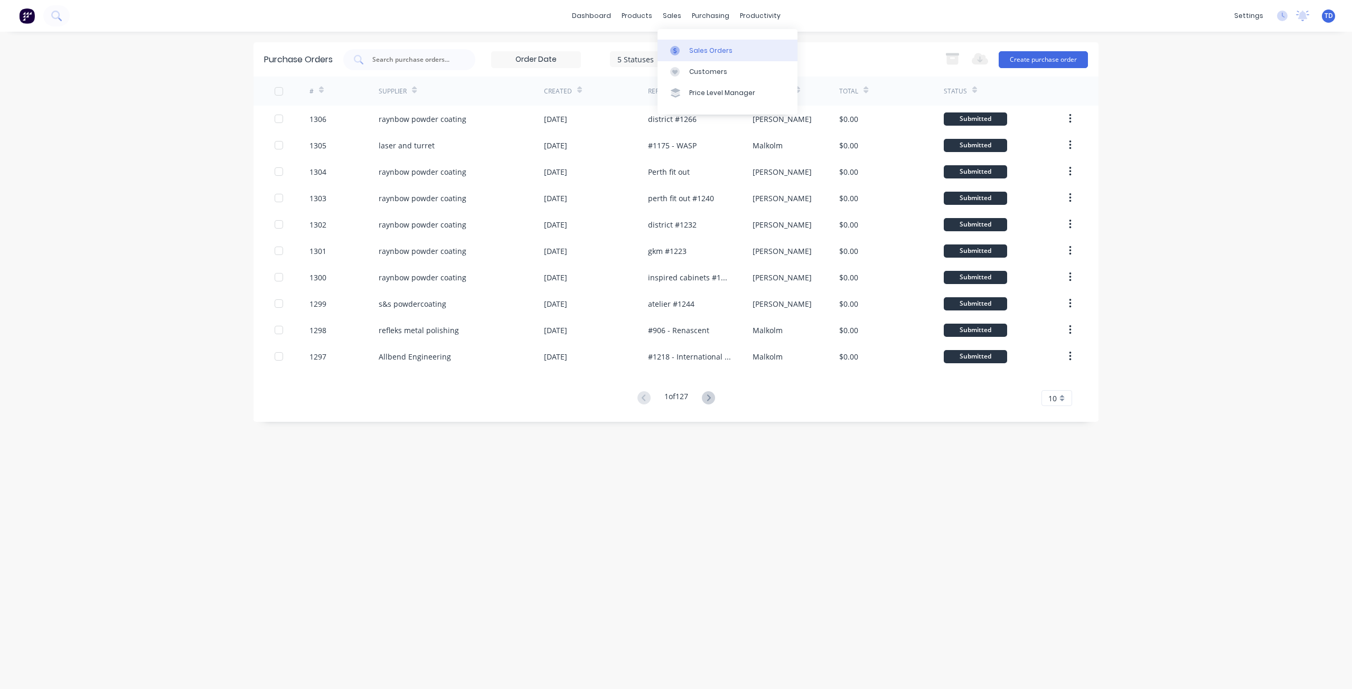
click at [691, 50] on div "Sales Orders" at bounding box center [710, 51] width 43 height 10
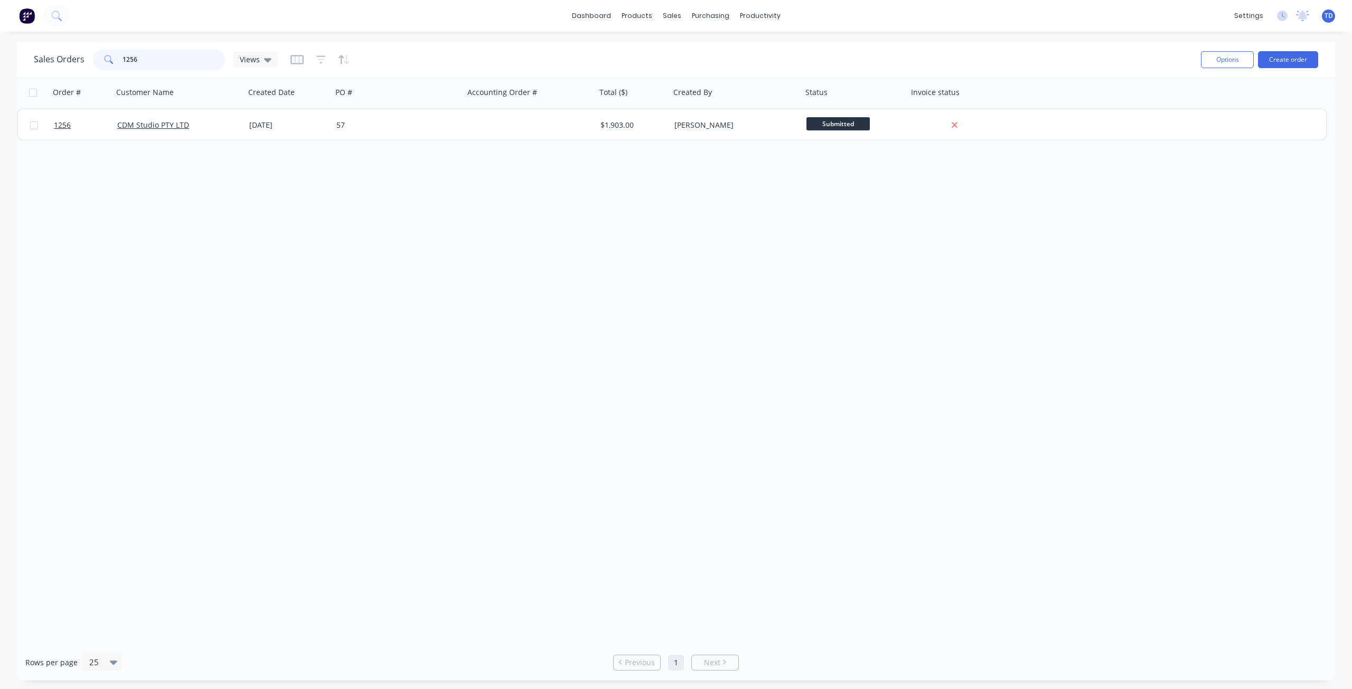
drag, startPoint x: 136, startPoint y: 58, endPoint x: 130, endPoint y: 57, distance: 6.5
click at [130, 57] on input "1256" at bounding box center [174, 59] width 103 height 21
drag, startPoint x: 135, startPoint y: 54, endPoint x: 113, endPoint y: 54, distance: 22.7
click at [113, 54] on div "1243" at bounding box center [159, 59] width 132 height 21
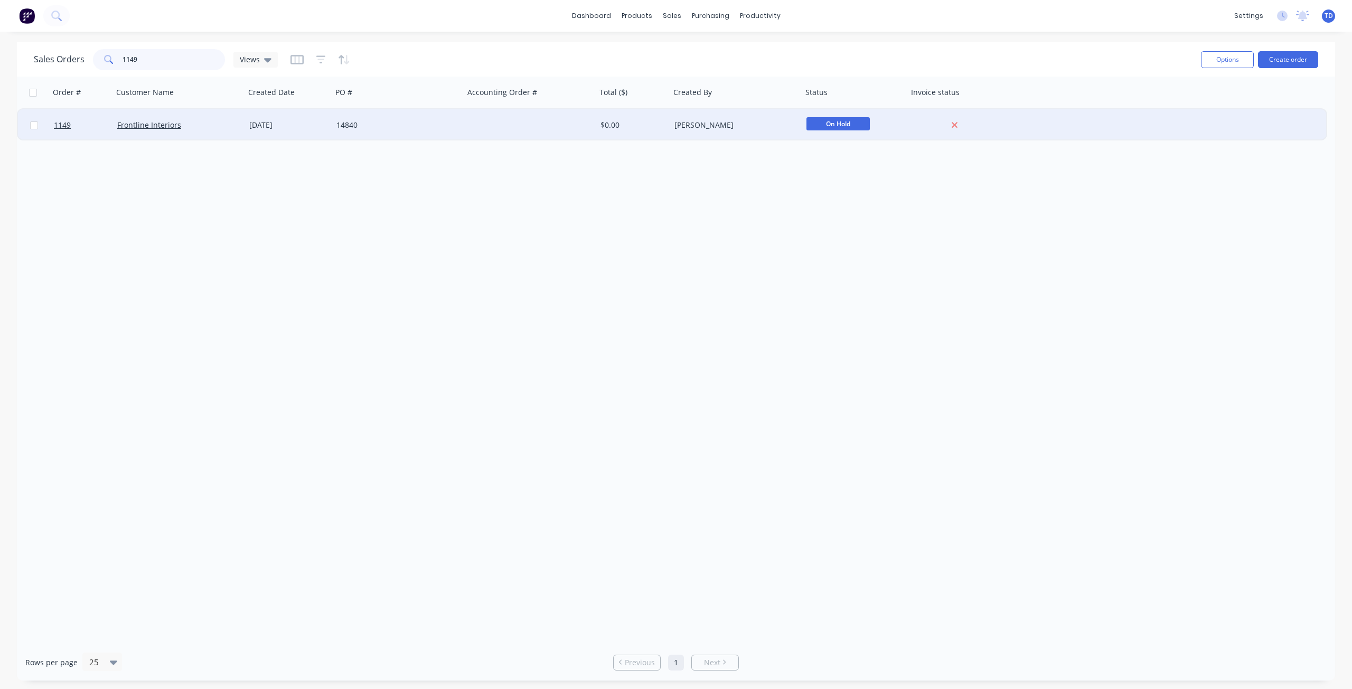
type input "1149"
click at [266, 125] on div "05 Jun 2025" at bounding box center [288, 125] width 79 height 11
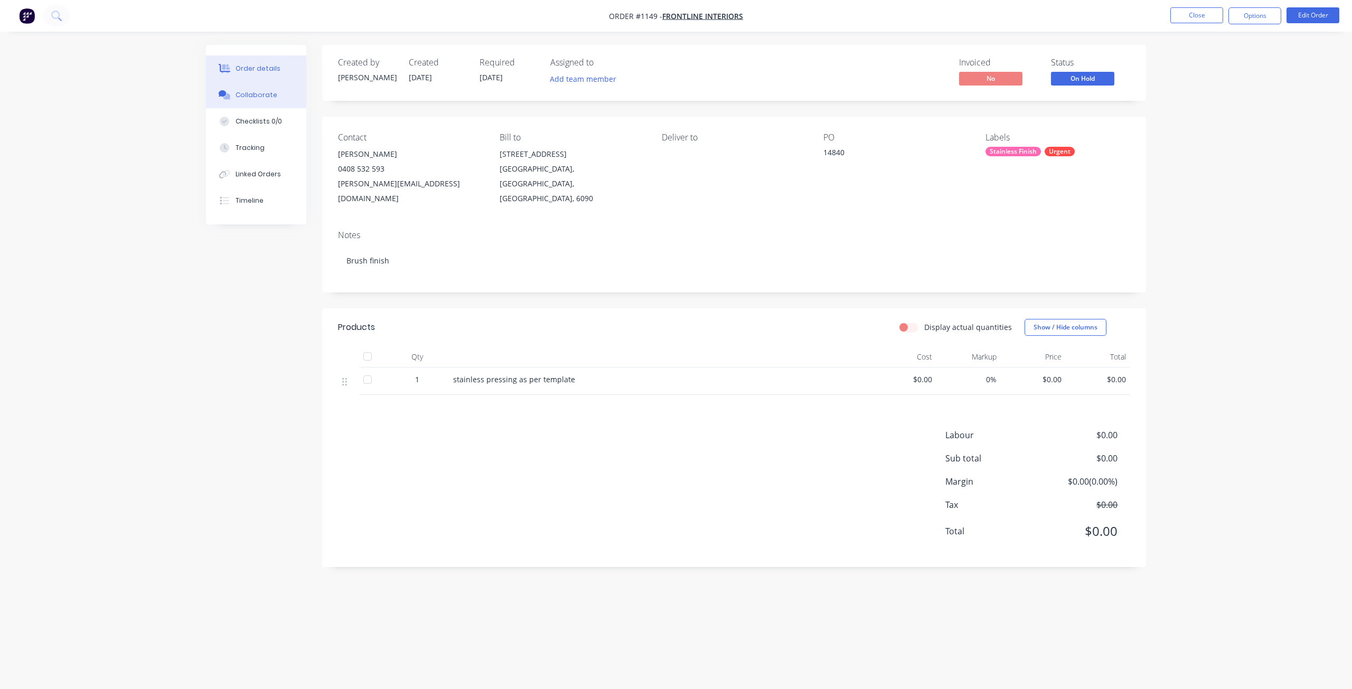
click at [244, 93] on div "Collaborate" at bounding box center [257, 95] width 42 height 10
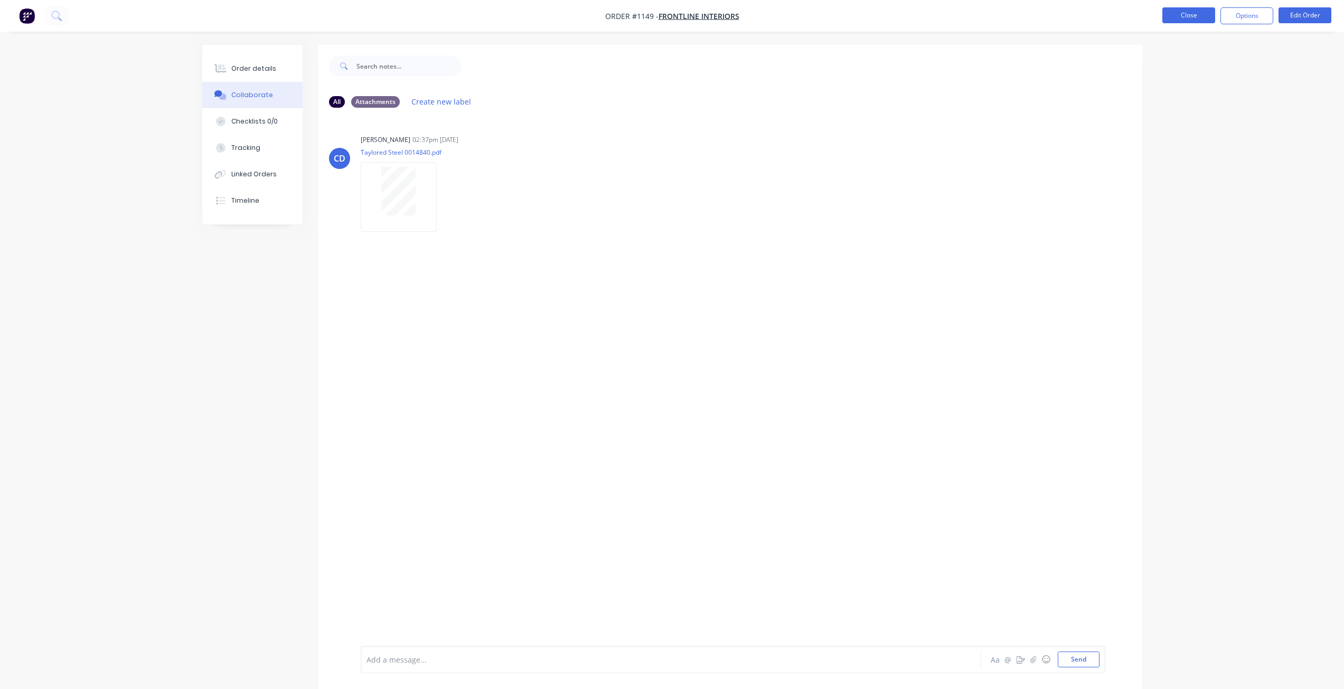
click at [1173, 16] on button "Close" at bounding box center [1189, 15] width 53 height 16
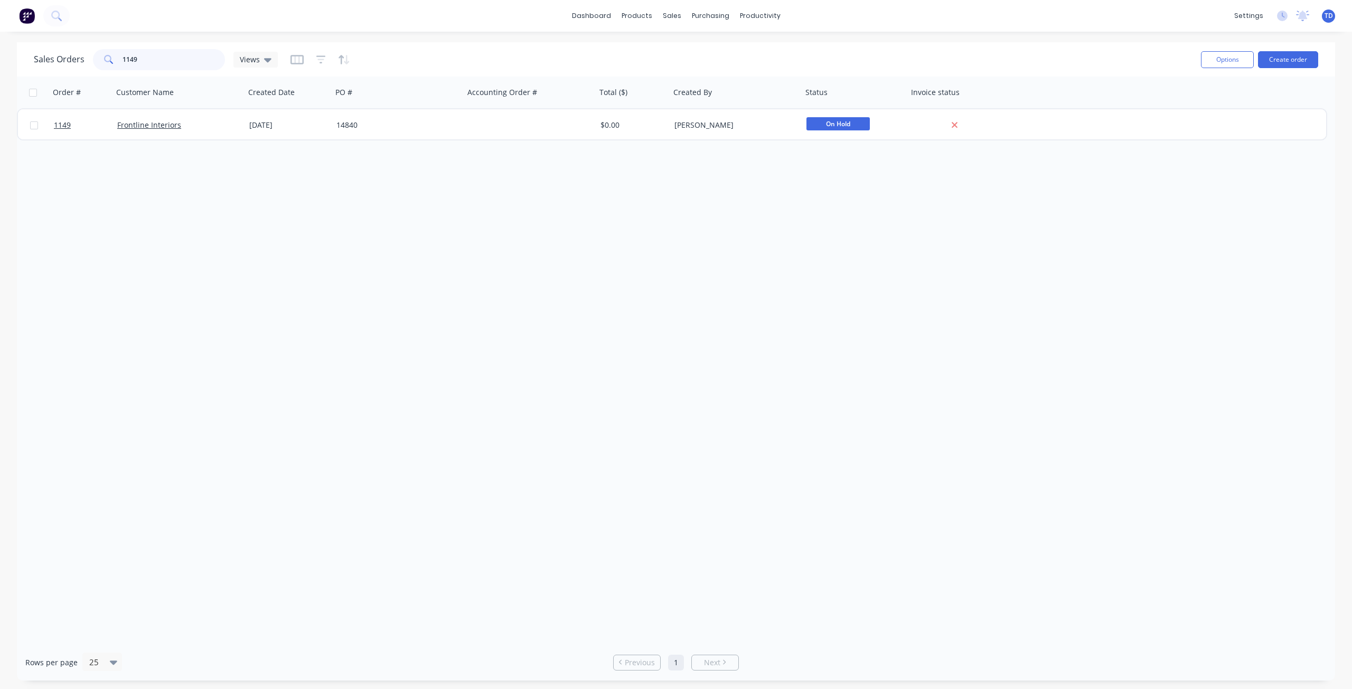
drag, startPoint x: 151, startPoint y: 59, endPoint x: 69, endPoint y: 55, distance: 81.9
click at [69, 57] on div "Sales Orders 1149 Views" at bounding box center [156, 59] width 244 height 21
drag, startPoint x: 144, startPoint y: 58, endPoint x: 128, endPoint y: 54, distance: 16.3
click at [128, 54] on input "1251" at bounding box center [174, 59] width 103 height 21
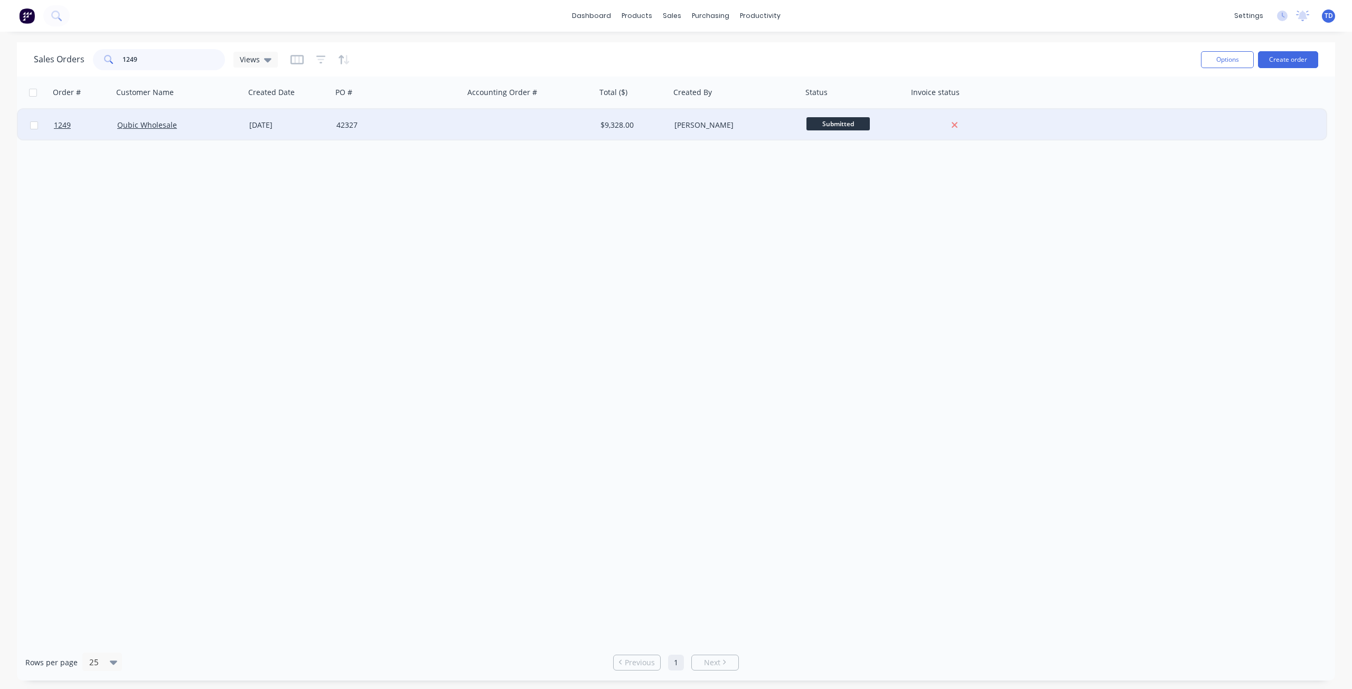
type input "1249"
click at [392, 123] on div "42327" at bounding box center [394, 125] width 117 height 11
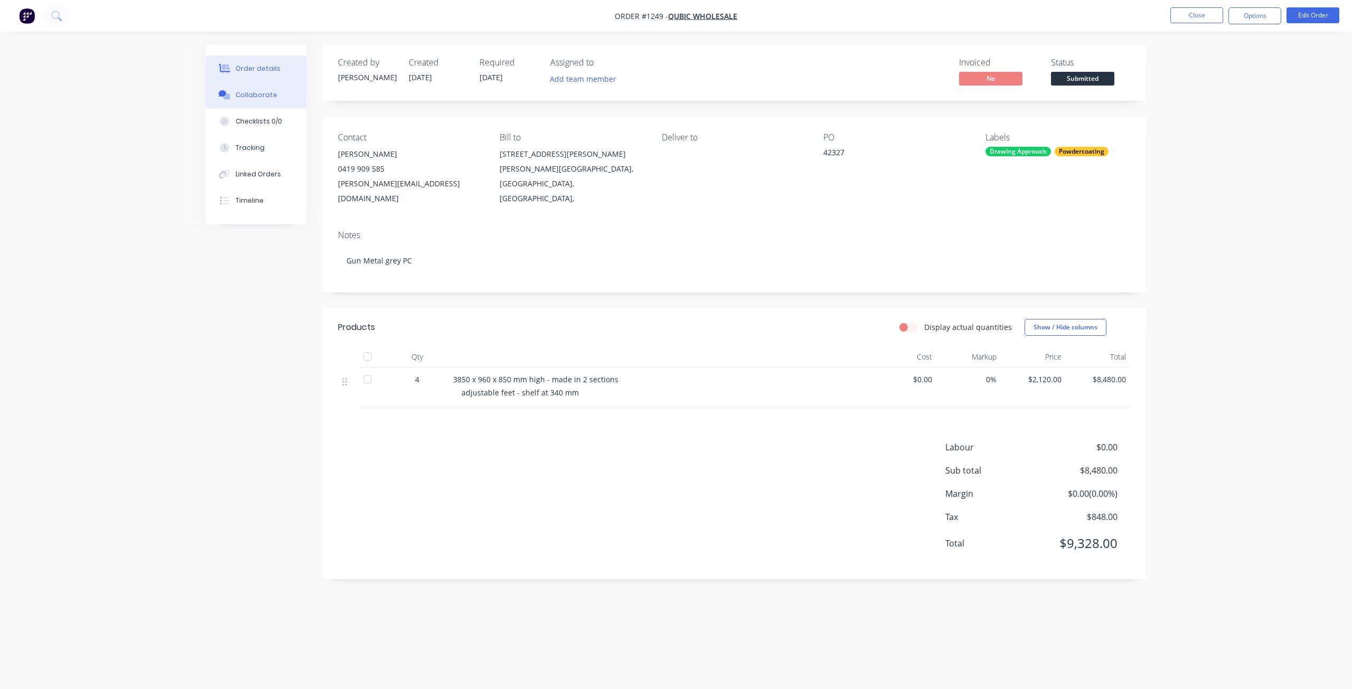
click at [258, 97] on div "Collaborate" at bounding box center [257, 95] width 42 height 10
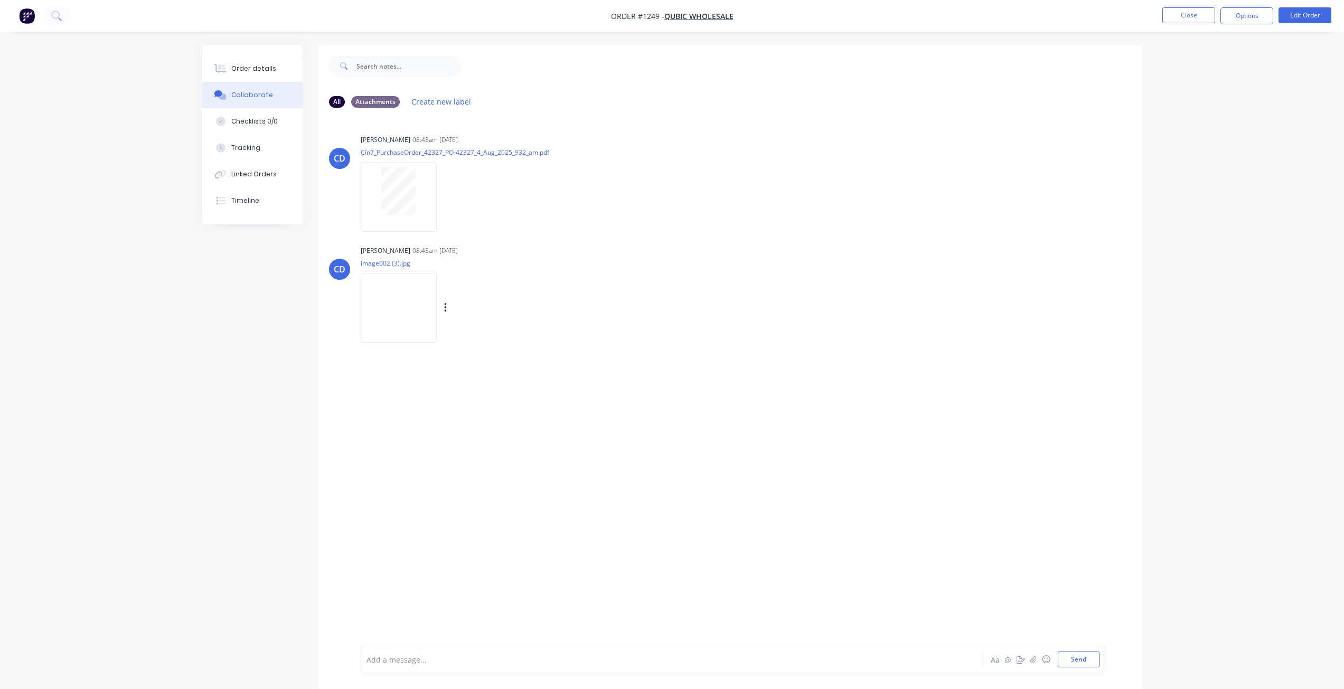
click at [411, 304] on img at bounding box center [399, 307] width 76 height 69
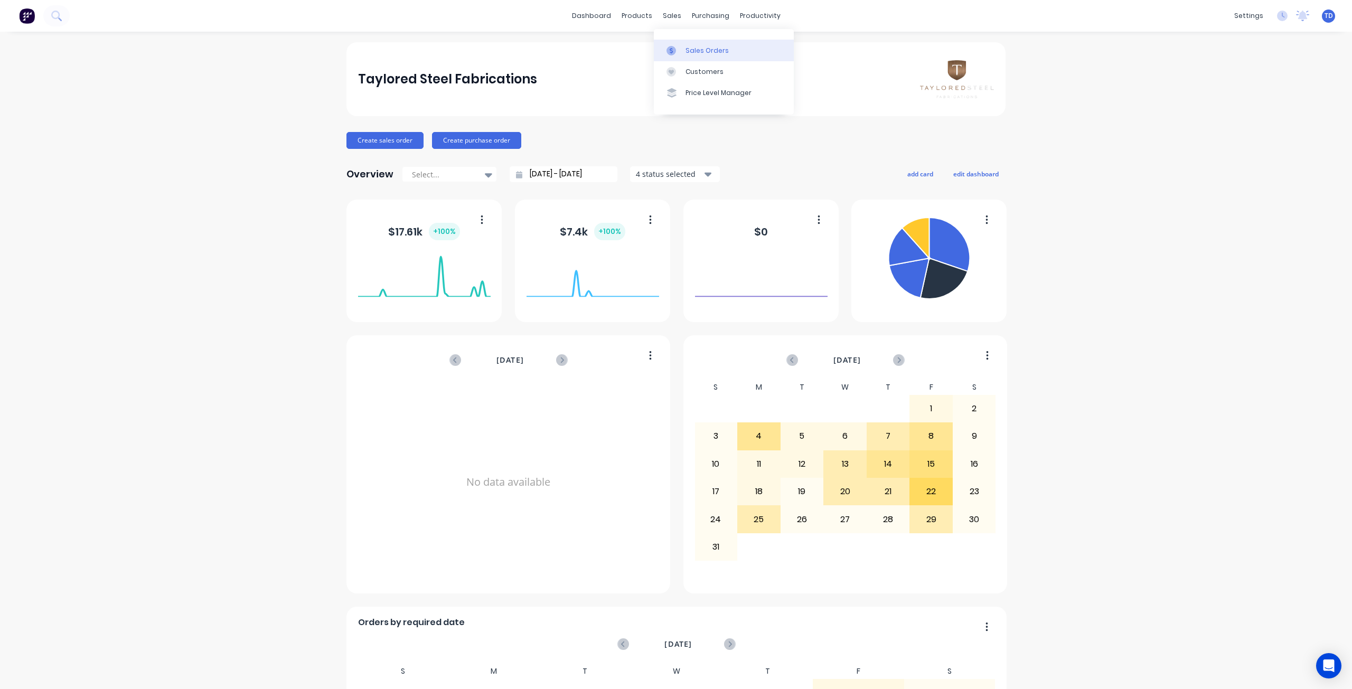
click at [687, 52] on div "Sales Orders" at bounding box center [707, 51] width 43 height 10
